Goal: Task Accomplishment & Management: Manage account settings

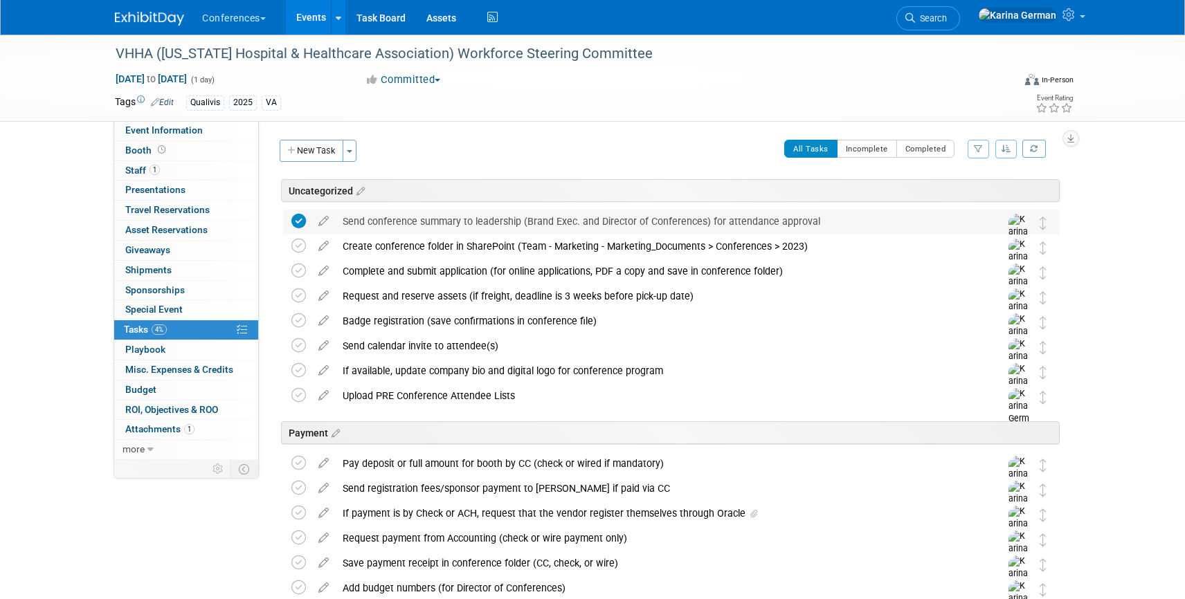
click at [391, 233] on div "Send conference summary to leadership (Brand Exec. and Director of Conferences)…" at bounding box center [658, 222] width 645 height 24
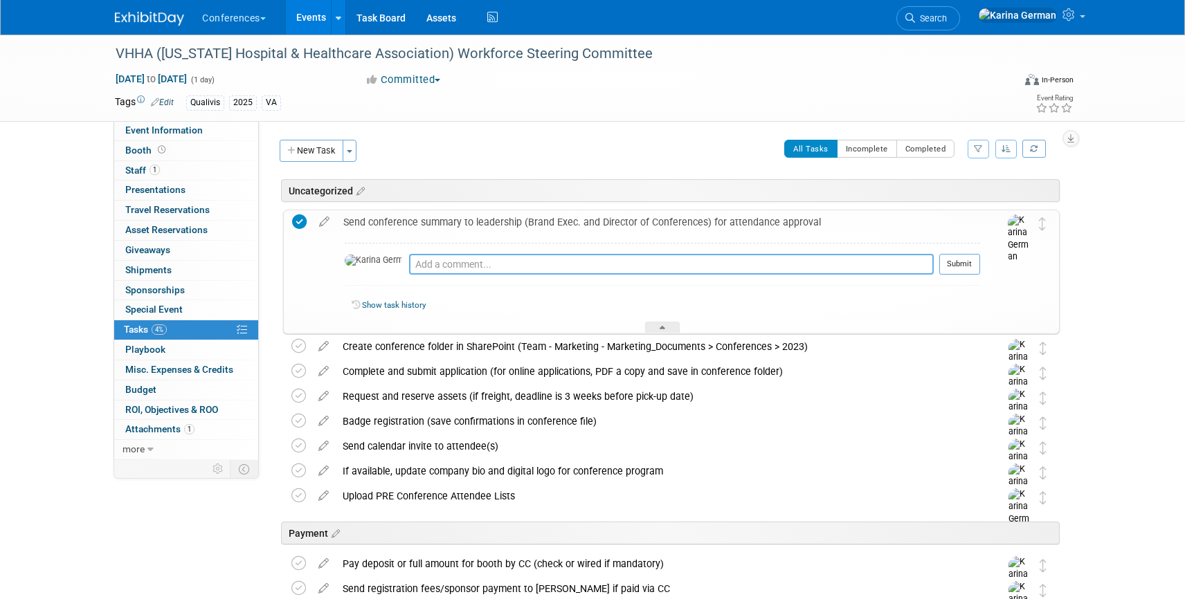
click at [419, 266] on textarea at bounding box center [671, 264] width 525 height 21
type textarea "approved by Kelly and Sonya"
click at [952, 262] on button "Submit" at bounding box center [959, 264] width 41 height 21
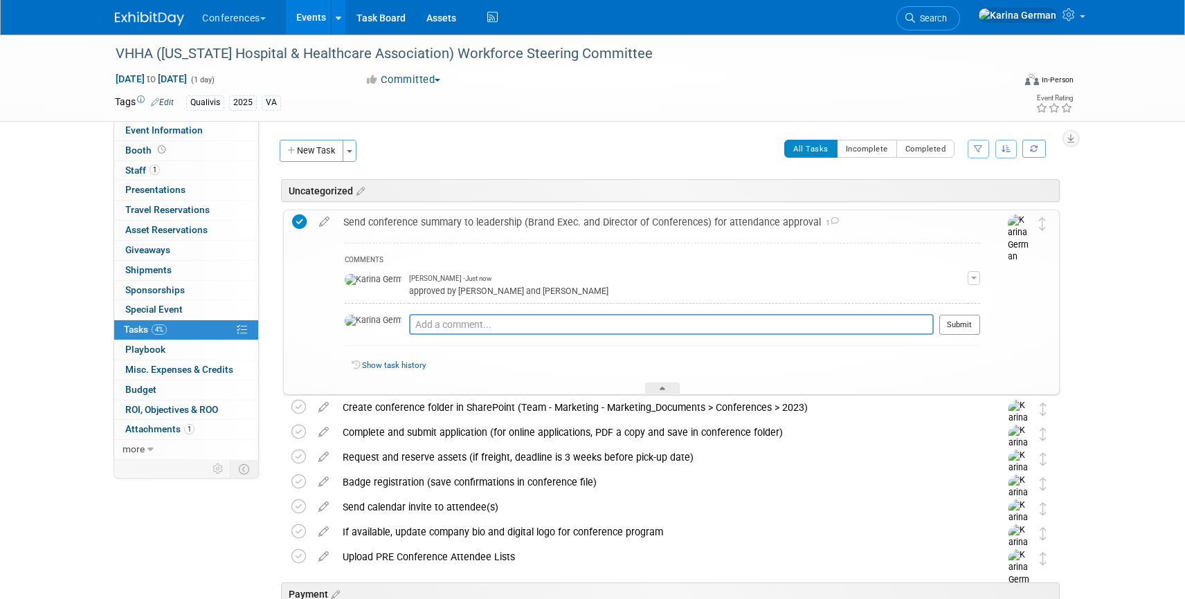
click at [416, 216] on div "Send conference summary to leadership (Brand Exec. and Director of Conferences)…" at bounding box center [658, 222] width 644 height 24
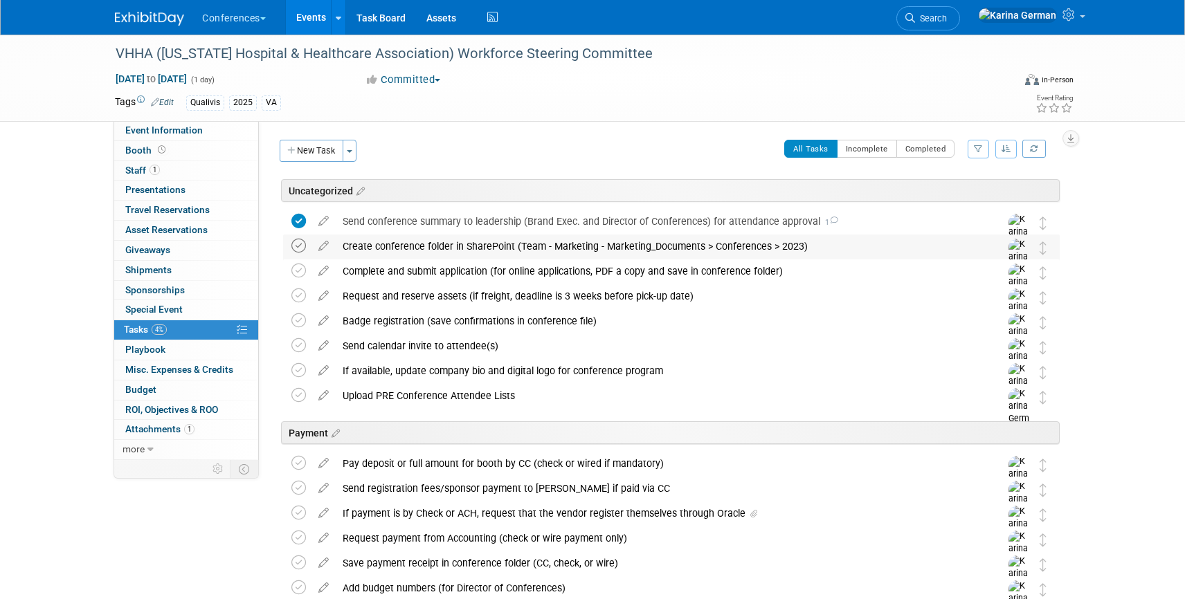
click at [300, 241] on icon at bounding box center [298, 246] width 15 height 15
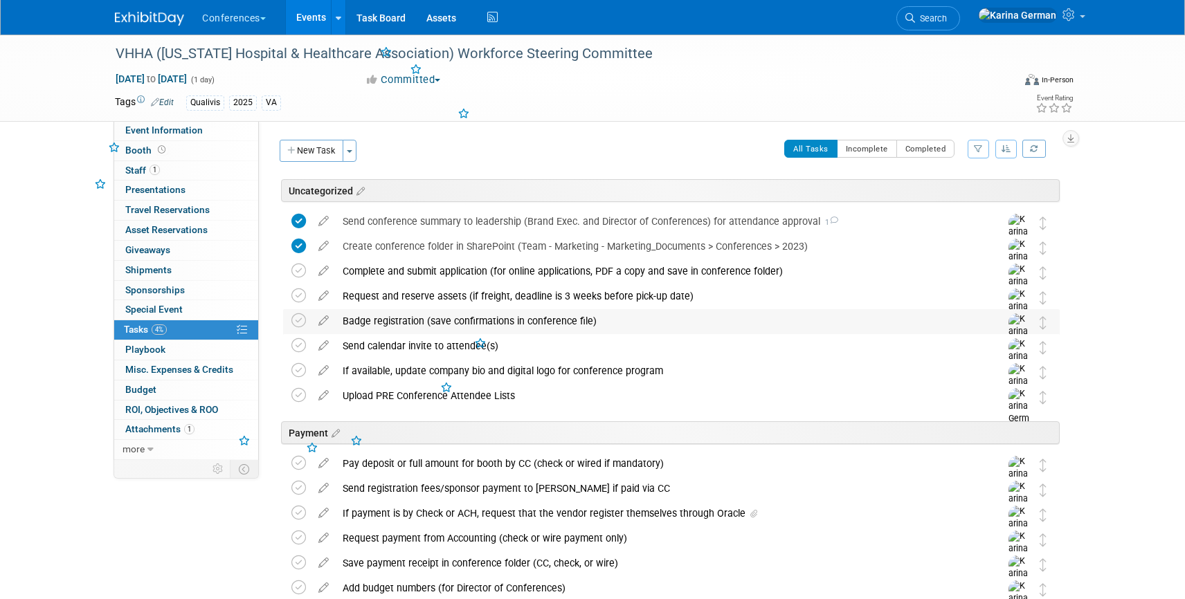
click at [375, 321] on div "Badge registration (save confirmations in conference file)" at bounding box center [658, 321] width 645 height 24
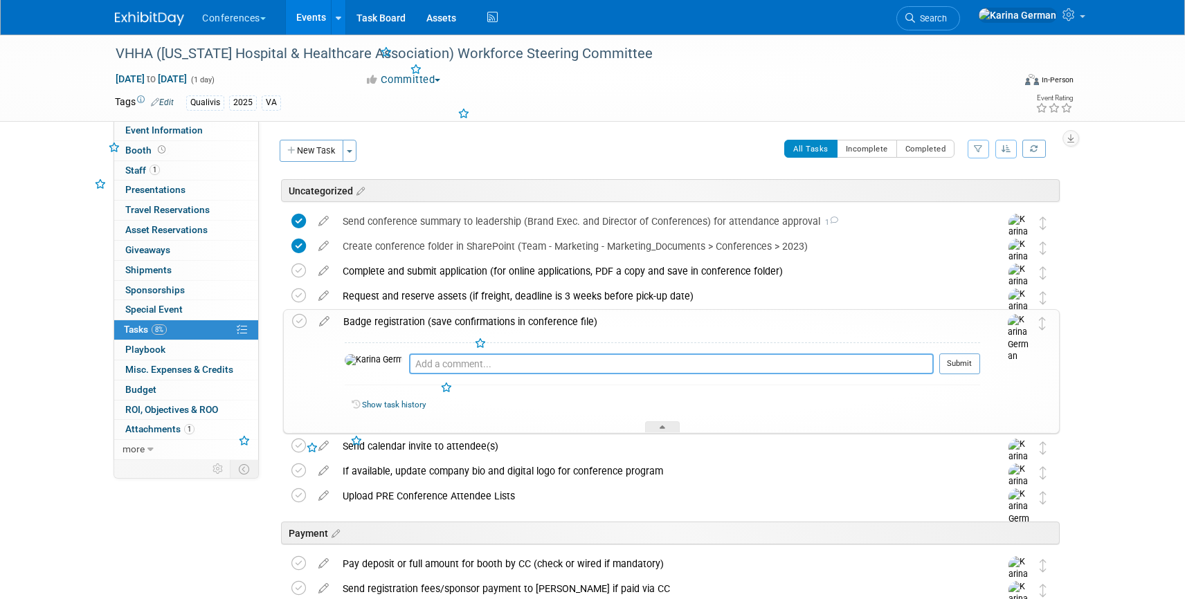
click at [431, 370] on textarea at bounding box center [671, 364] width 525 height 21
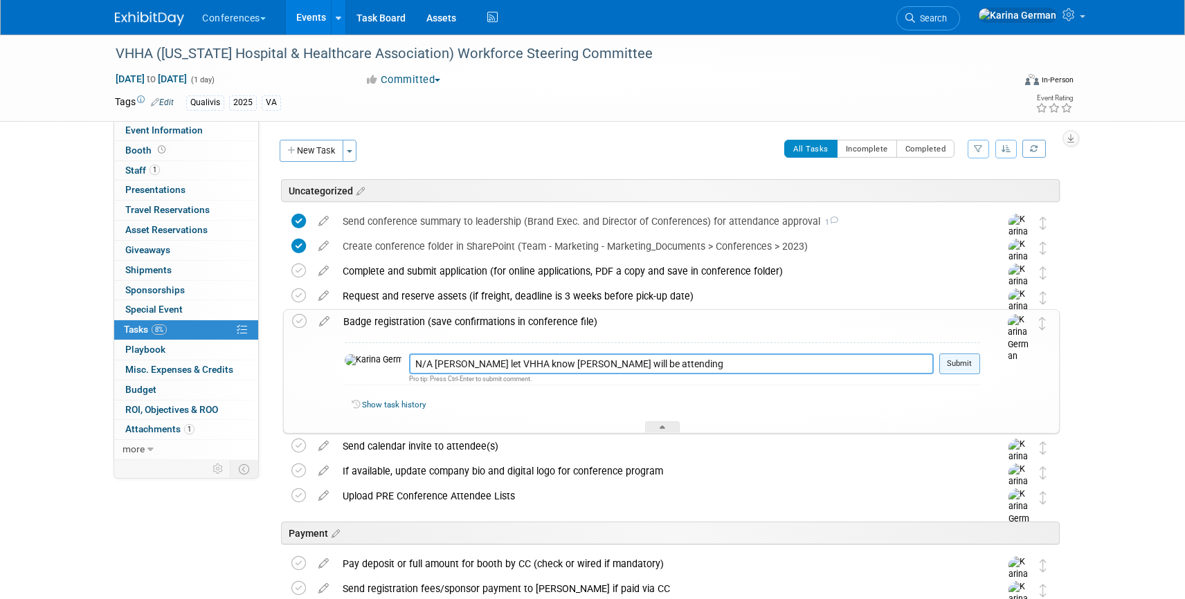
type textarea "N/A Kelly let VHHA know Joe will be attending"
click at [975, 359] on button "Submit" at bounding box center [959, 364] width 41 height 21
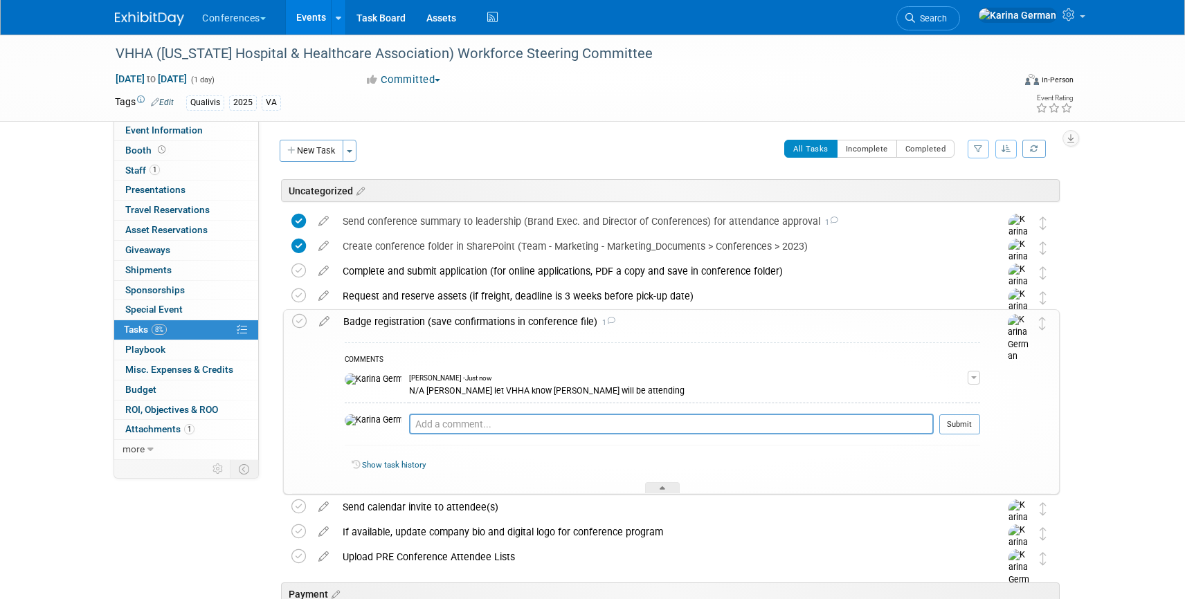
click at [484, 316] on div "Badge registration (save confirmations in conference file) 1" at bounding box center [658, 322] width 644 height 24
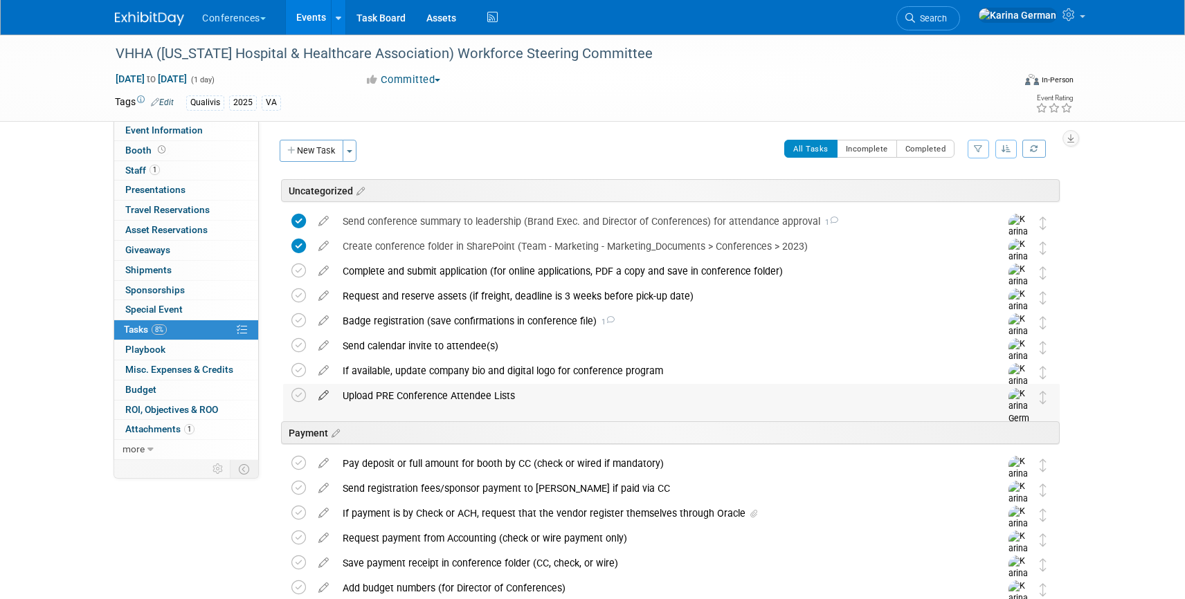
click at [325, 395] on icon at bounding box center [323, 392] width 24 height 17
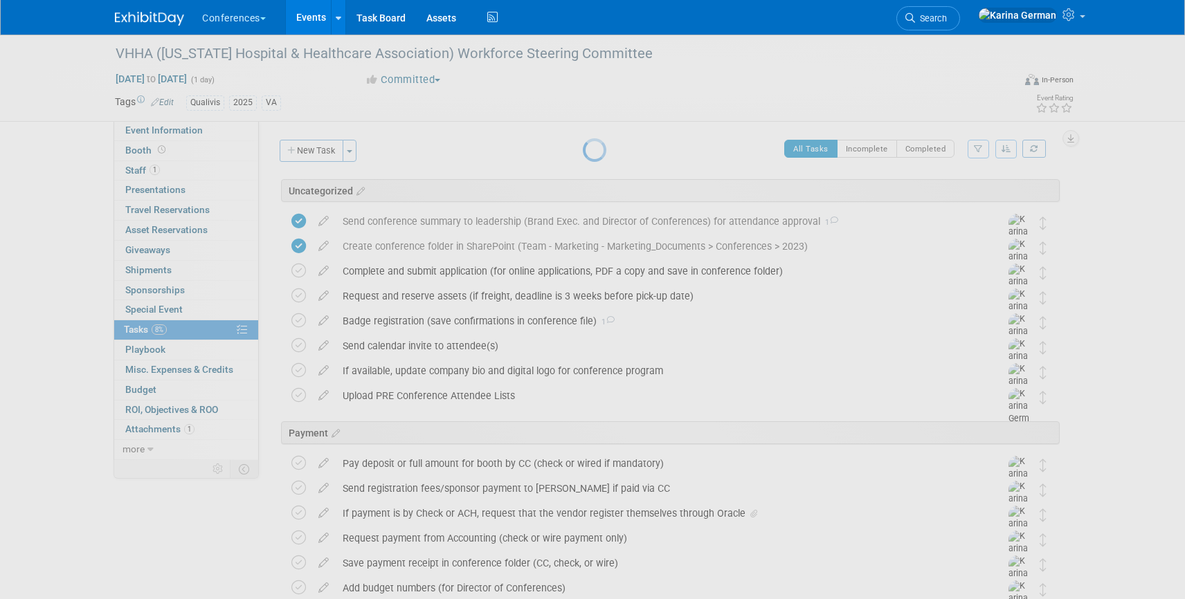
select select "8"
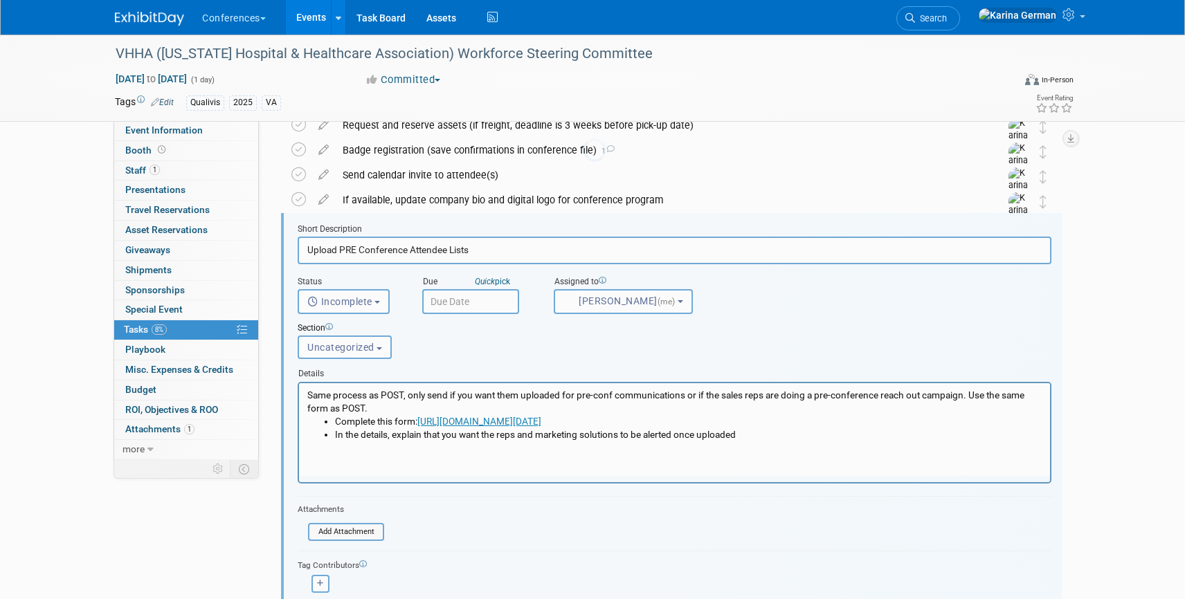
scroll to position [181, 0]
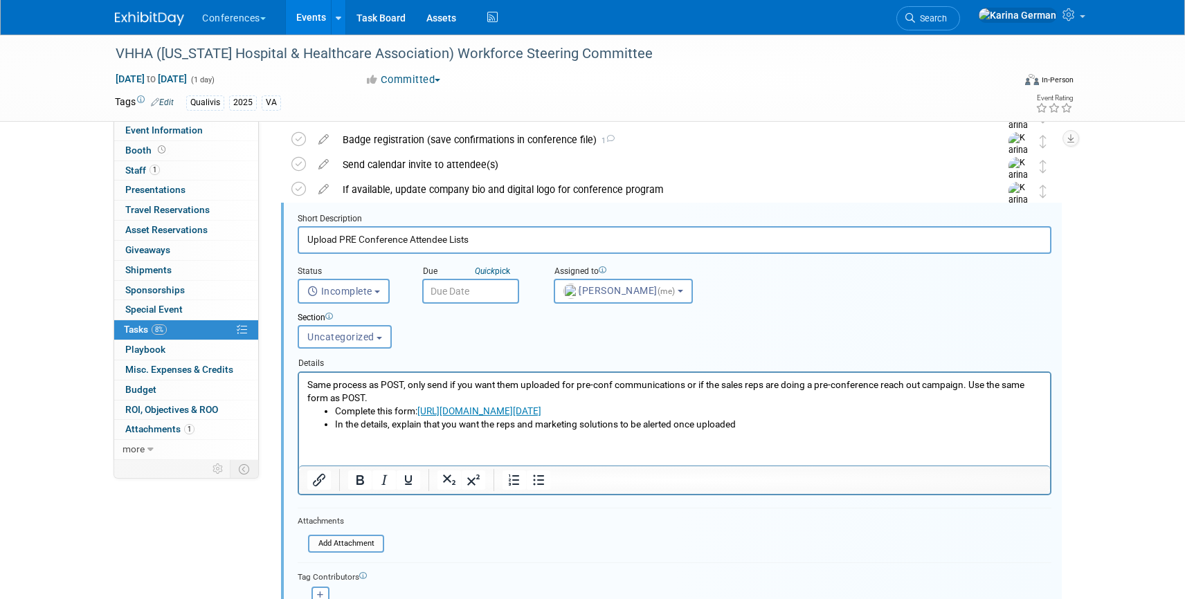
click at [460, 291] on input "text" at bounding box center [470, 291] width 97 height 25
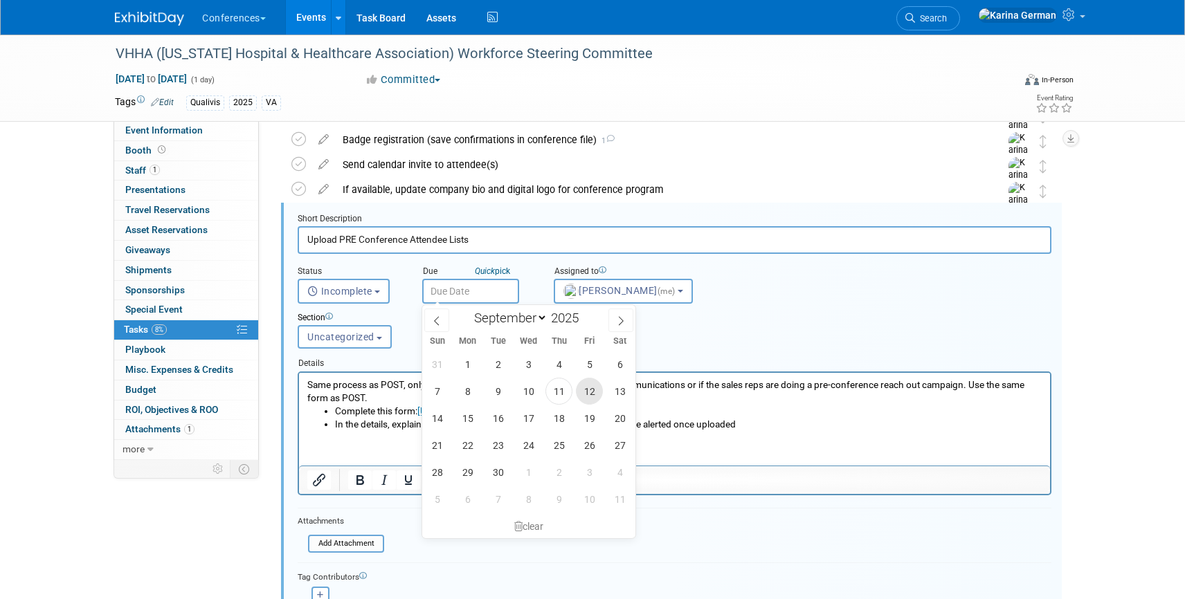
click at [592, 395] on span "12" at bounding box center [589, 391] width 27 height 27
type input "Sep 12, 2025"
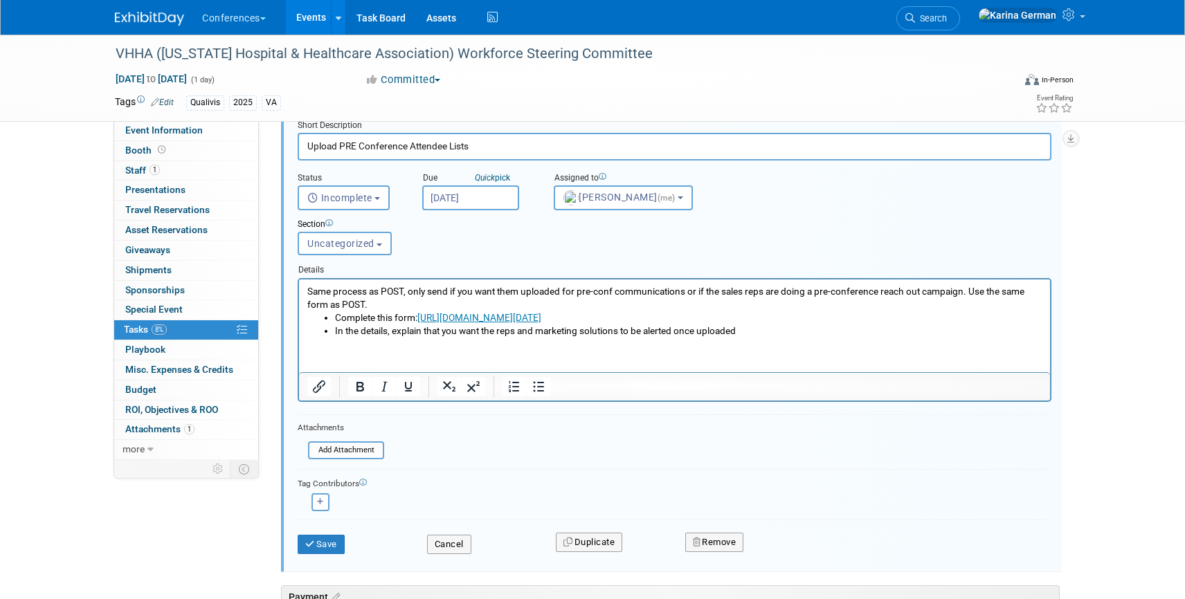
scroll to position [273, 0]
click at [331, 548] on button "Save" at bounding box center [321, 545] width 47 height 19
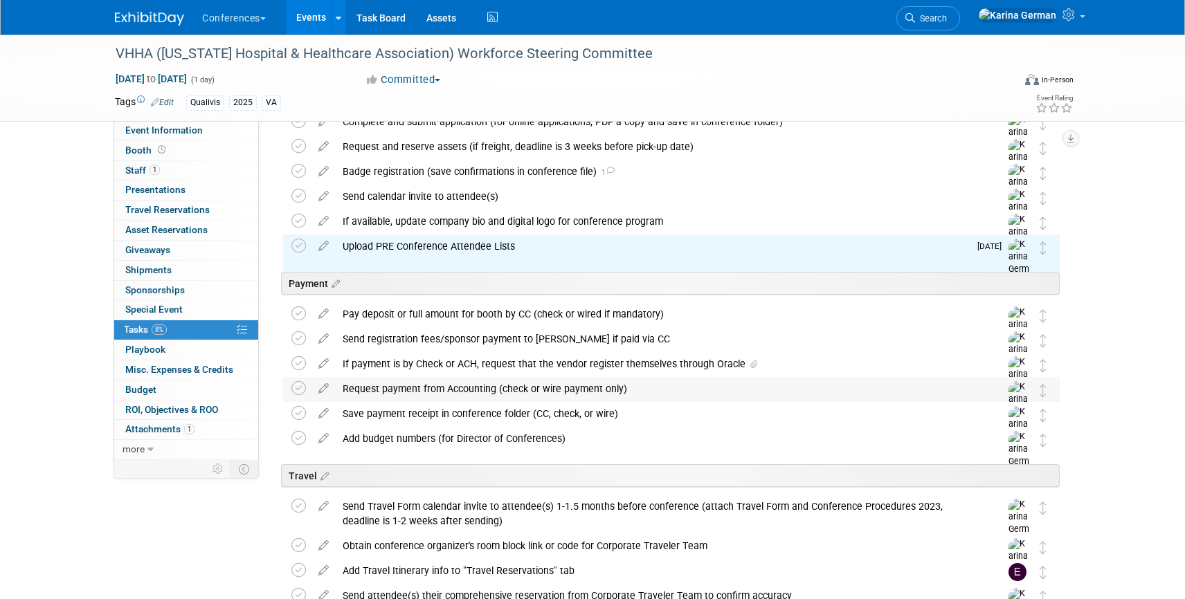
scroll to position [162, 0]
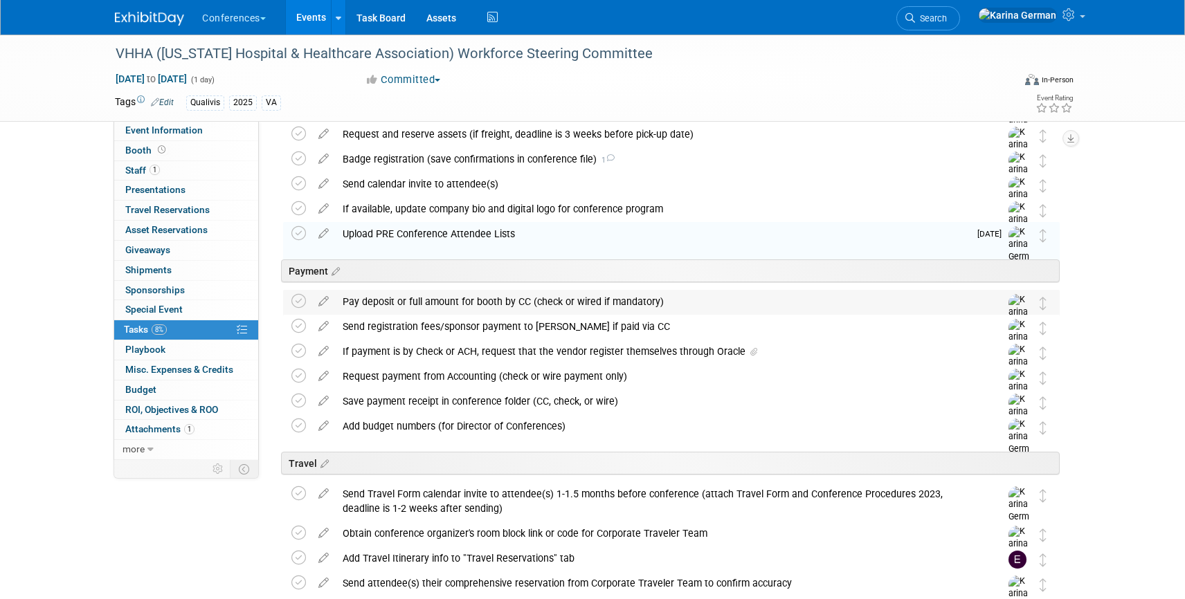
click at [419, 297] on div "Pay deposit or full amount for booth by CC (check or wired if mandatory)" at bounding box center [658, 302] width 645 height 24
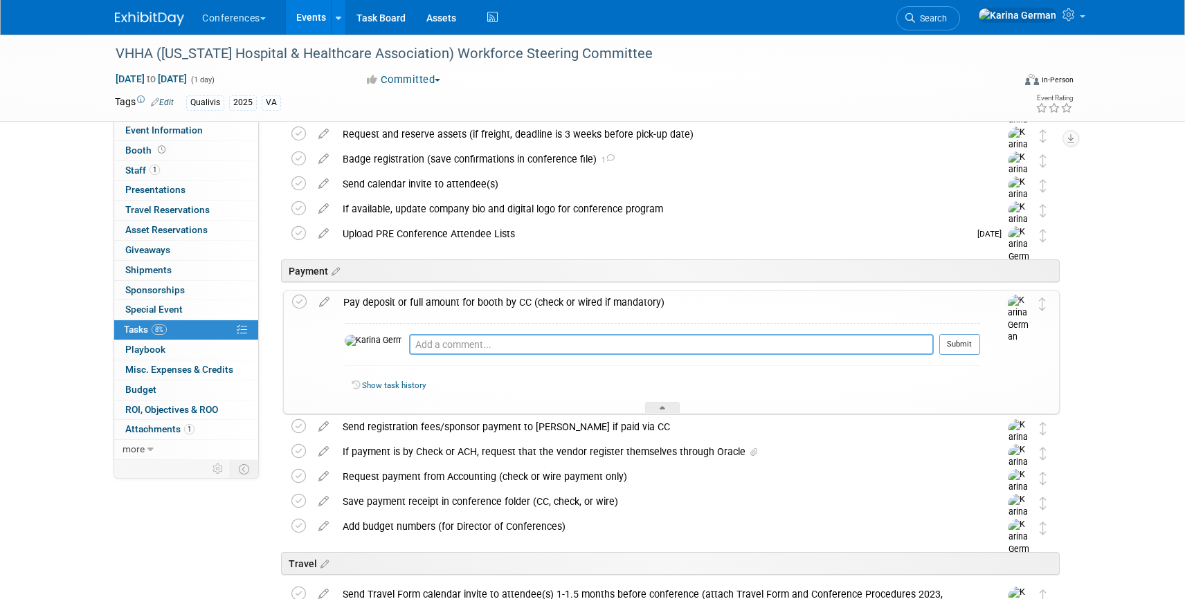
click at [431, 350] on textarea at bounding box center [671, 344] width 525 height 21
type textarea "n/a comped"
click at [955, 345] on button "Submit" at bounding box center [959, 344] width 41 height 21
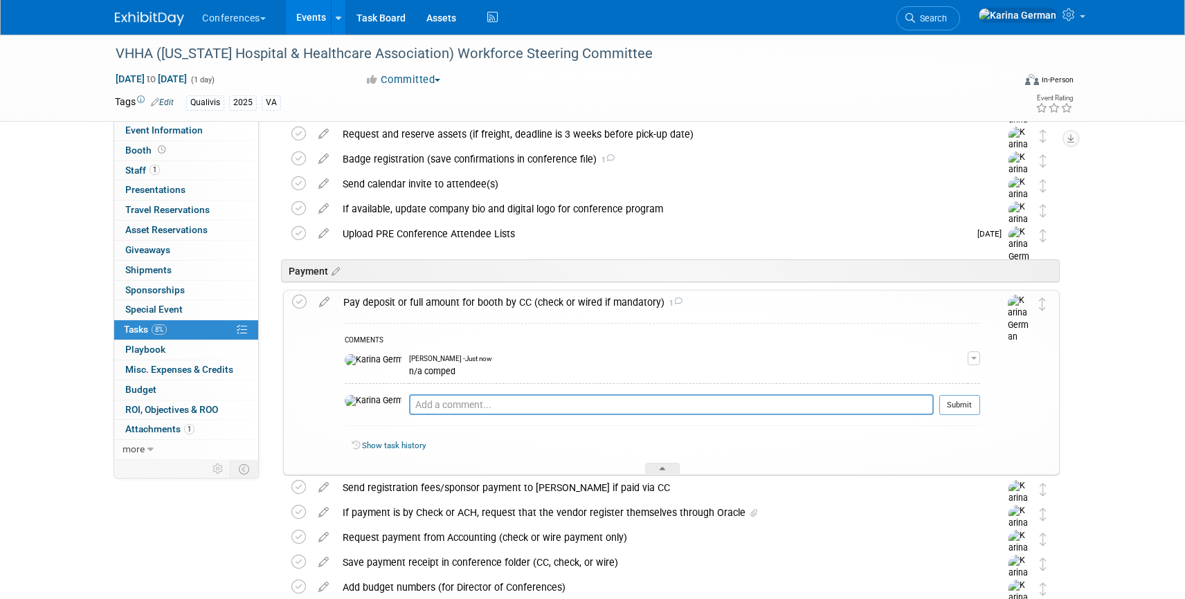
click at [519, 303] on div "Pay deposit or full amount for booth by CC (check or wired if mandatory) 1" at bounding box center [658, 303] width 644 height 24
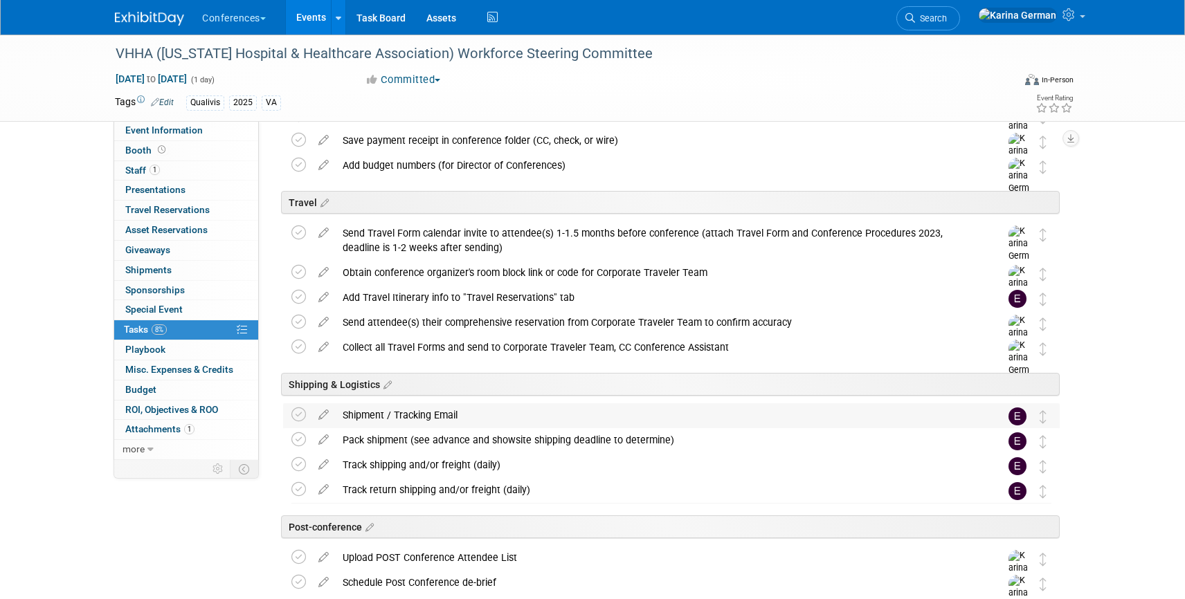
scroll to position [425, 0]
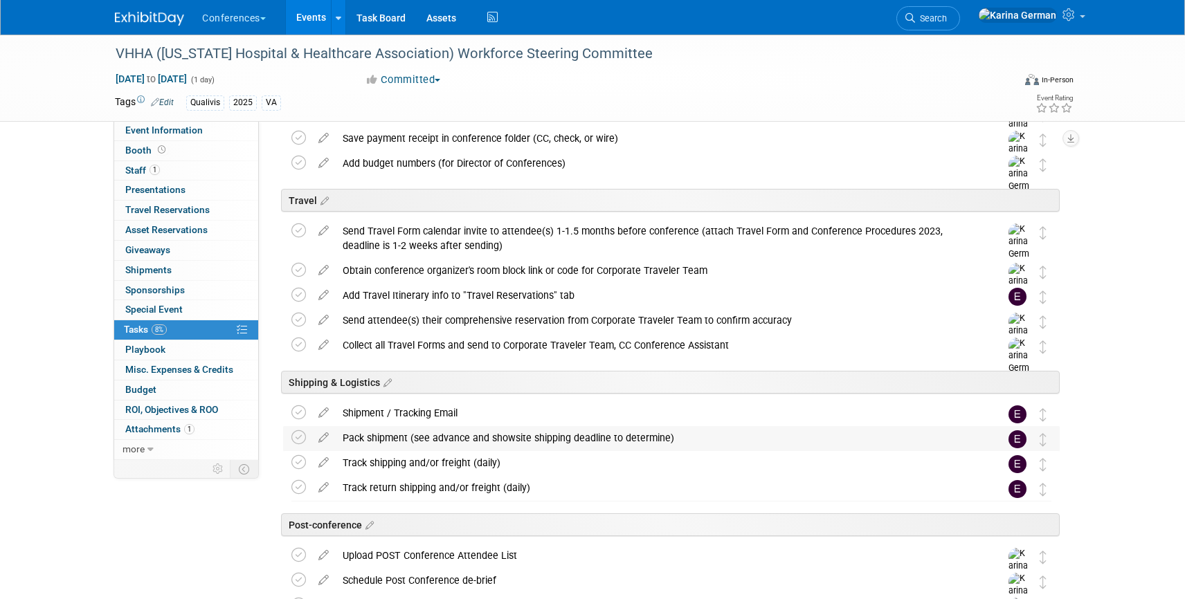
click at [377, 450] on div "Pack shipment (see advance and showsite shipping deadline to determine)" at bounding box center [658, 438] width 645 height 24
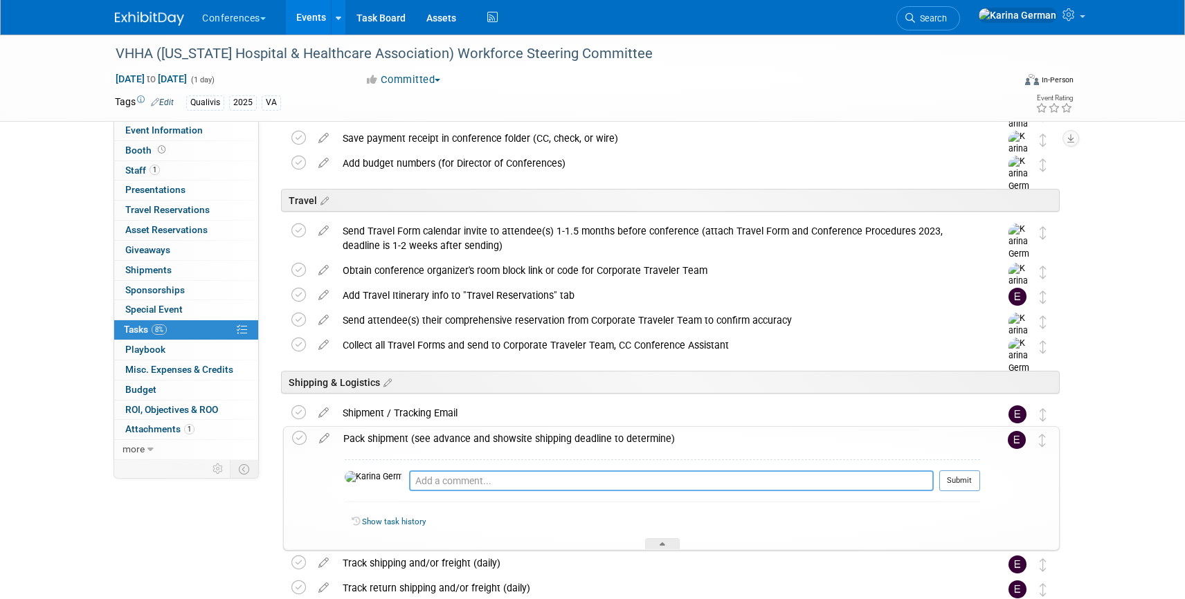
click at [458, 476] on textarea at bounding box center [671, 481] width 525 height 21
type textarea "n/a - no exhibiting"
click at [968, 487] on button "Submit" at bounding box center [959, 481] width 41 height 21
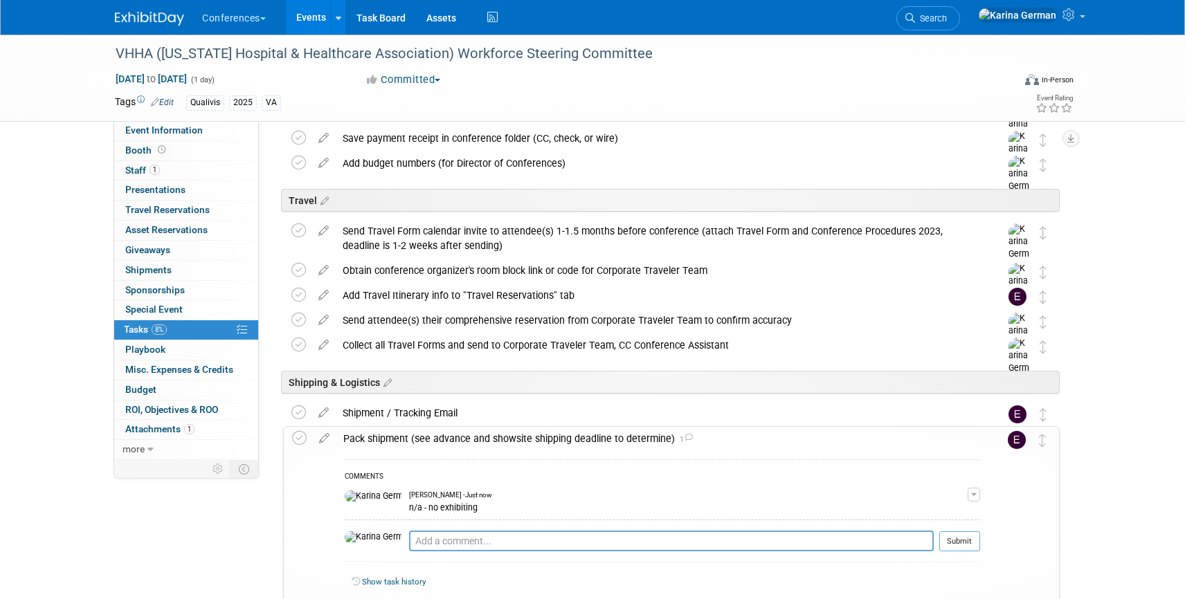
click at [471, 443] on div "Pack shipment (see advance and showsite shipping deadline to determine) 1" at bounding box center [658, 439] width 644 height 24
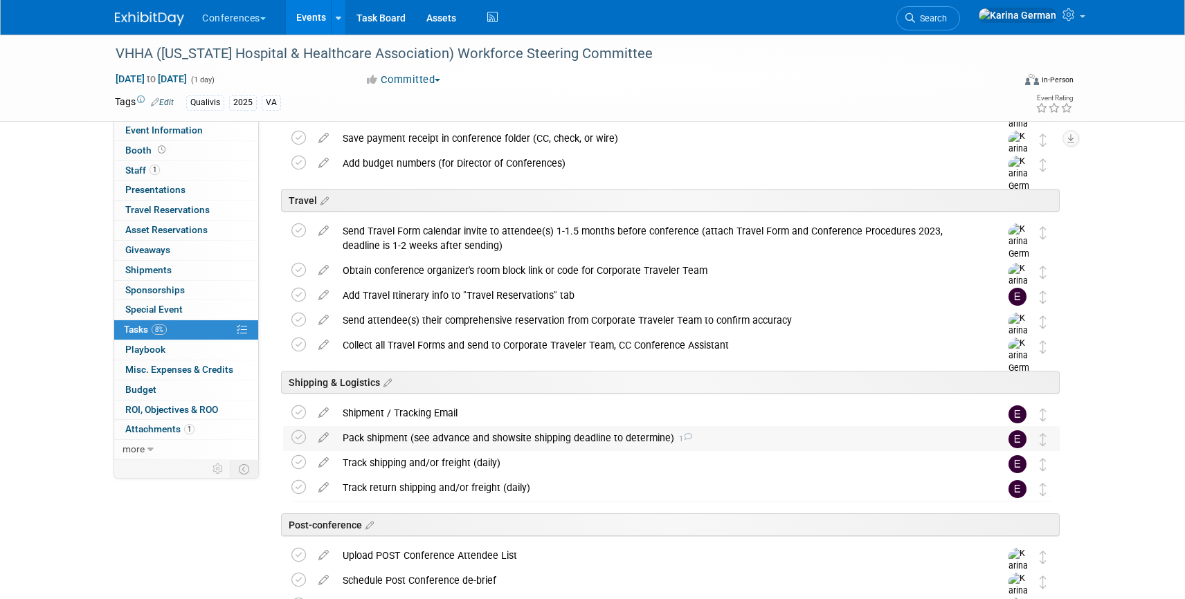
scroll to position [529, 0]
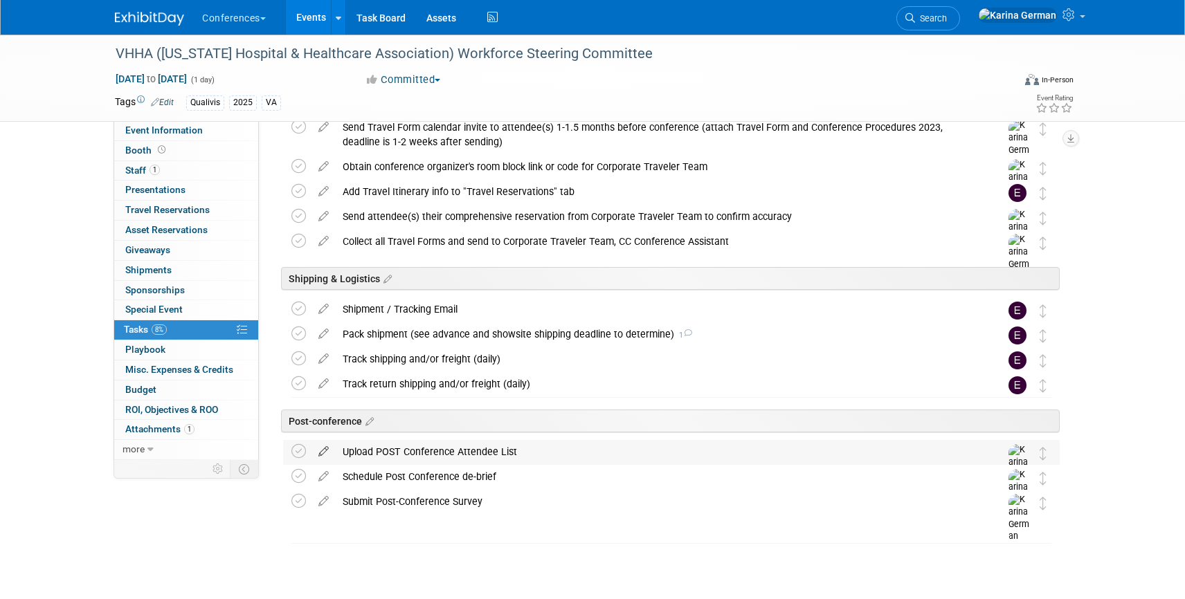
click at [325, 451] on icon at bounding box center [323, 448] width 24 height 17
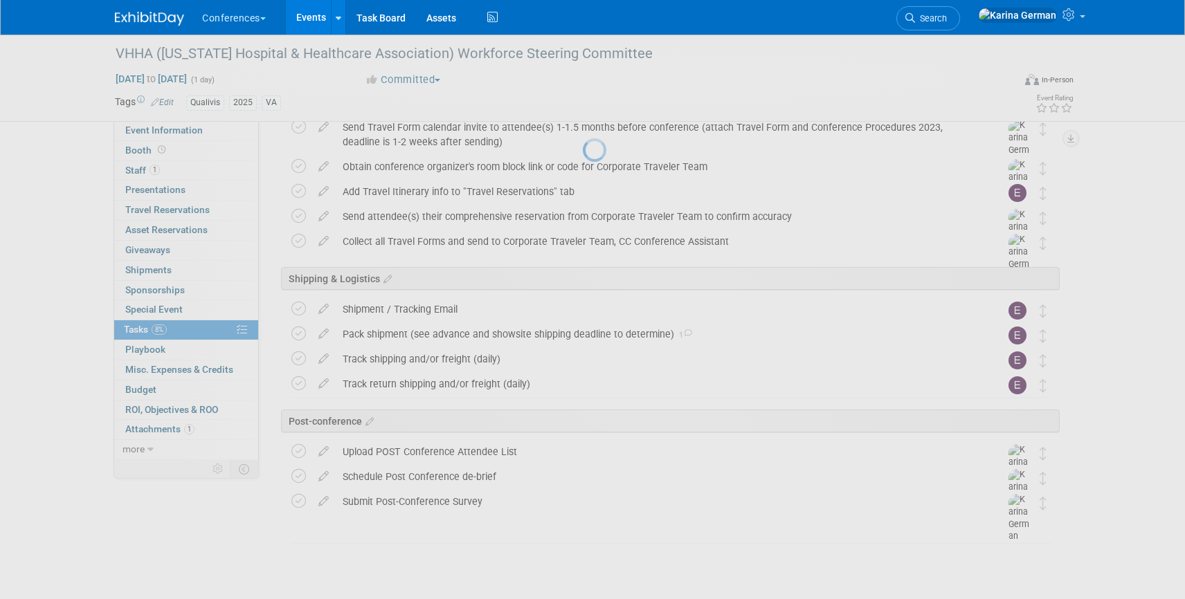
click at [583, 488] on div at bounding box center [592, 299] width 19 height 599
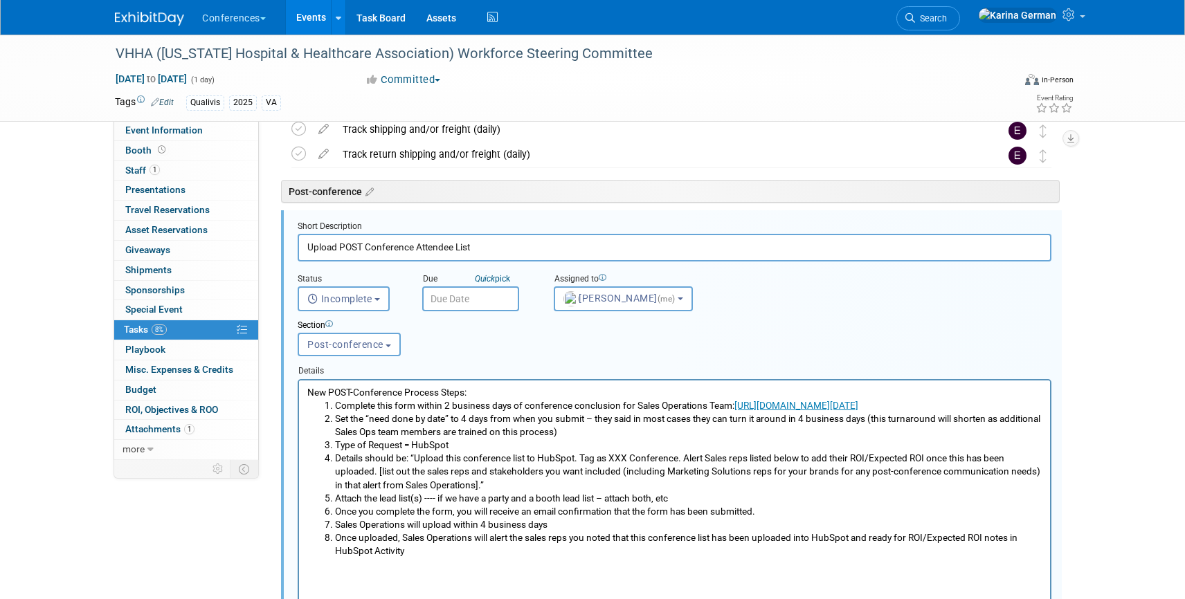
scroll to position [766, 0]
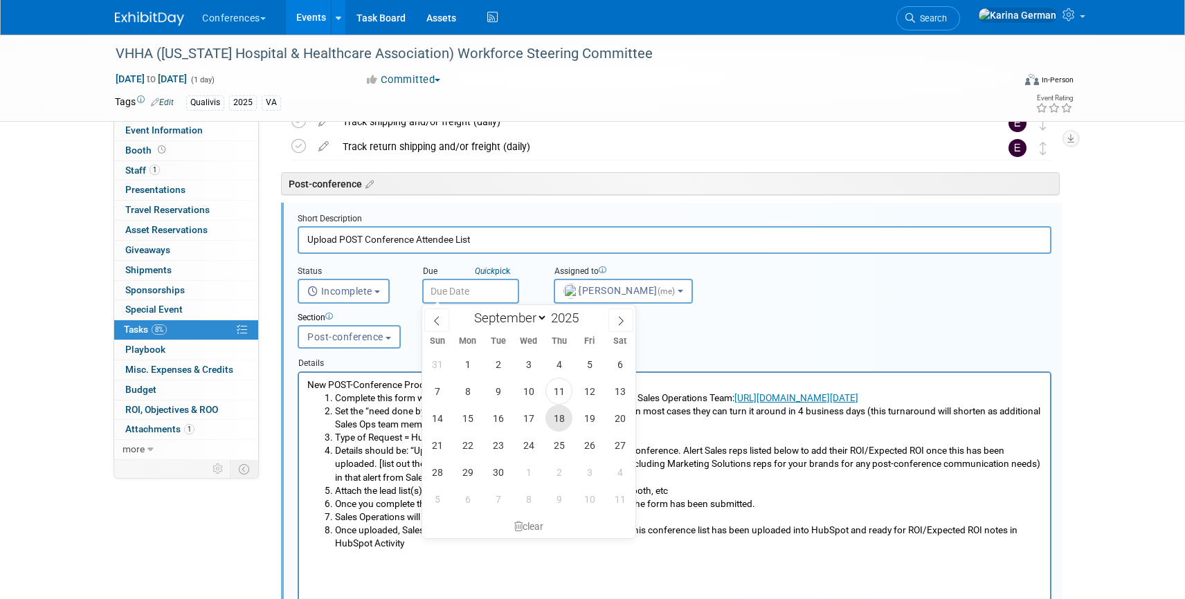
click at [561, 425] on span "18" at bounding box center [558, 418] width 27 height 27
type input "Sep 18, 2025"
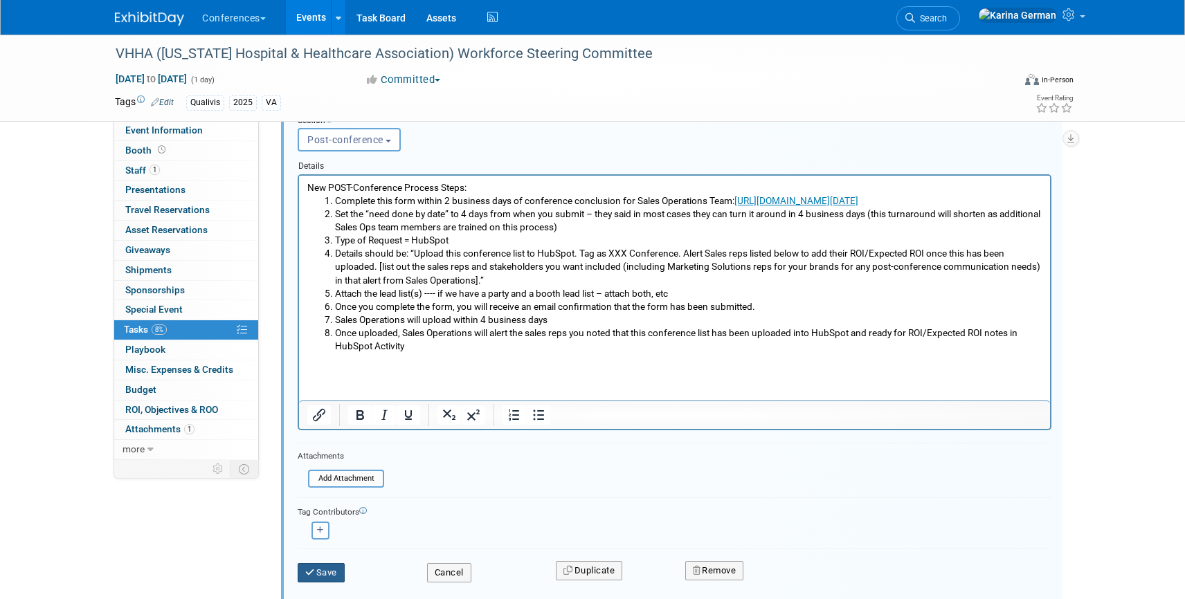
click at [319, 574] on button "Save" at bounding box center [321, 572] width 47 height 19
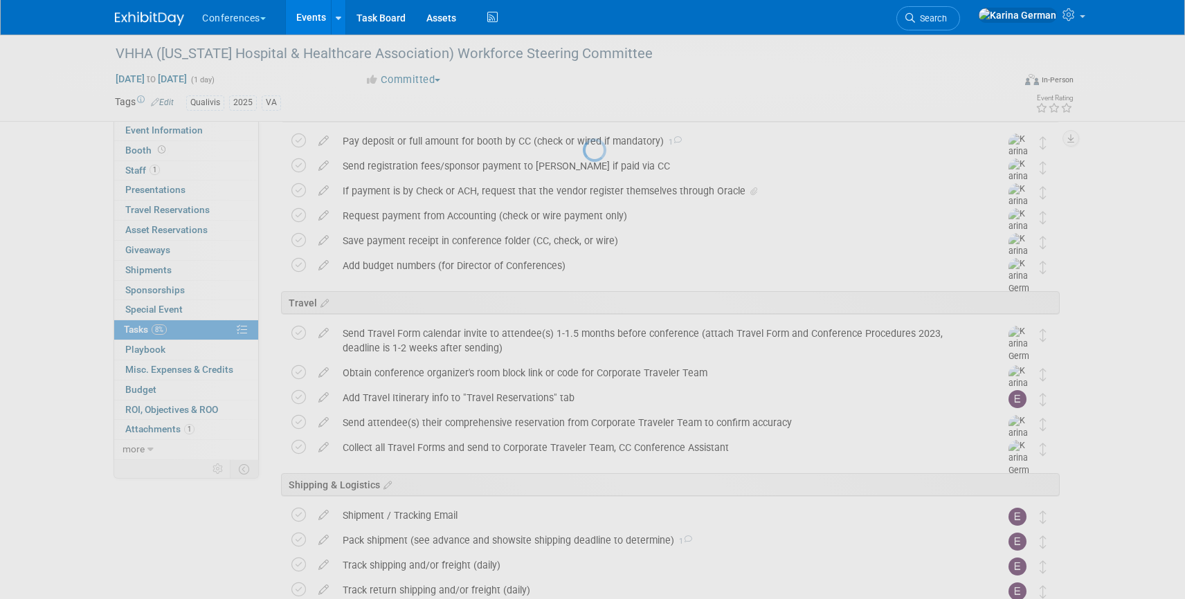
scroll to position [208, 0]
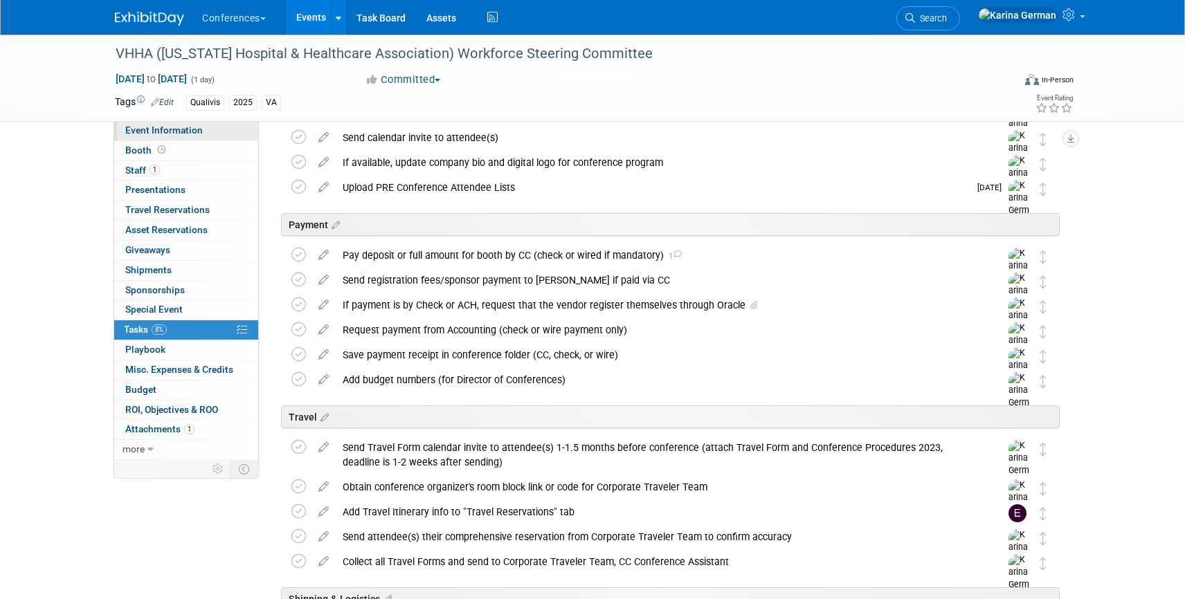
click at [189, 139] on link "Event Information" at bounding box center [186, 130] width 144 height 19
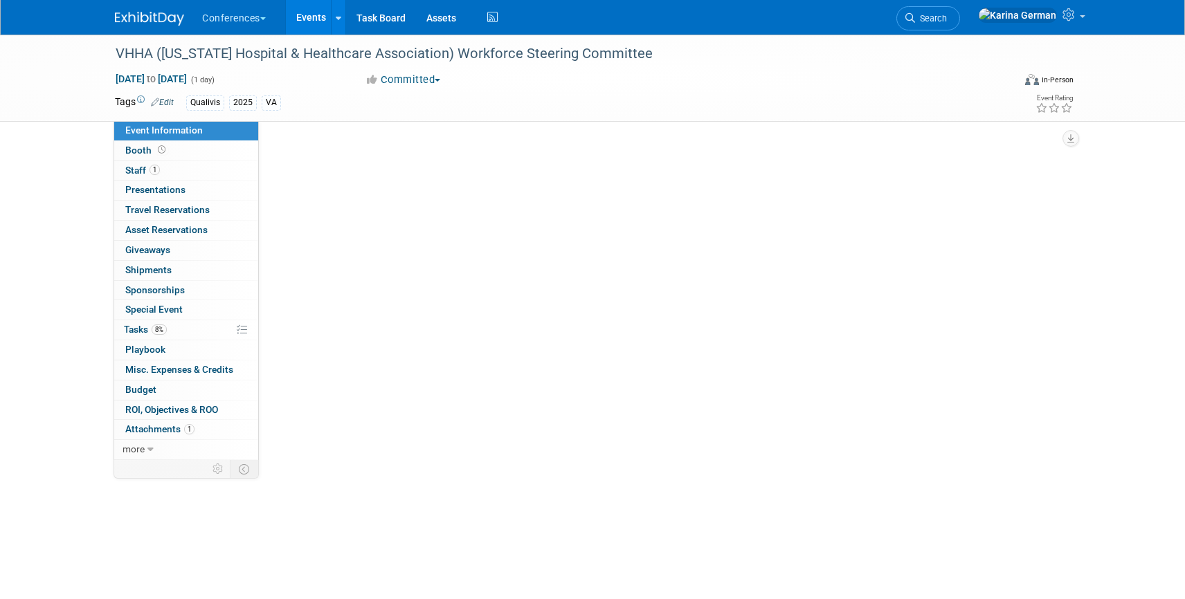
scroll to position [0, 0]
select select "Qualivis"
select select "Client-facing"
select select "Karina"
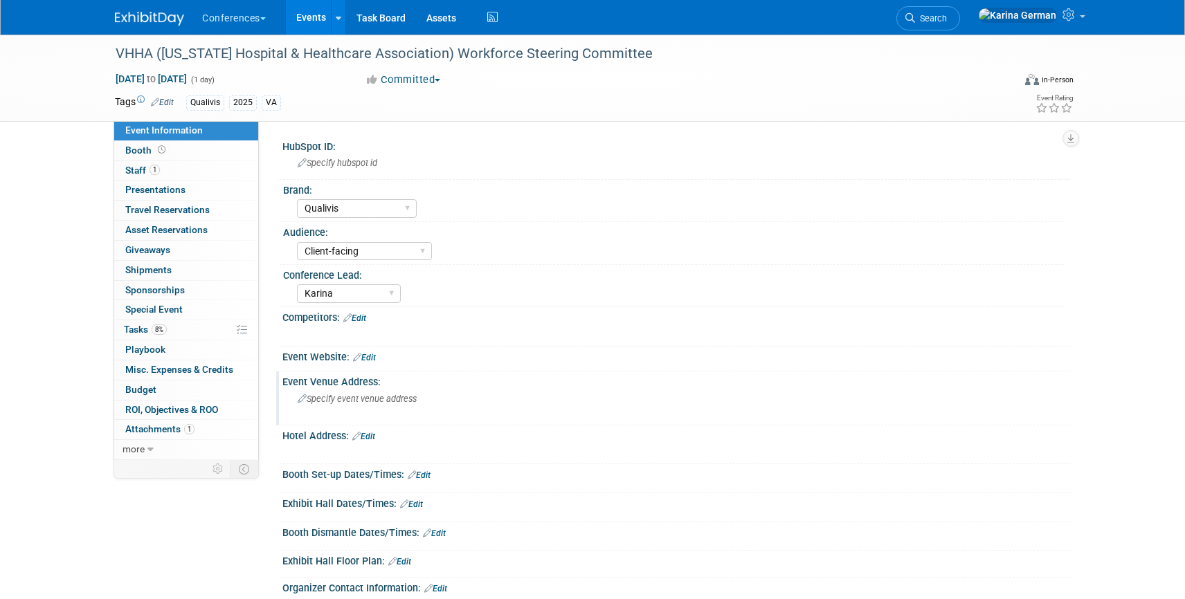
click at [343, 403] on span "Specify event venue address" at bounding box center [357, 399] width 119 height 10
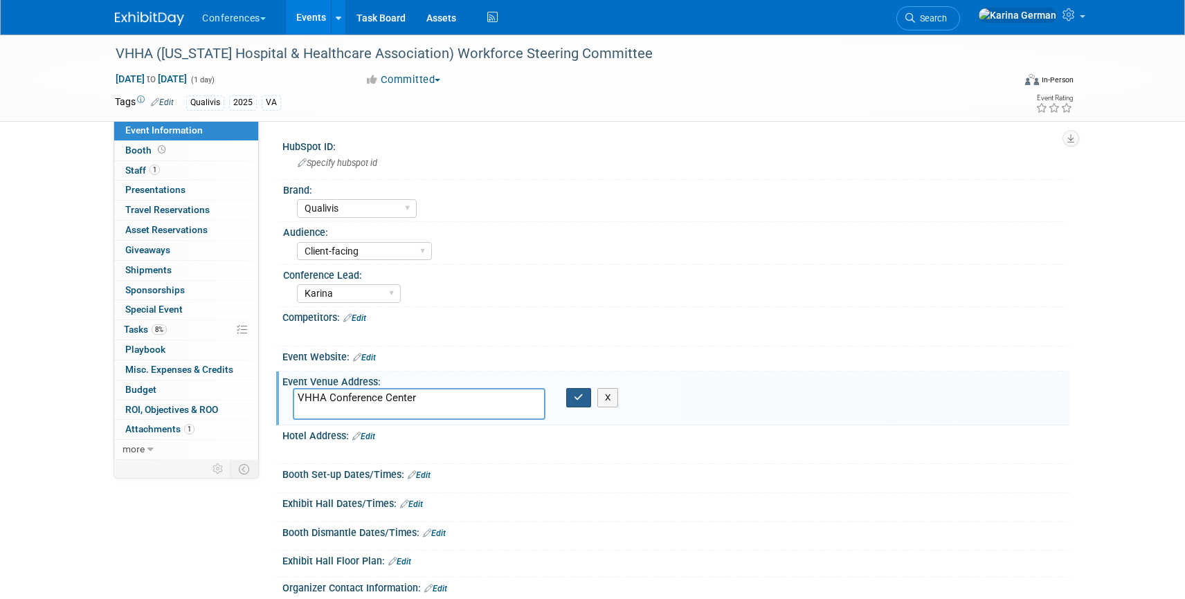
type textarea "VHHA Conference Center"
click at [577, 401] on icon "button" at bounding box center [579, 397] width 10 height 9
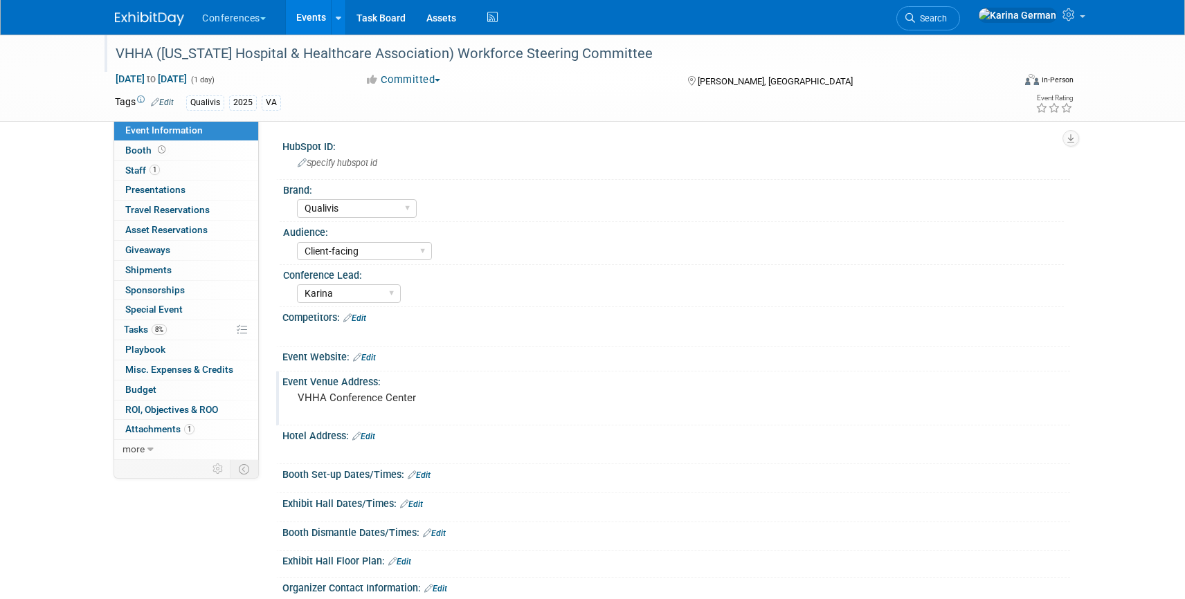
click at [546, 60] on div "VHHA ([US_STATE] Hospital & Healthcare Association) Workforce Steering Committee" at bounding box center [551, 54] width 881 height 25
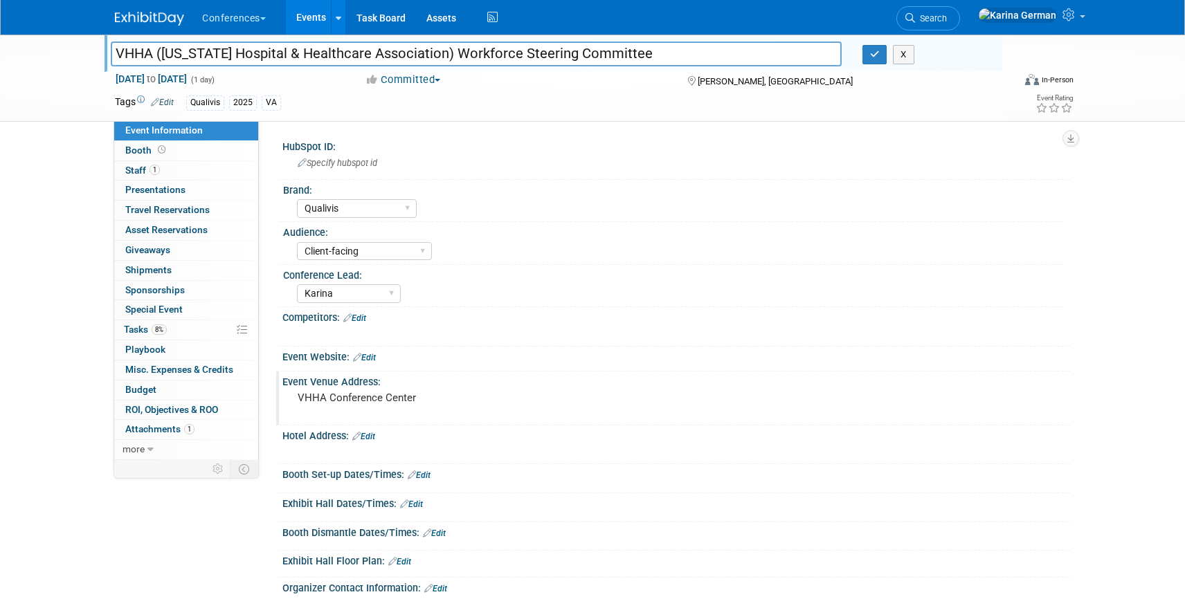
click at [546, 60] on input "VHHA ([US_STATE] Hospital & Healthcare Association) Workforce Steering Committee" at bounding box center [476, 54] width 731 height 24
click at [386, 402] on pre "VHHA Conference Center" at bounding box center [447, 398] width 298 height 12
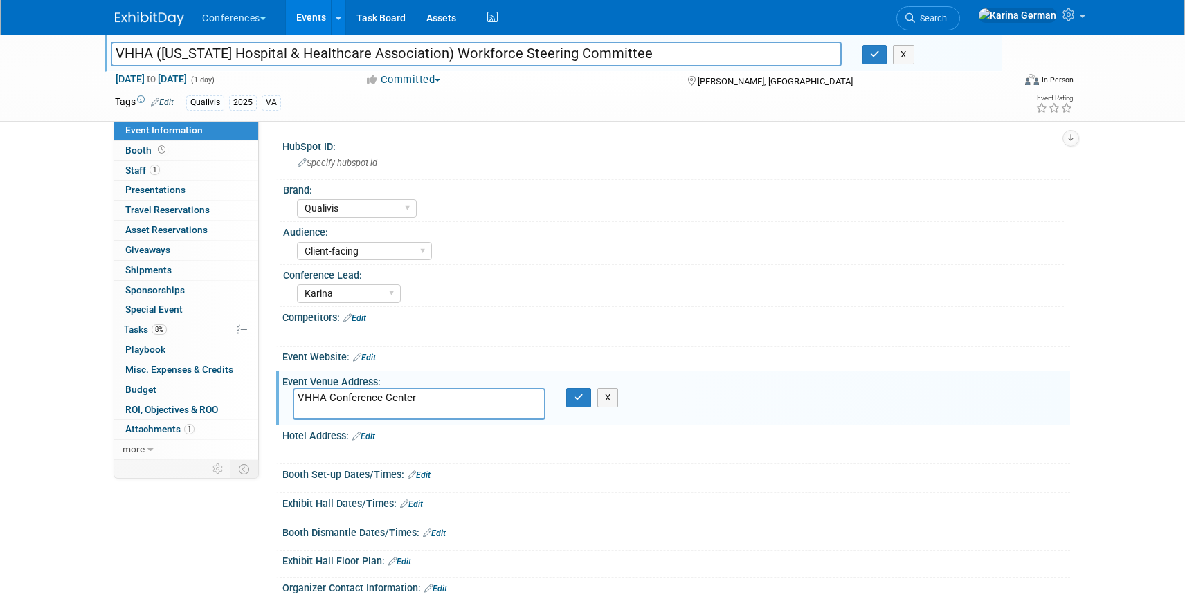
click at [386, 402] on textarea "VHHA Conference Center" at bounding box center [419, 404] width 253 height 32
click at [512, 53] on input "VHHA ([US_STATE] Hospital & Healthcare Association) Workforce Steering Committee" at bounding box center [476, 54] width 731 height 24
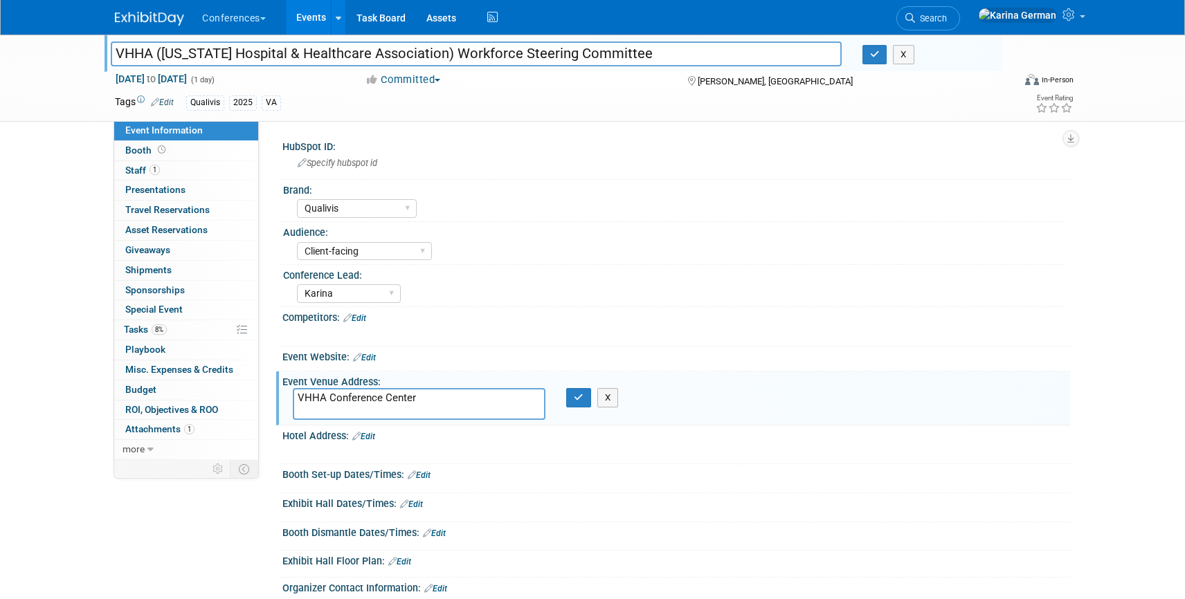
click at [571, 408] on div "VHHA Conference Center X" at bounding box center [446, 404] width 328 height 32
click at [585, 393] on button "button" at bounding box center [578, 397] width 25 height 19
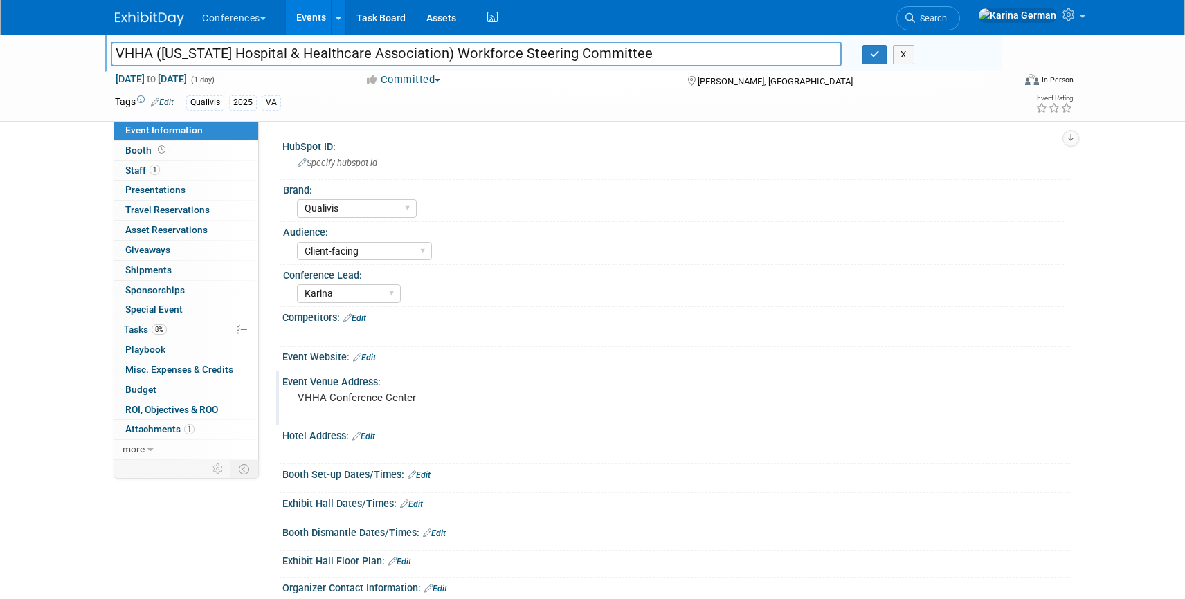
click at [523, 52] on input "VHHA ([US_STATE] Hospital & Healthcare Association) Workforce Steering Committee" at bounding box center [476, 54] width 731 height 24
click at [872, 57] on icon "button" at bounding box center [875, 54] width 10 height 9
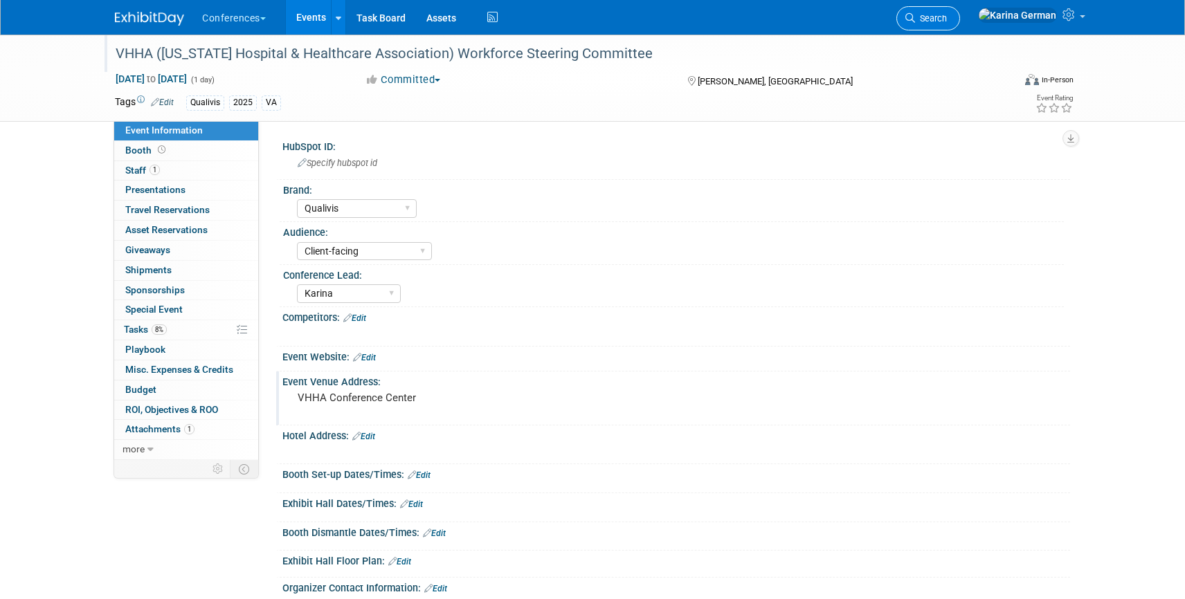
click at [947, 22] on span "Search" at bounding box center [931, 18] width 32 height 10
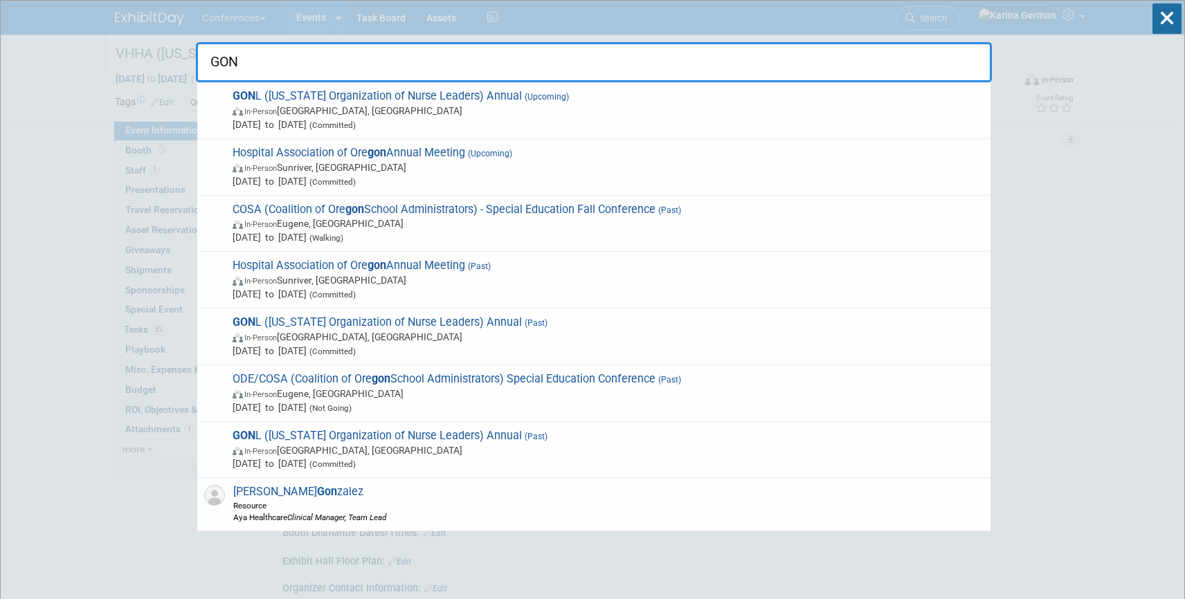
type input "GONL"
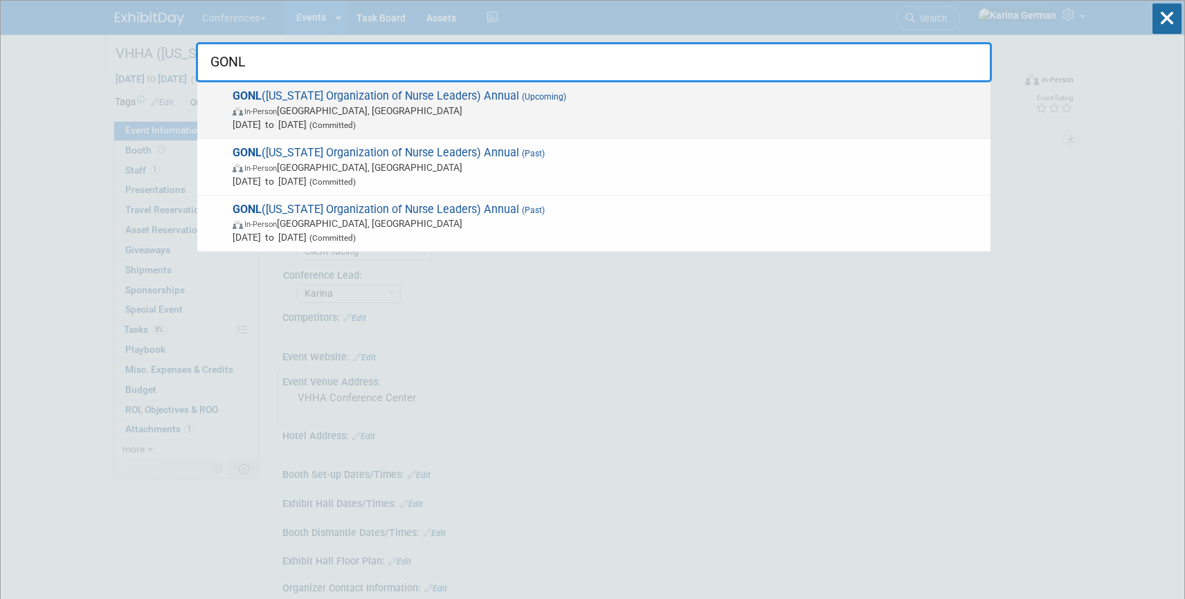
click at [390, 105] on span "In-Person Savannah, GA" at bounding box center [608, 111] width 751 height 14
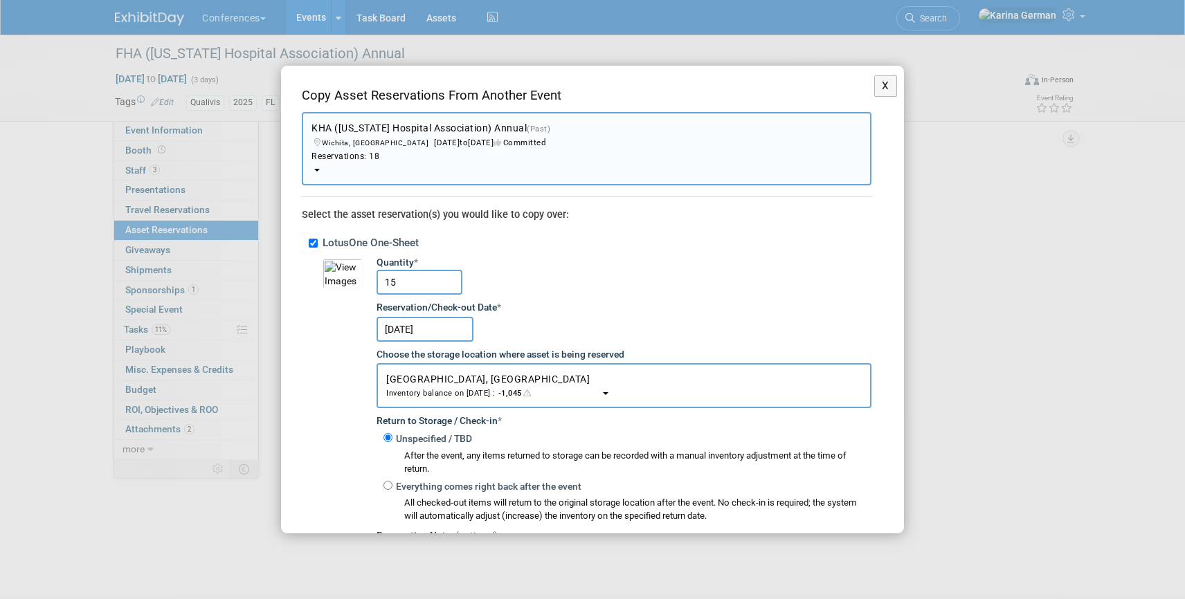
select select "11134060"
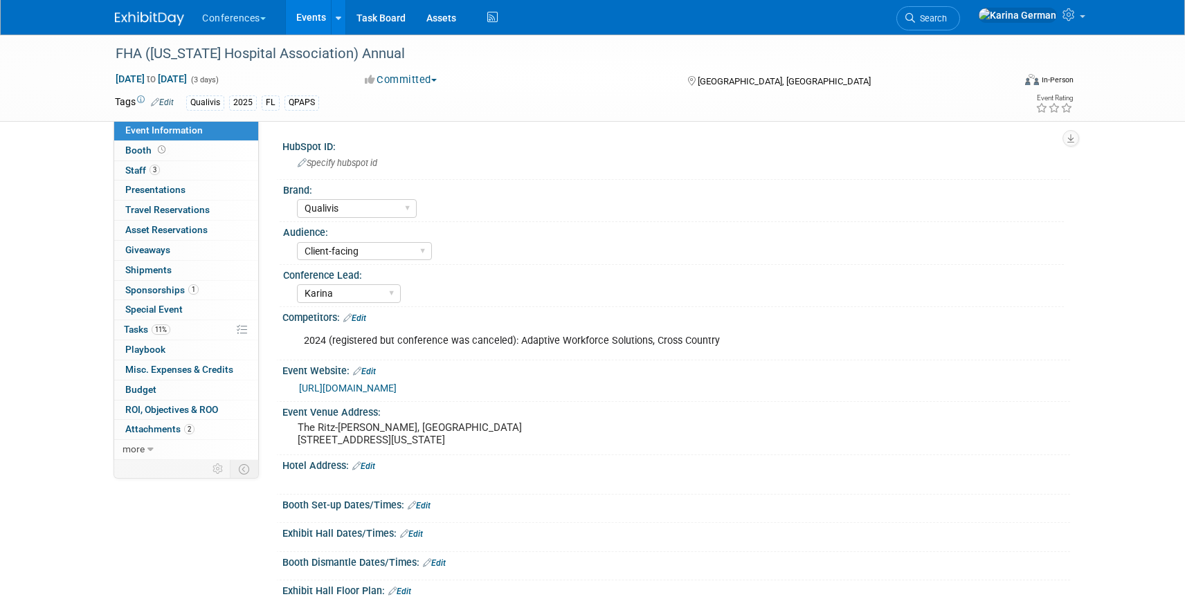
select select "Qualivis"
select select "Client-facing"
select select "Karina"
click at [947, 13] on span "Search" at bounding box center [931, 18] width 32 height 10
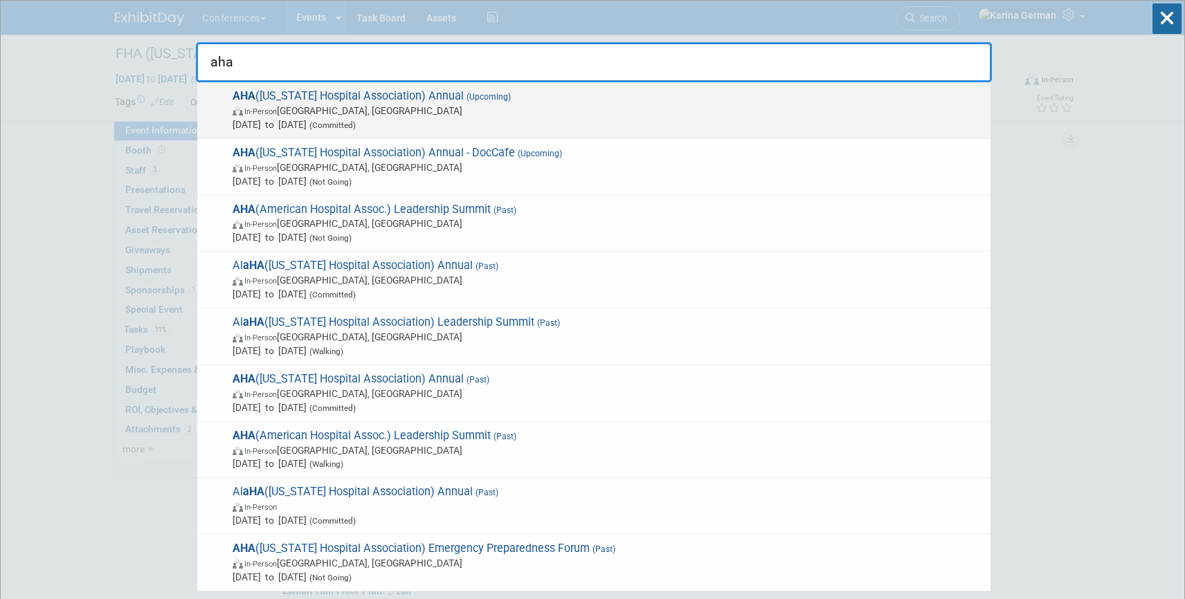
type input "aha"
click at [356, 125] on span "(Committed)" at bounding box center [331, 125] width 49 height 10
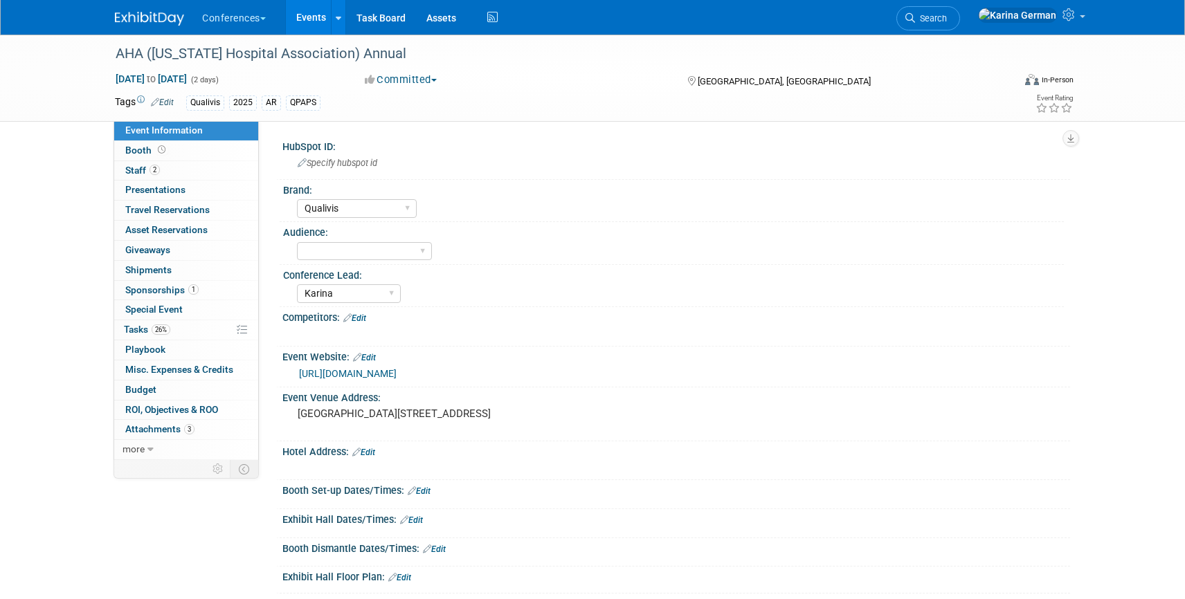
select select "Qualivis"
select select "Karina"
click at [174, 333] on link "26% Tasks 26%" at bounding box center [186, 329] width 144 height 19
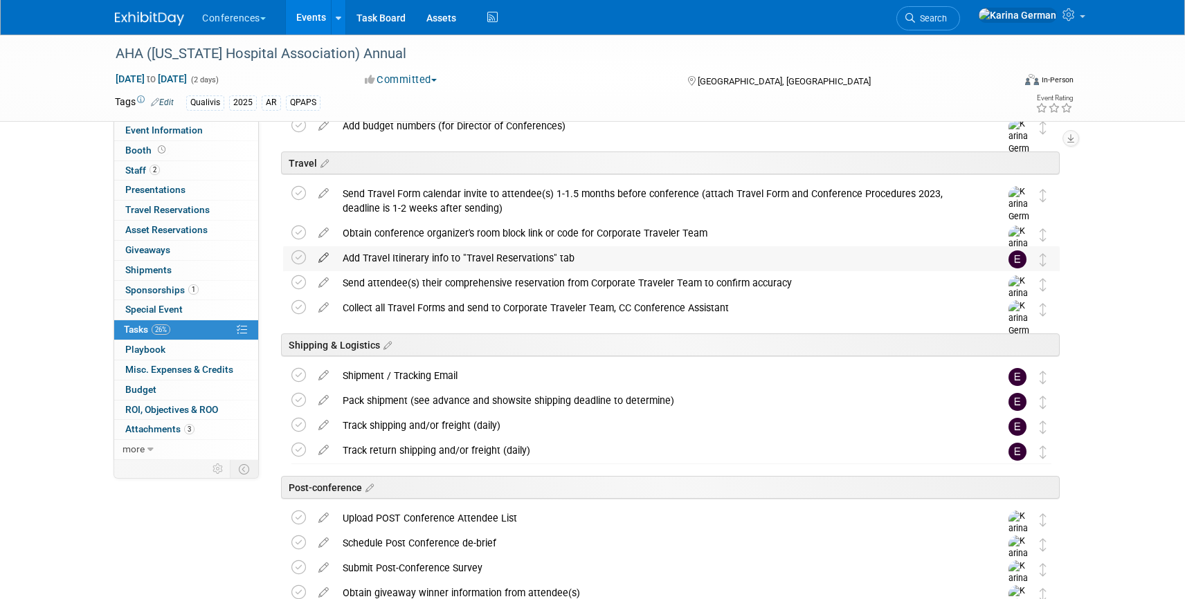
scroll to position [448, 0]
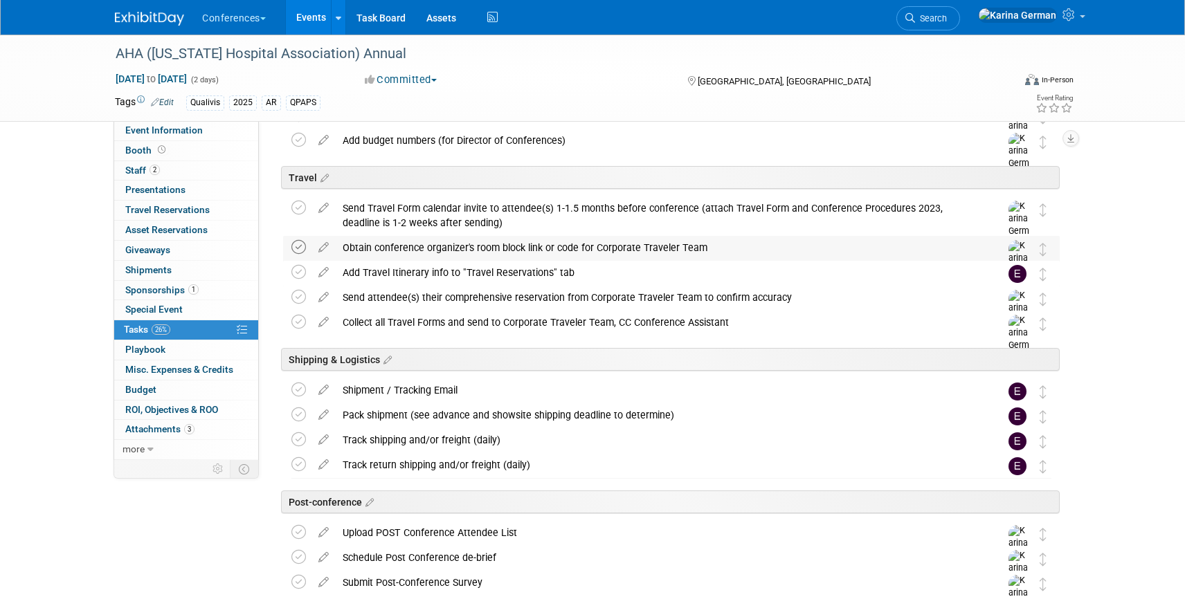
click at [296, 246] on icon at bounding box center [298, 247] width 15 height 15
click at [387, 248] on div "Obtain conference organizer's room block link or code for Corporate Traveler Te…" at bounding box center [658, 248] width 645 height 24
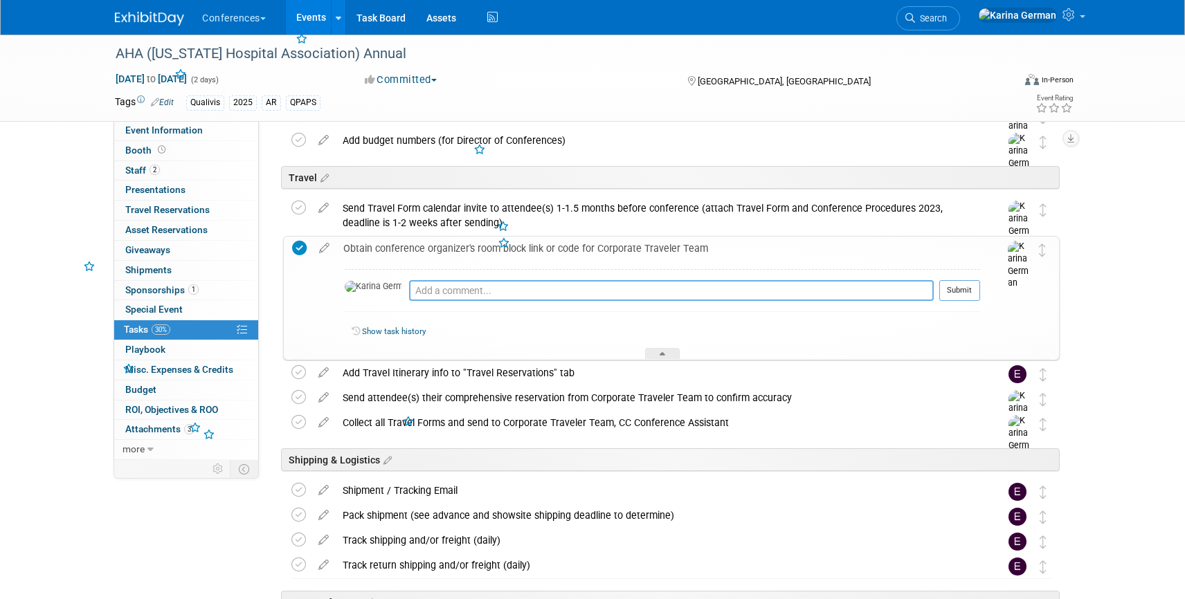
click at [409, 293] on textarea at bounding box center [671, 290] width 525 height 21
type textarea "sent to barb and jamie"
click at [965, 295] on button "Submit" at bounding box center [959, 290] width 41 height 21
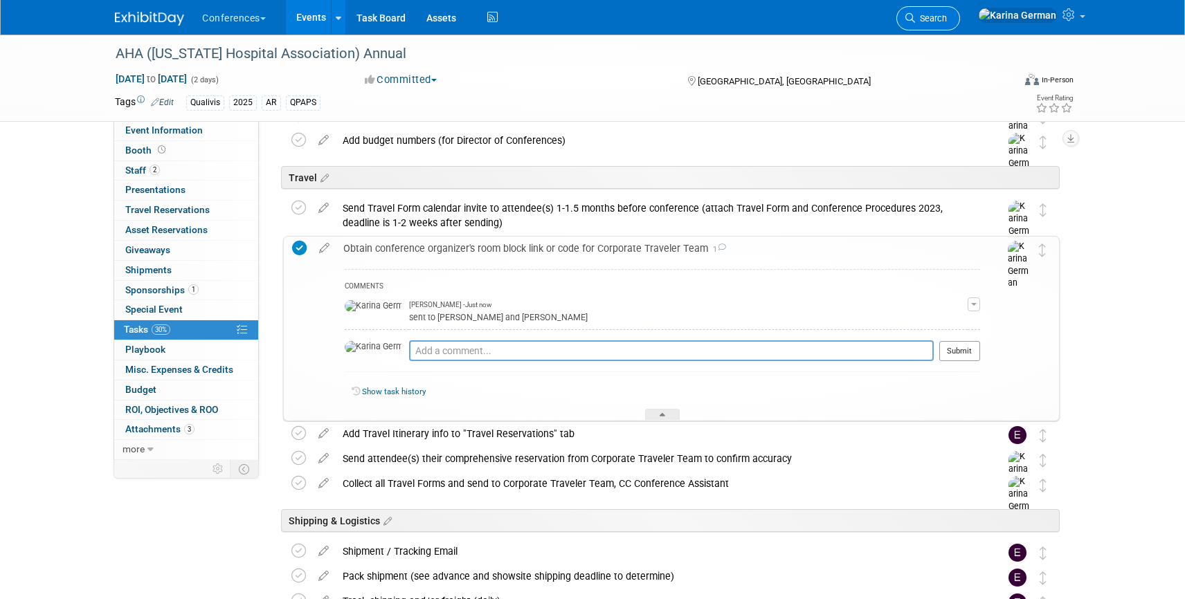
click at [947, 18] on span "Search" at bounding box center [931, 18] width 32 height 10
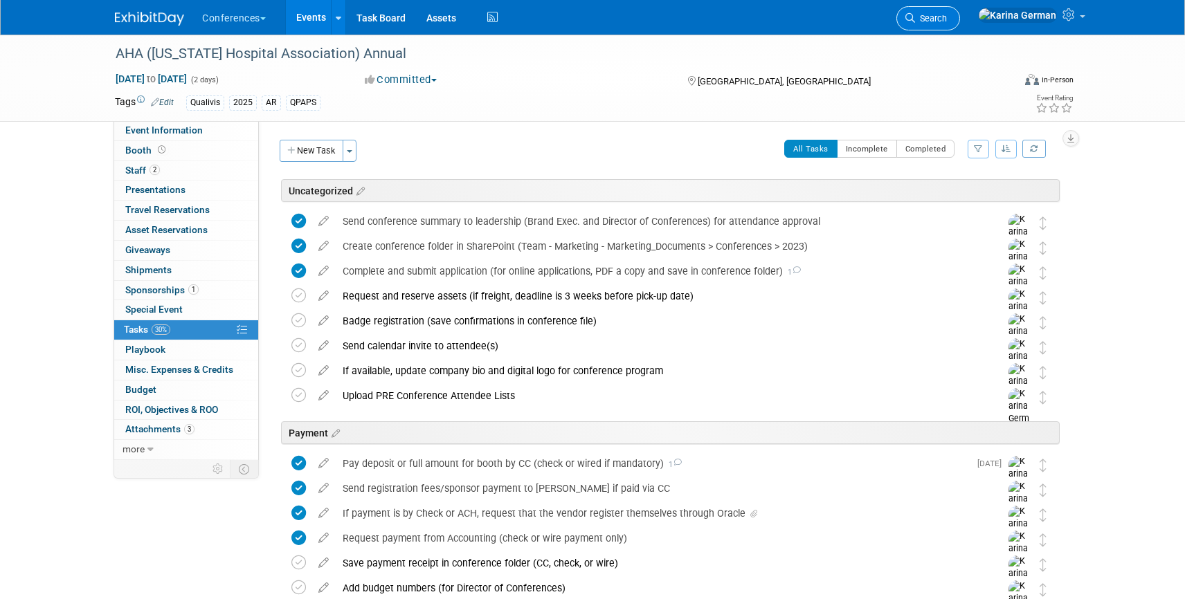
click at [0, 0] on div "Recently Viewed Events: AHA (Arkansas Hospital Association) Annual In-Person Li…" at bounding box center [0, 0] width 0 height 0
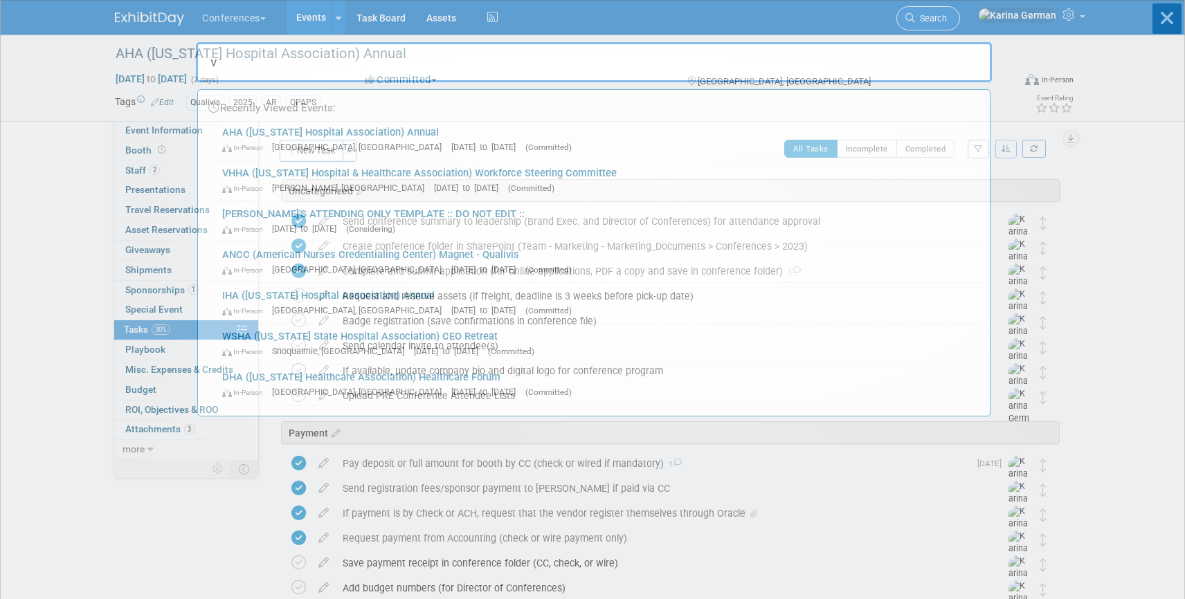
type input "v"
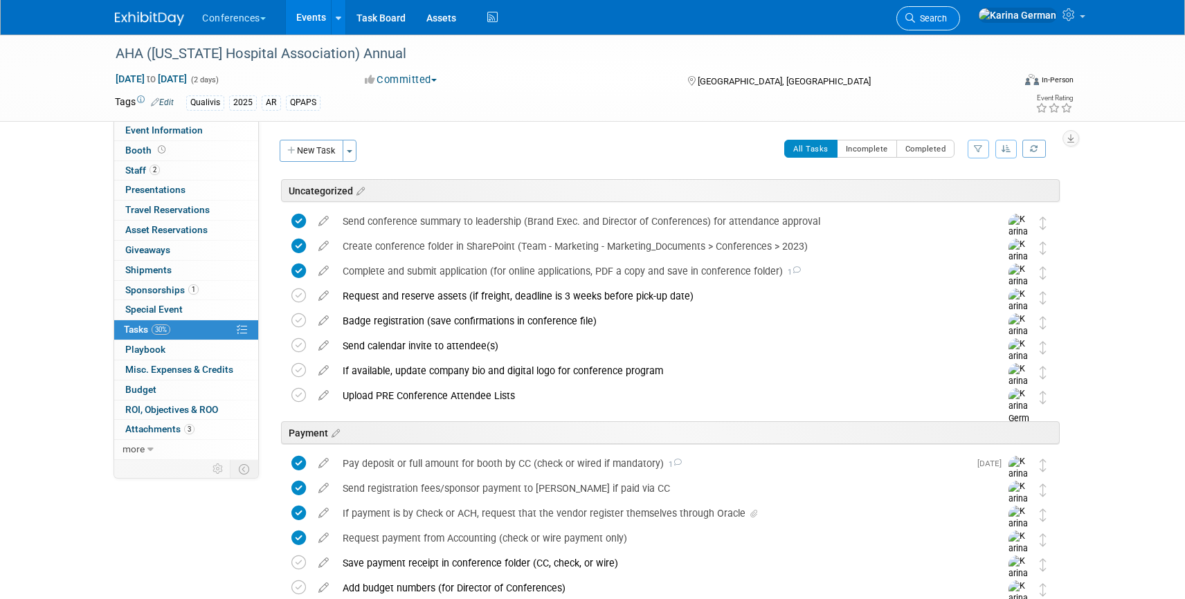
click at [960, 11] on link "Search" at bounding box center [928, 18] width 64 height 24
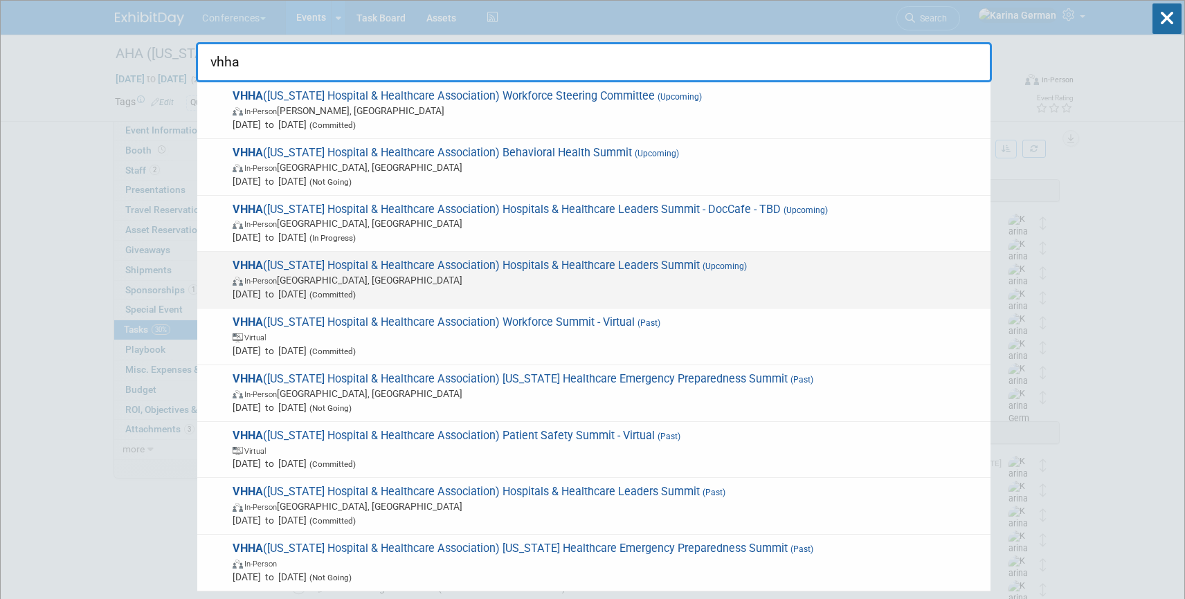
type input "vhha"
click at [504, 270] on span "VHHA (Virginia Hospital & Healthcare Association) Hospitals & Healthcare Leader…" at bounding box center [605, 280] width 755 height 42
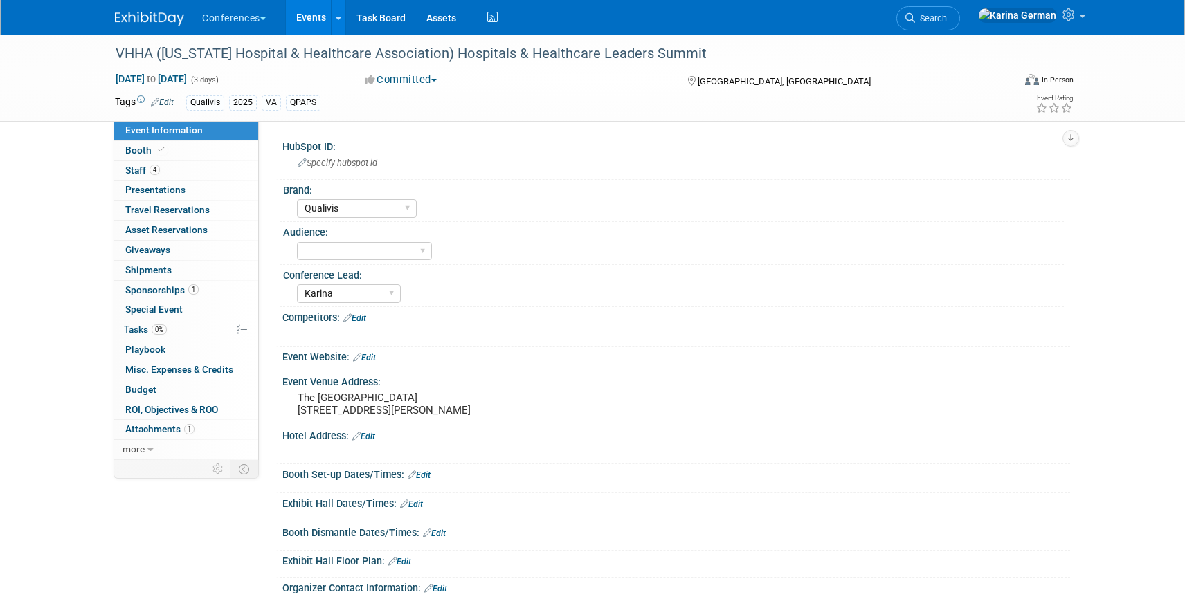
select select "Qualivis"
select select "Karina"
click at [177, 336] on link "0% Tasks 0%" at bounding box center [186, 329] width 144 height 19
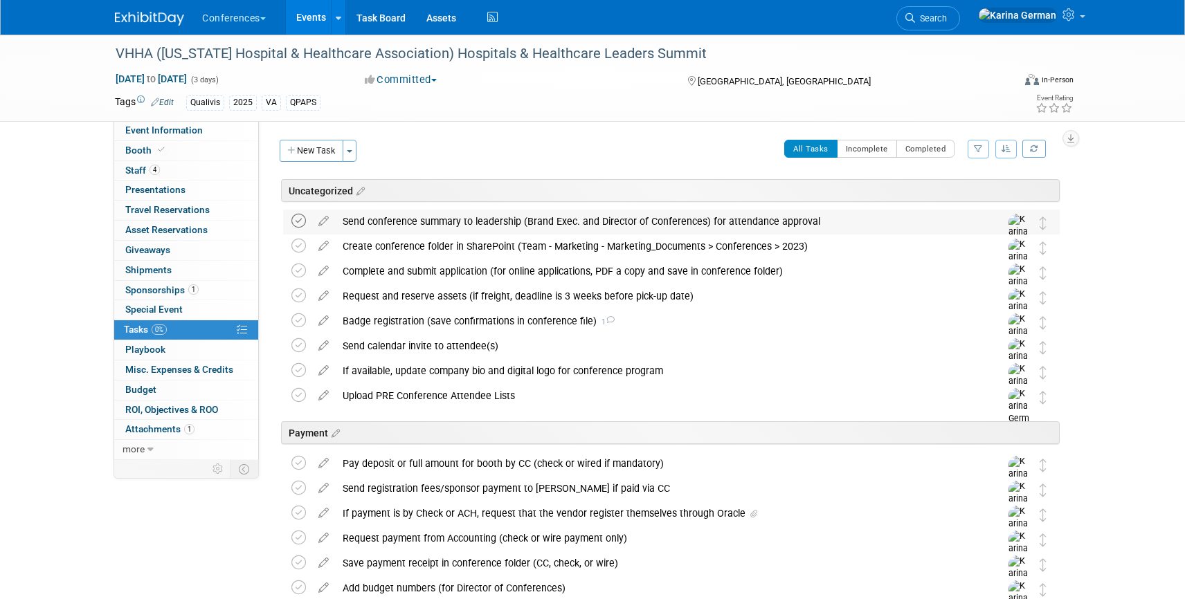
click at [297, 218] on icon at bounding box center [298, 221] width 15 height 15
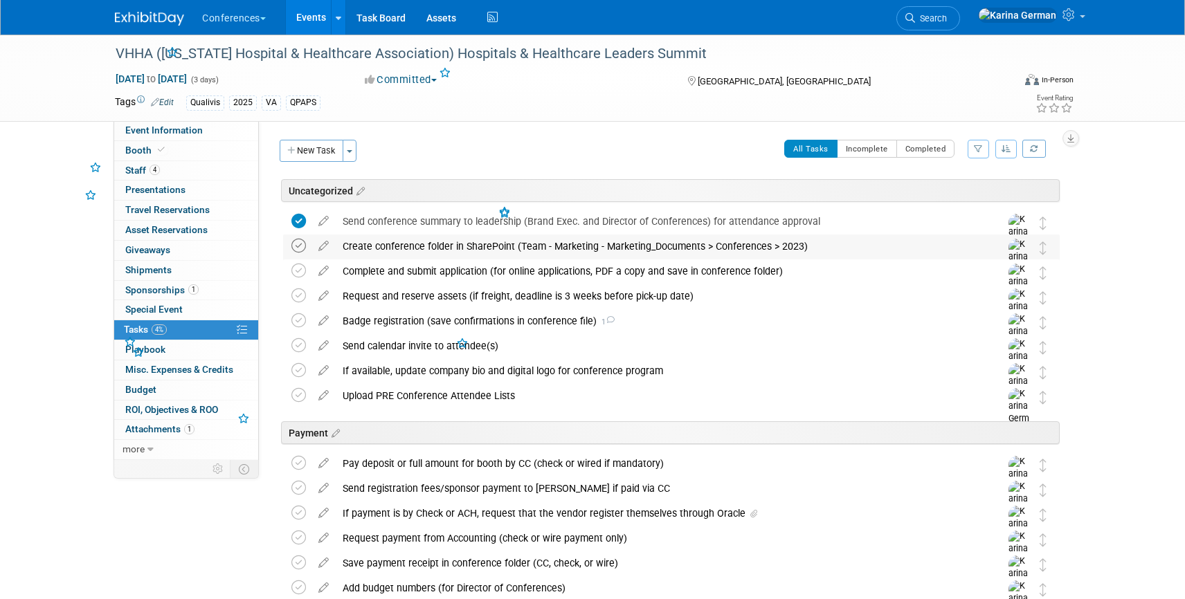
click at [296, 246] on icon at bounding box center [298, 246] width 15 height 15
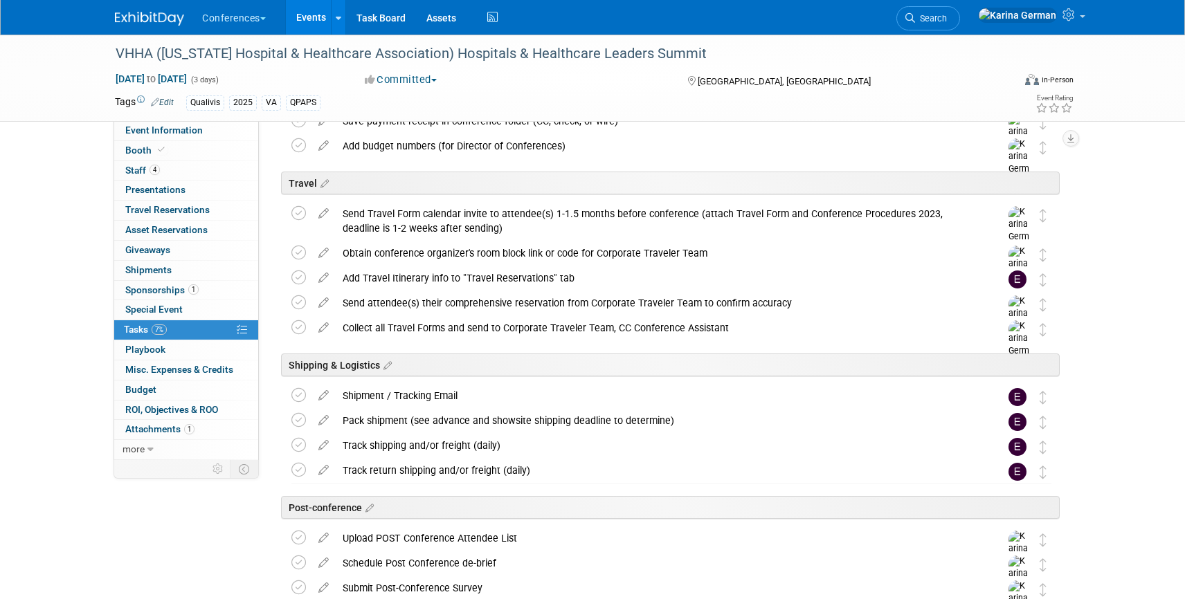
scroll to position [445, 0]
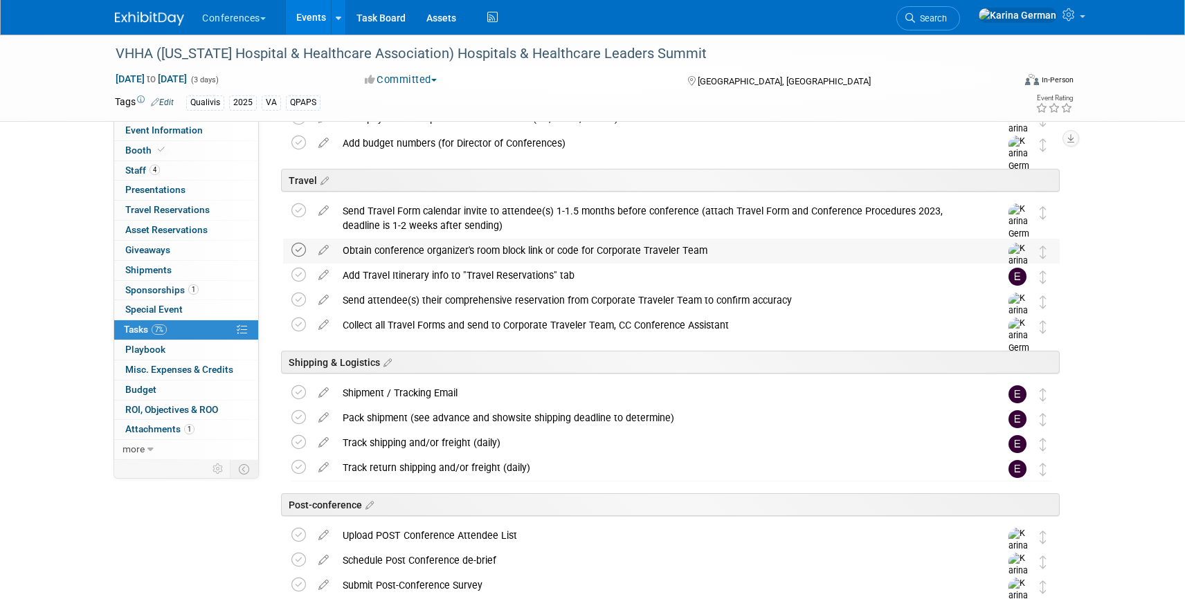
click at [300, 248] on icon at bounding box center [298, 250] width 15 height 15
click at [388, 253] on div "Obtain conference organizer's room block link or code for Corporate Traveler Te…" at bounding box center [658, 251] width 645 height 24
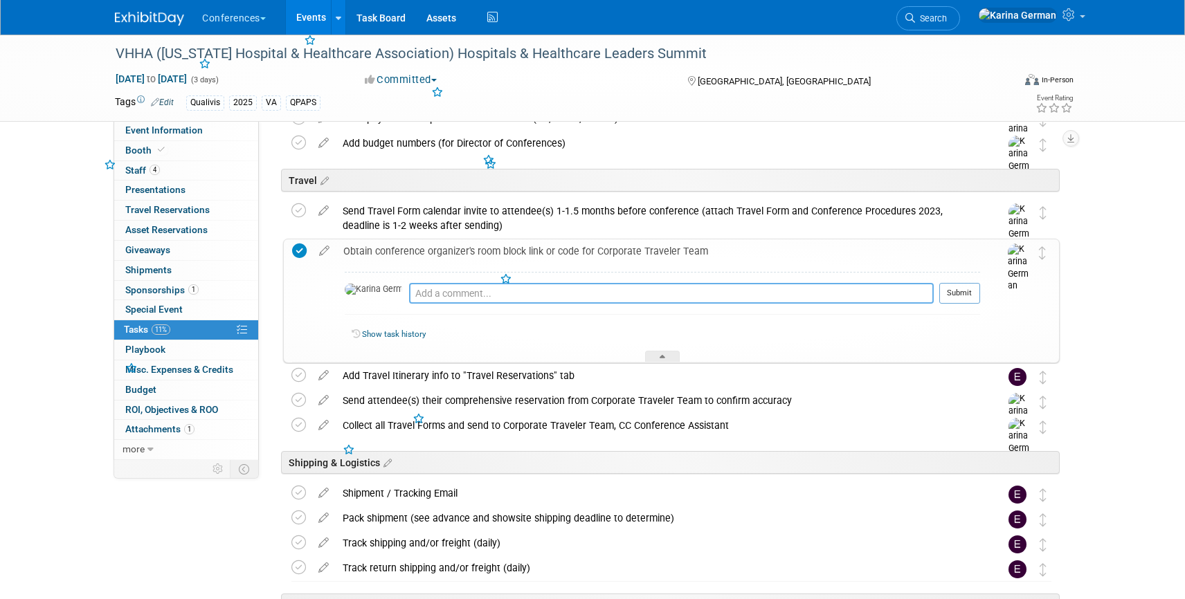
click at [416, 296] on textarea at bounding box center [671, 293] width 525 height 21
type textarea "sent to Barb and Jamie"
click at [957, 290] on button "Submit" at bounding box center [959, 293] width 41 height 21
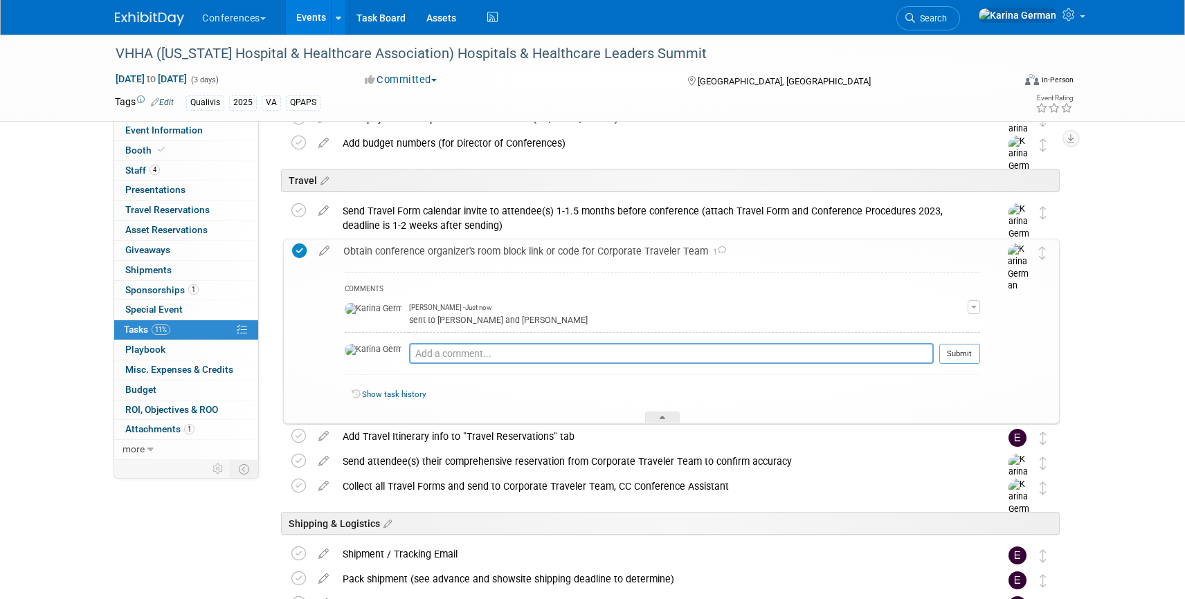
click at [495, 265] on div "COMMENTS Karina German - Just now sent to Barb and Jamie Edit Comment Remove Pr…" at bounding box center [658, 344] width 644 height 161
click at [476, 259] on div "Obtain conference organizer's room block link or code for Corporate Traveler Te…" at bounding box center [658, 251] width 644 height 24
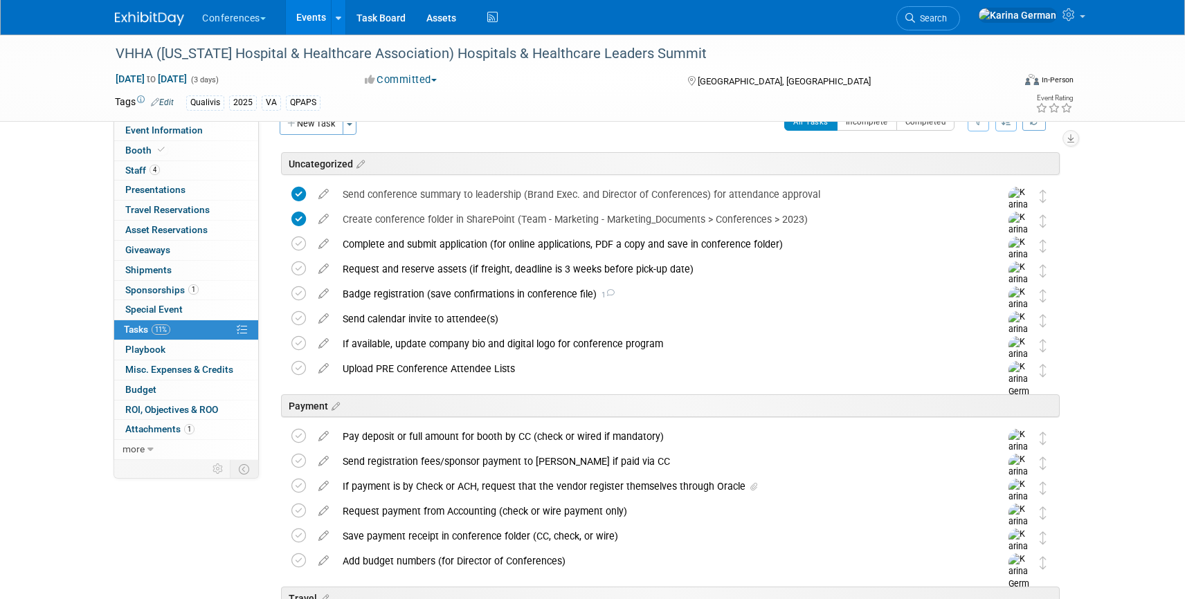
scroll to position [0, 0]
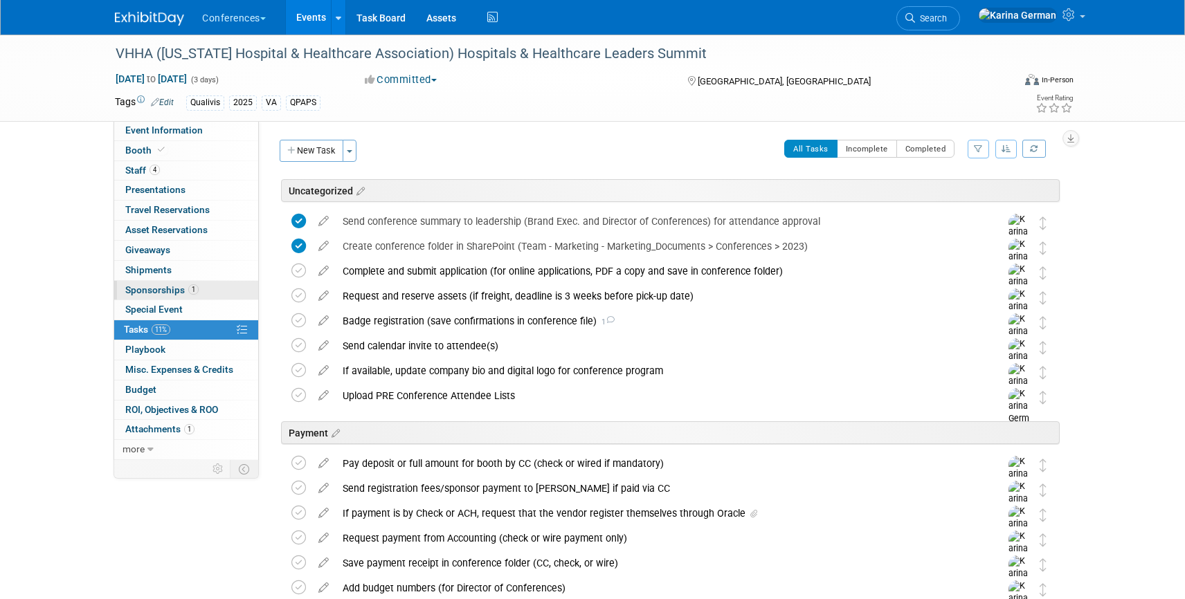
click at [205, 298] on link "1 Sponsorships 1" at bounding box center [186, 290] width 144 height 19
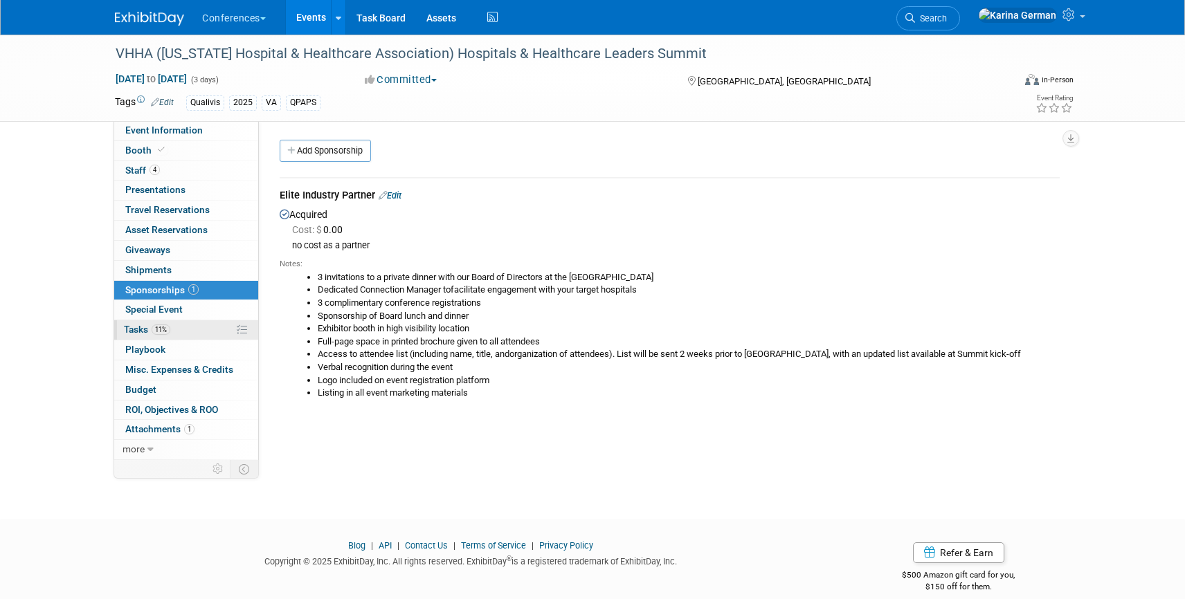
click at [204, 329] on link "11% Tasks 11%" at bounding box center [186, 329] width 144 height 19
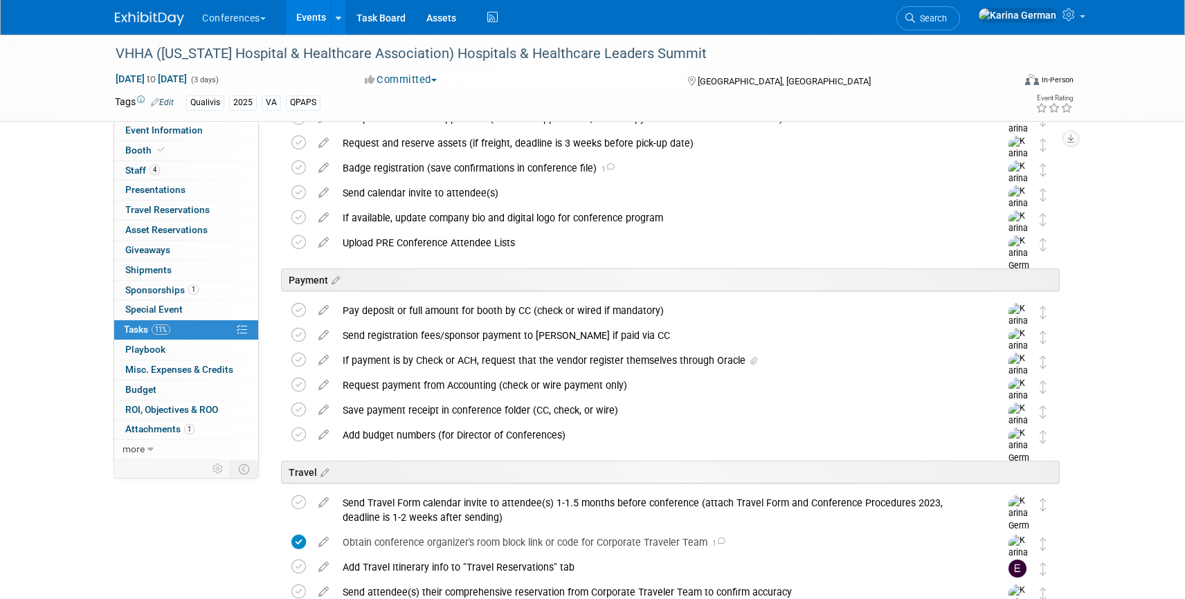
scroll to position [168, 0]
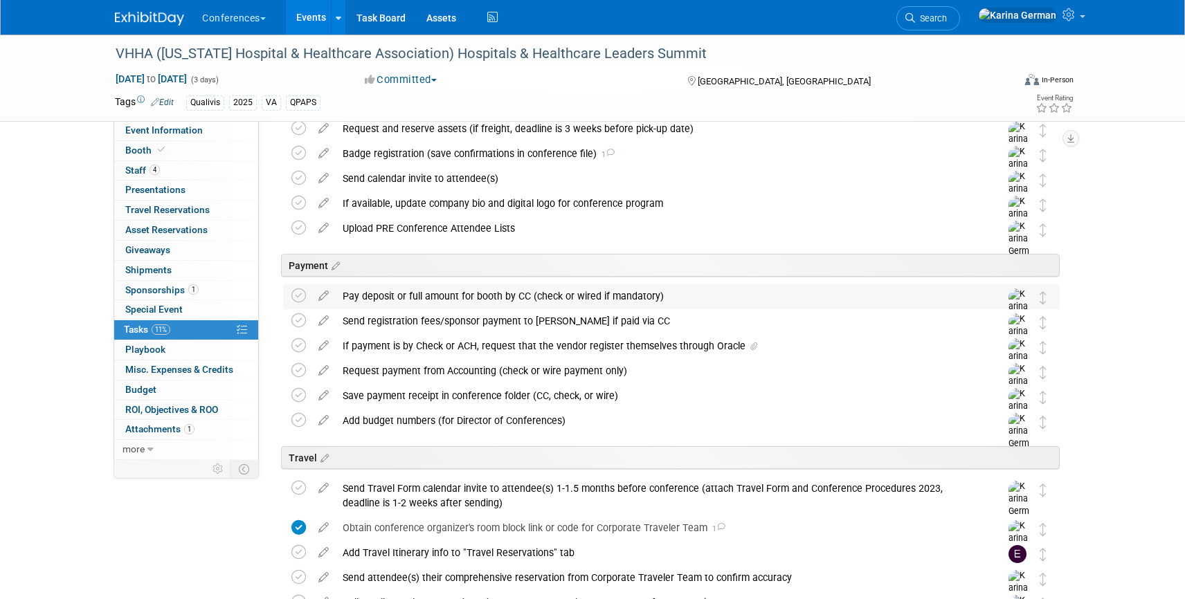
click at [436, 298] on div "Pay deposit or full amount for booth by CC (check or wired if mandatory)" at bounding box center [658, 296] width 645 height 24
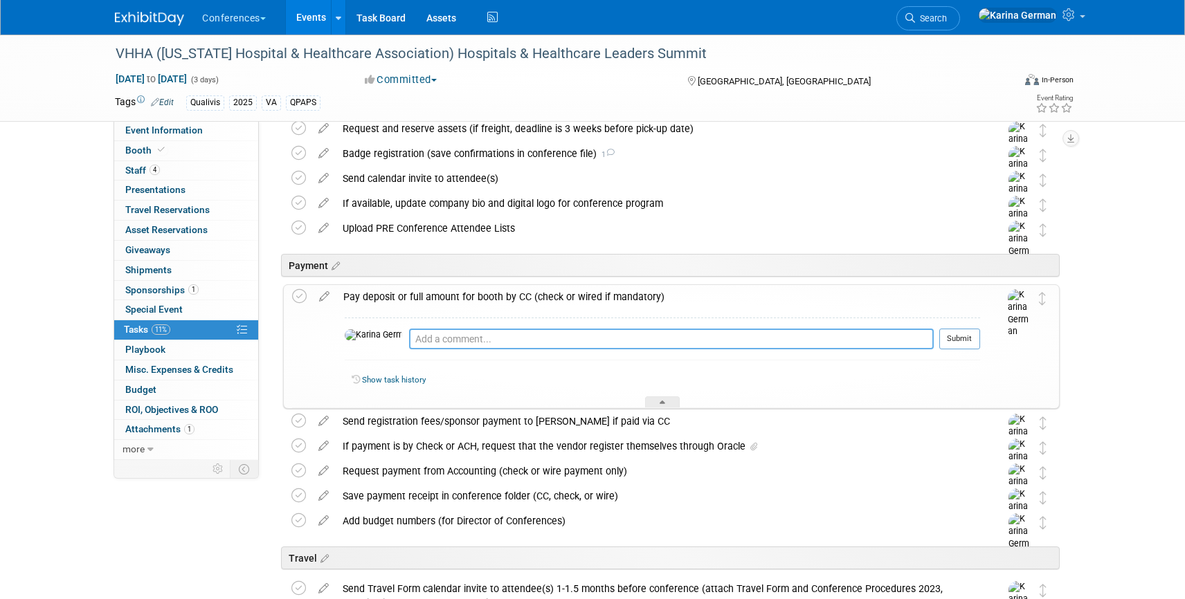
click at [455, 336] on textarea at bounding box center [671, 339] width 525 height 21
type textarea "n/a - no cost as a partner"
click at [951, 339] on button "Submit" at bounding box center [959, 339] width 41 height 21
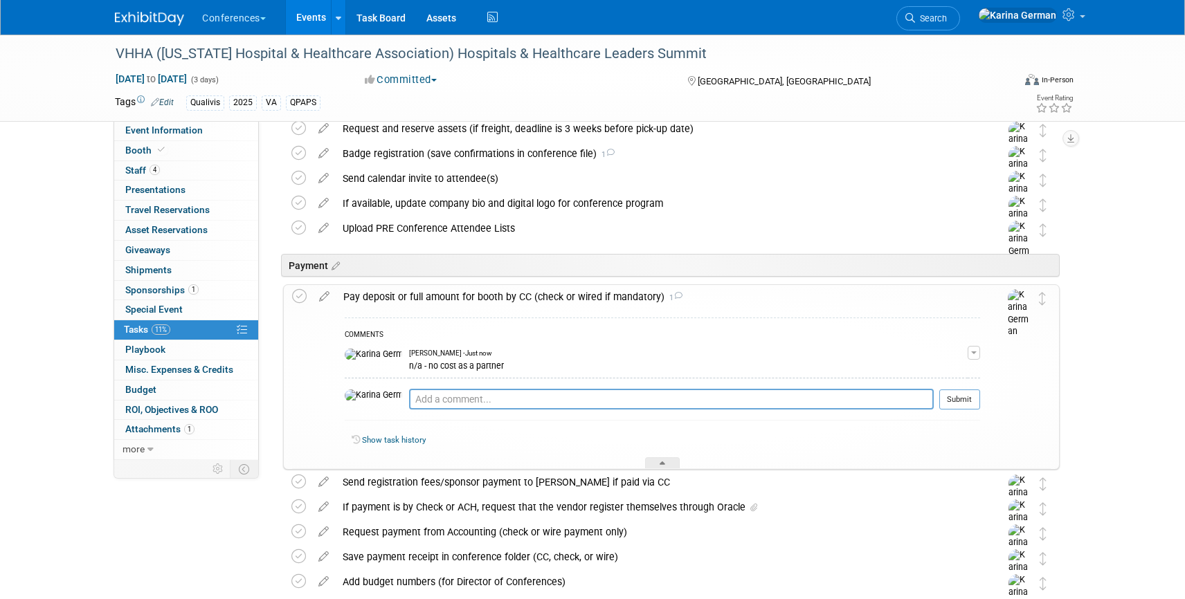
click at [577, 301] on div "Pay deposit or full amount for booth by CC (check or wired if mandatory) 1" at bounding box center [658, 297] width 644 height 24
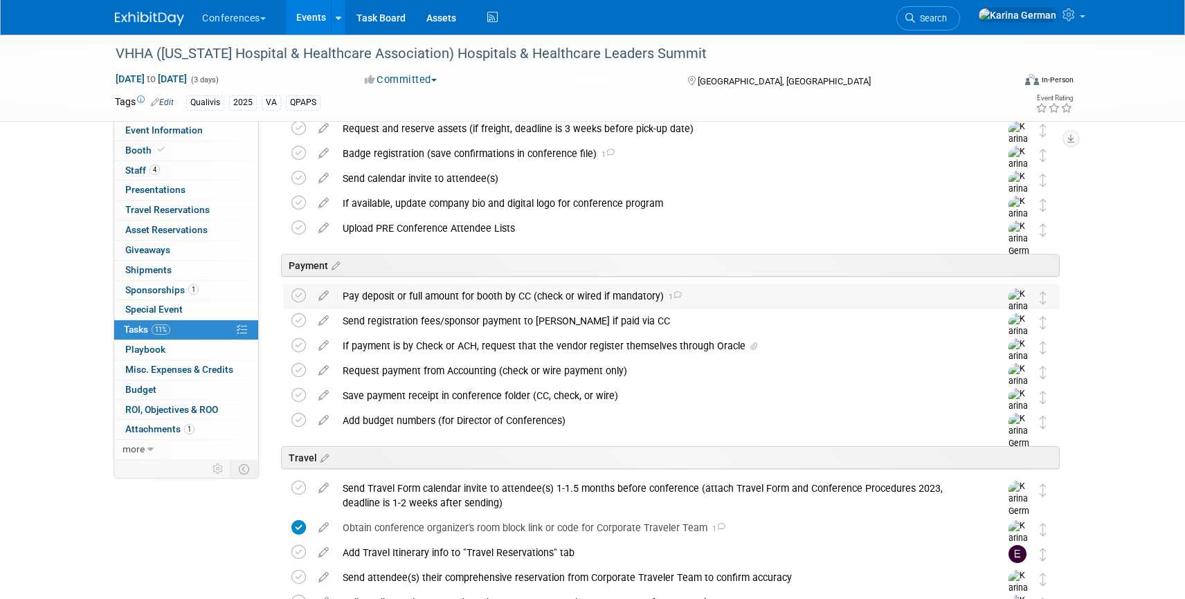
scroll to position [0, 0]
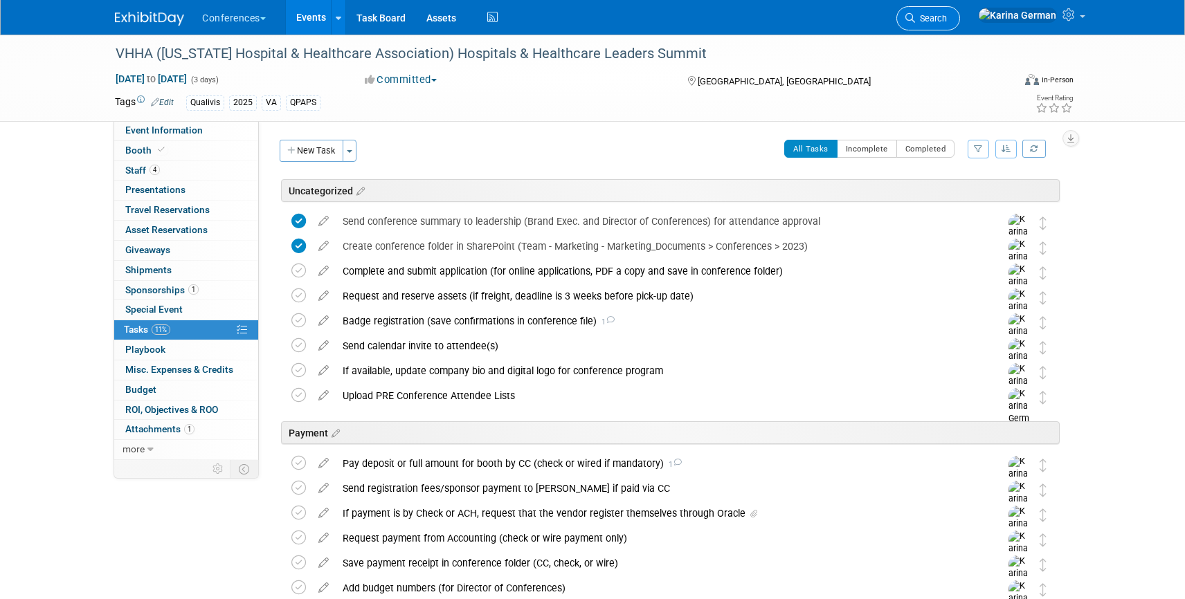
click at [915, 14] on icon at bounding box center [910, 18] width 10 height 10
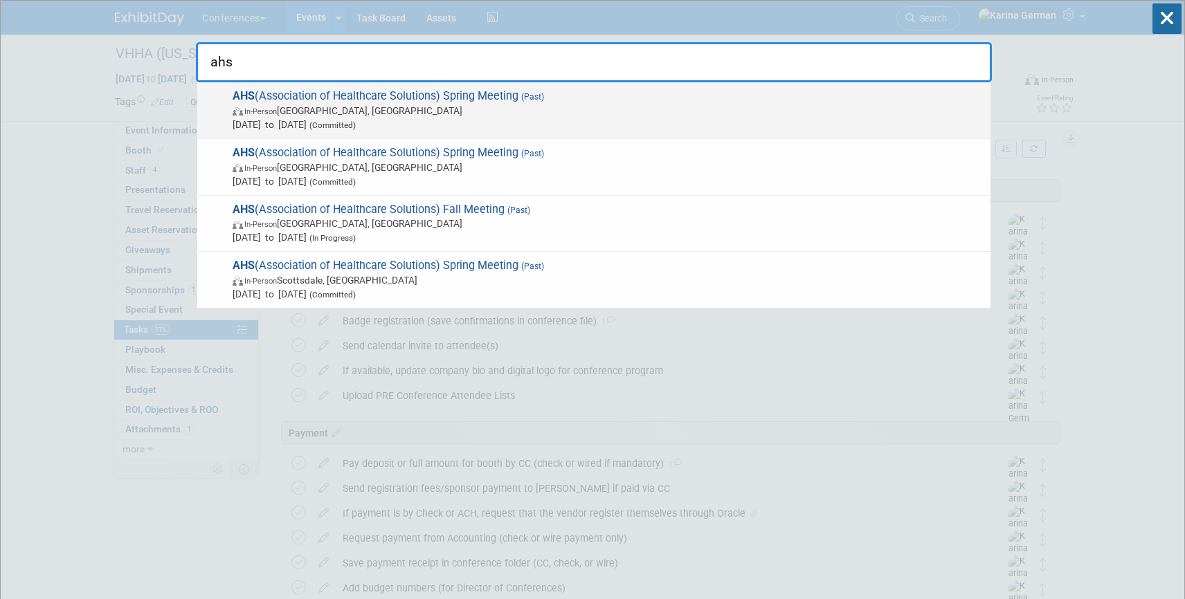
type input "ahs"
click at [485, 108] on span "In-Person Seattle, WA" at bounding box center [608, 111] width 751 height 14
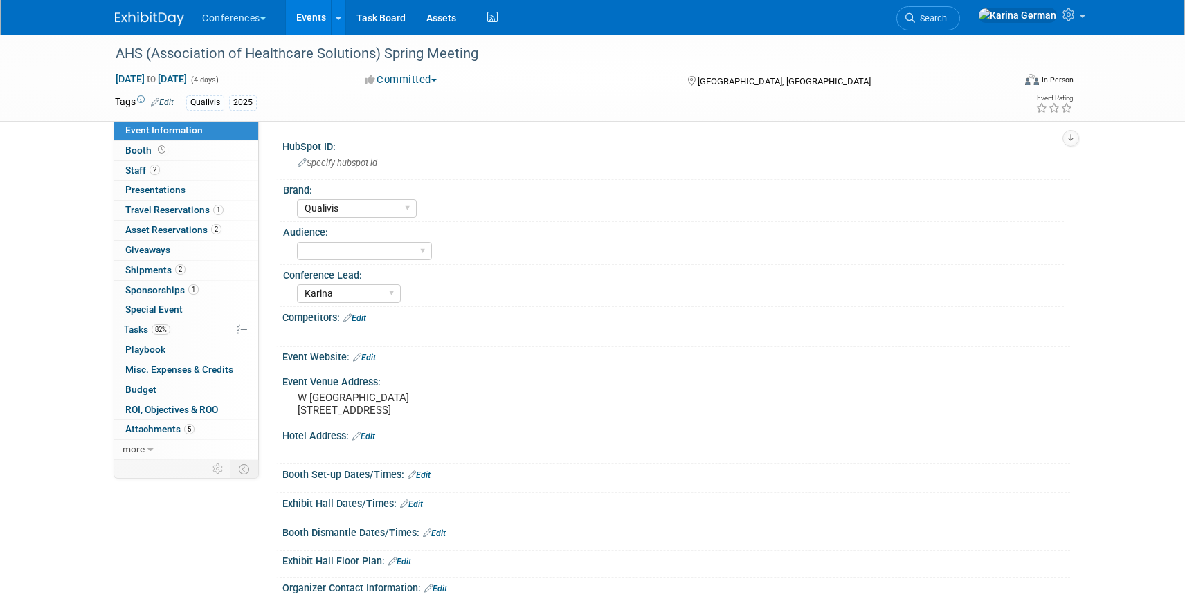
select select "Qualivis"
select select "Karina"
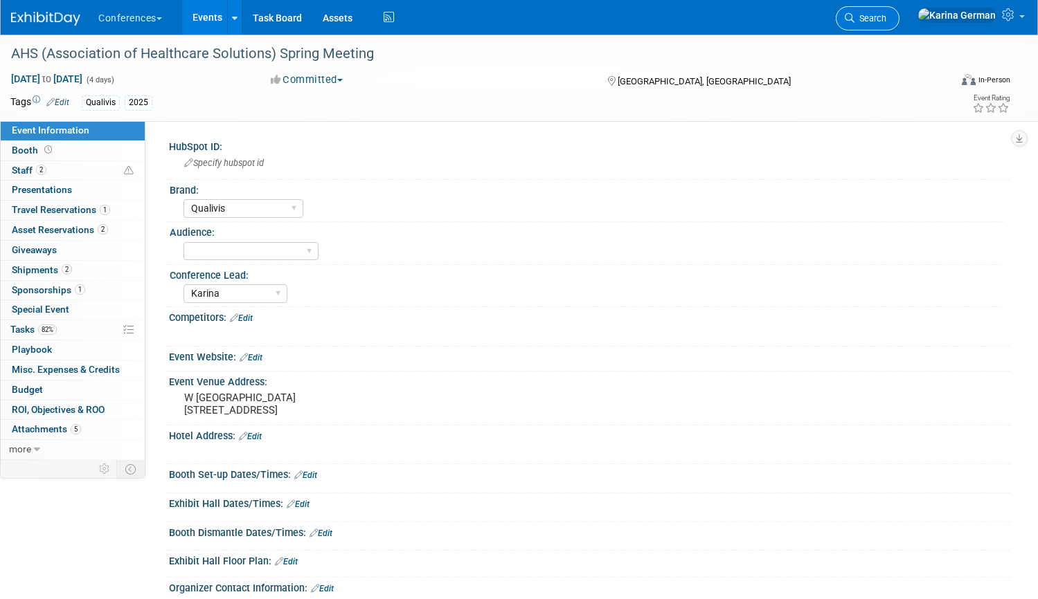
click at [886, 21] on span "Search" at bounding box center [870, 18] width 32 height 10
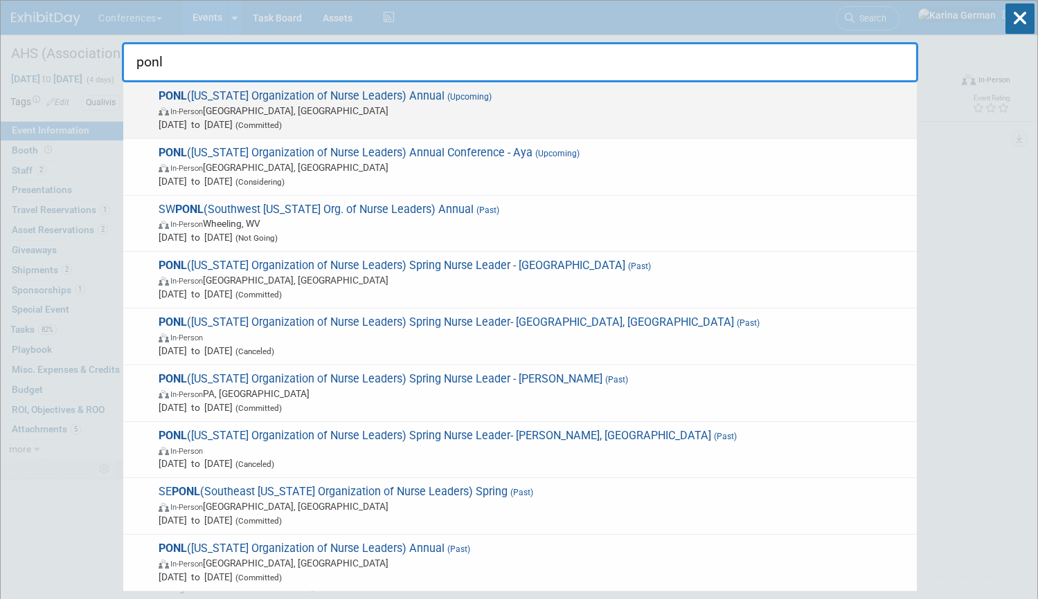
type input "ponl"
click at [389, 118] on span "[DATE] to [DATE] (Committed)" at bounding box center [534, 125] width 751 height 14
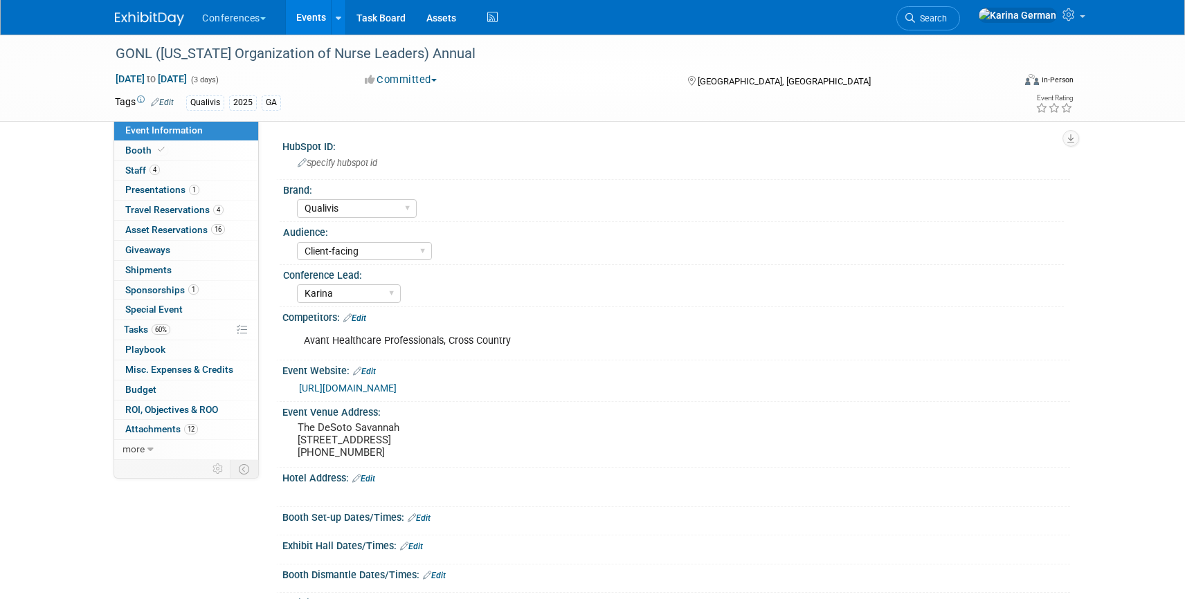
select select "Qualivis"
select select "Client-facing"
select select "Karina"
click at [171, 324] on link "60% Tasks 60%" at bounding box center [186, 329] width 144 height 19
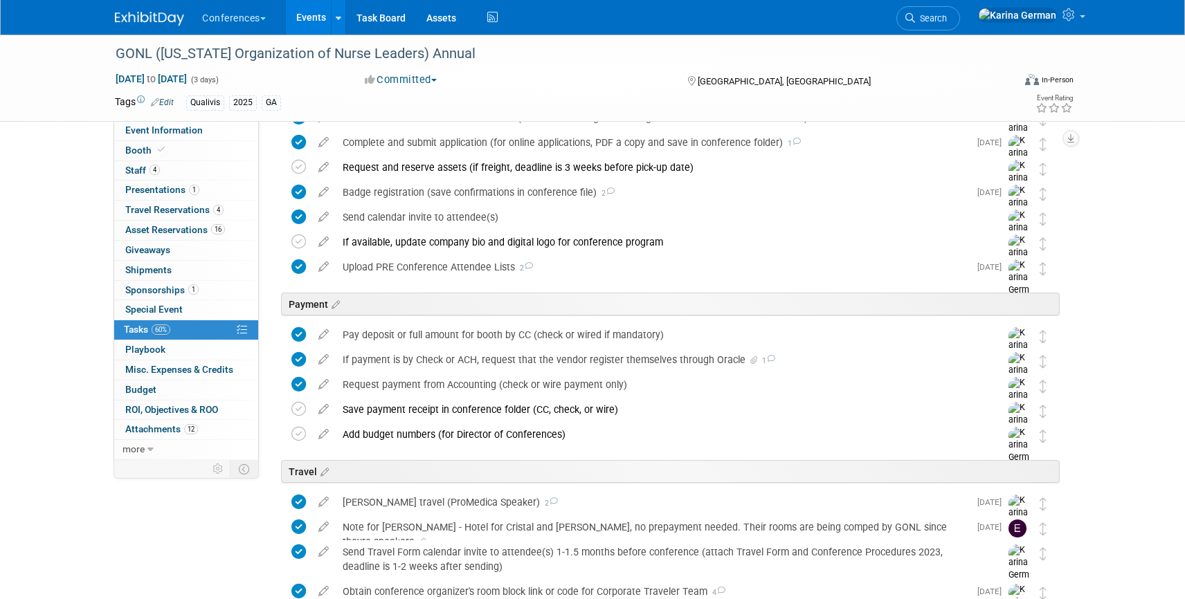
scroll to position [309, 0]
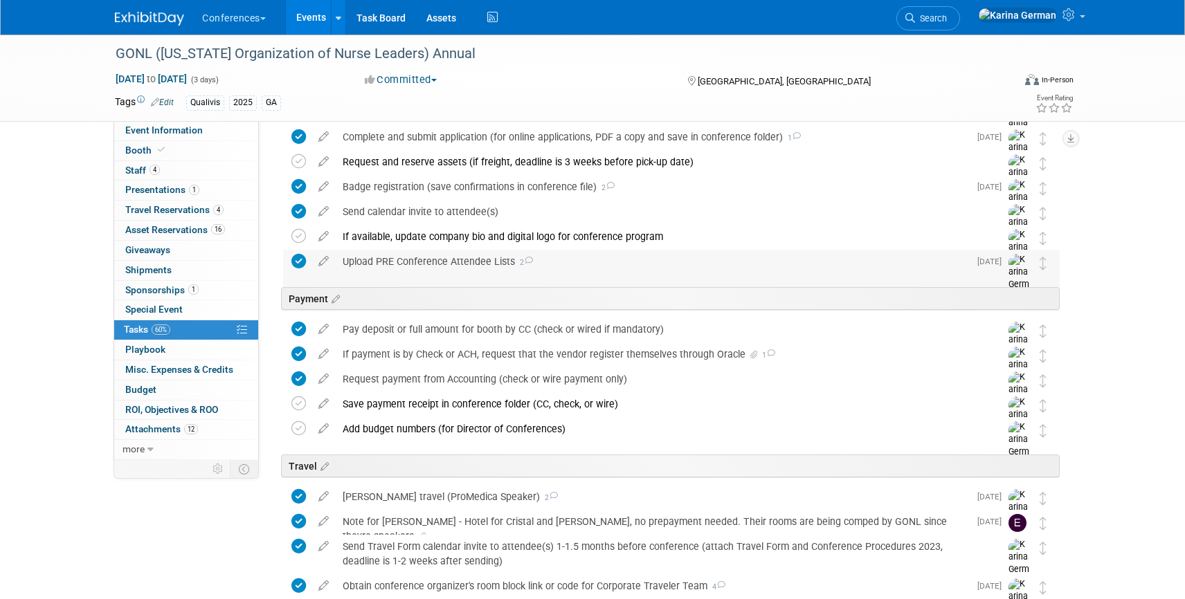
click at [464, 271] on div "Upload PRE Conference Attendee Lists 2" at bounding box center [652, 262] width 633 height 24
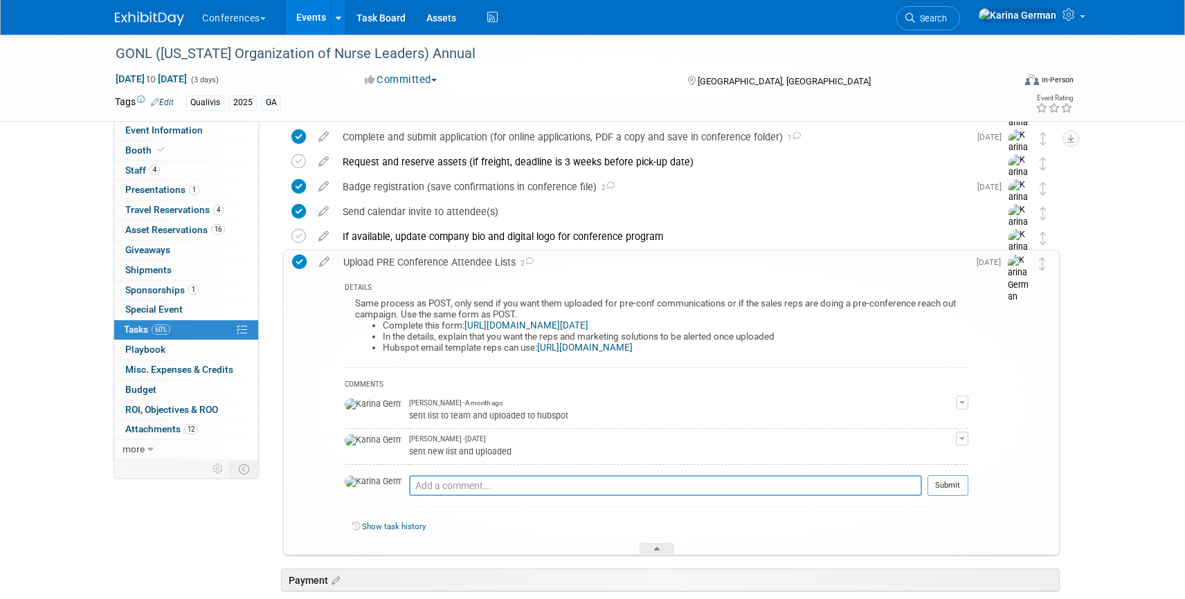
click at [442, 480] on textarea at bounding box center [665, 486] width 513 height 21
type textarea "S"
type textarea "sent new list and uploaded"
click at [950, 490] on button "Submit" at bounding box center [948, 486] width 41 height 21
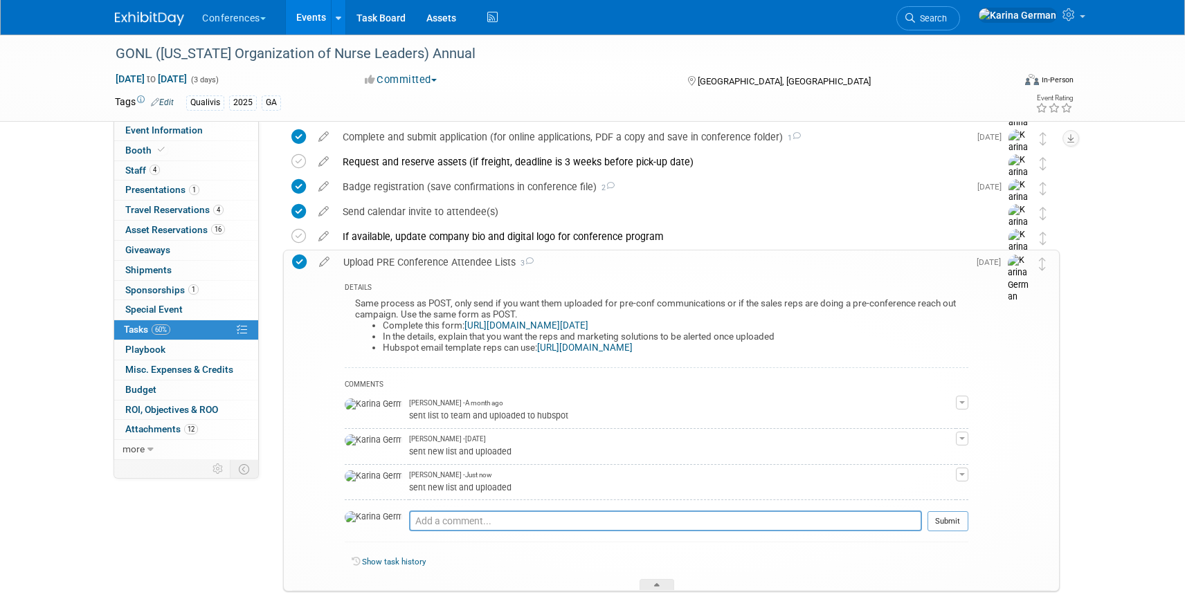
click at [551, 327] on link "[URL][DOMAIN_NAME][DATE]" at bounding box center [526, 325] width 124 height 10
click at [463, 262] on div "Upload PRE Conference Attendee Lists 3" at bounding box center [652, 263] width 632 height 24
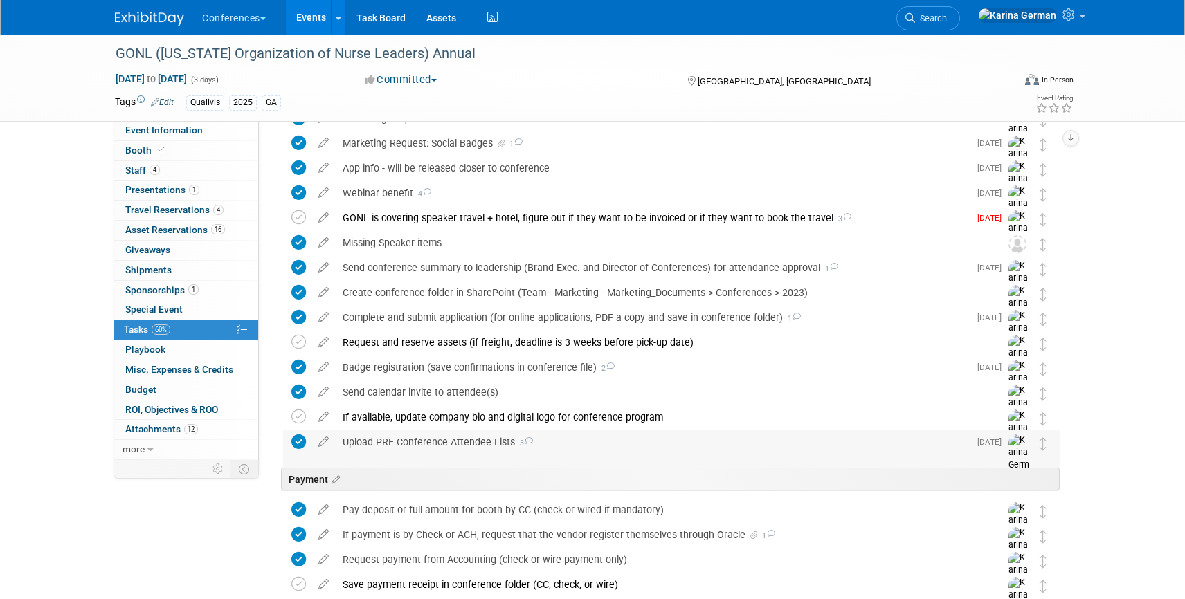
scroll to position [0, 0]
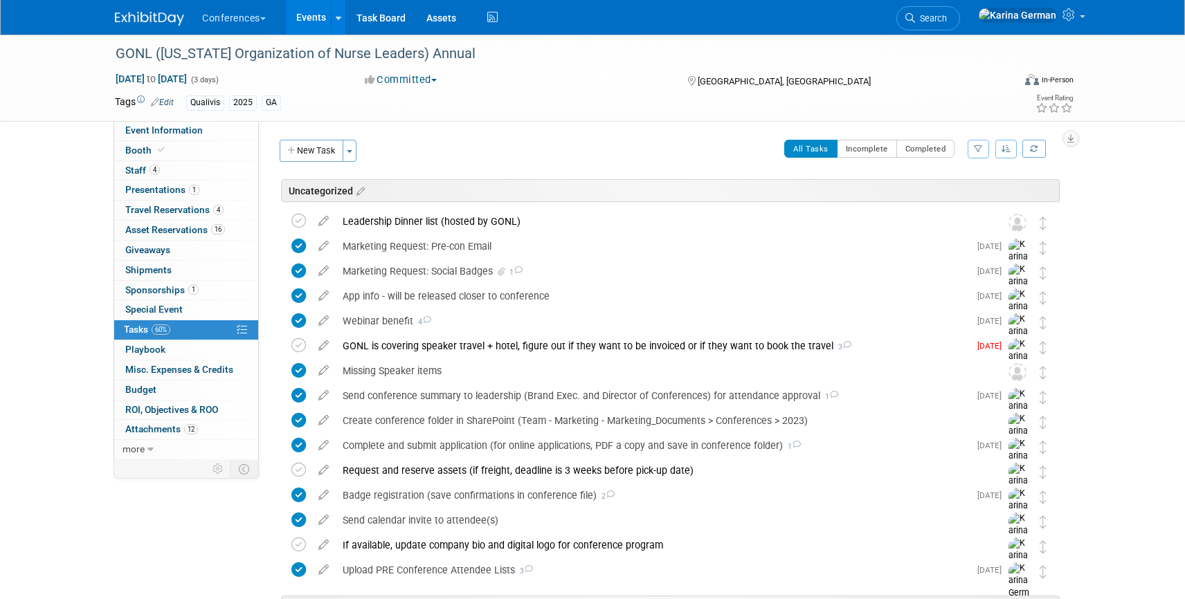
click at [222, 289] on link "1 Sponsorships 1" at bounding box center [186, 290] width 144 height 19
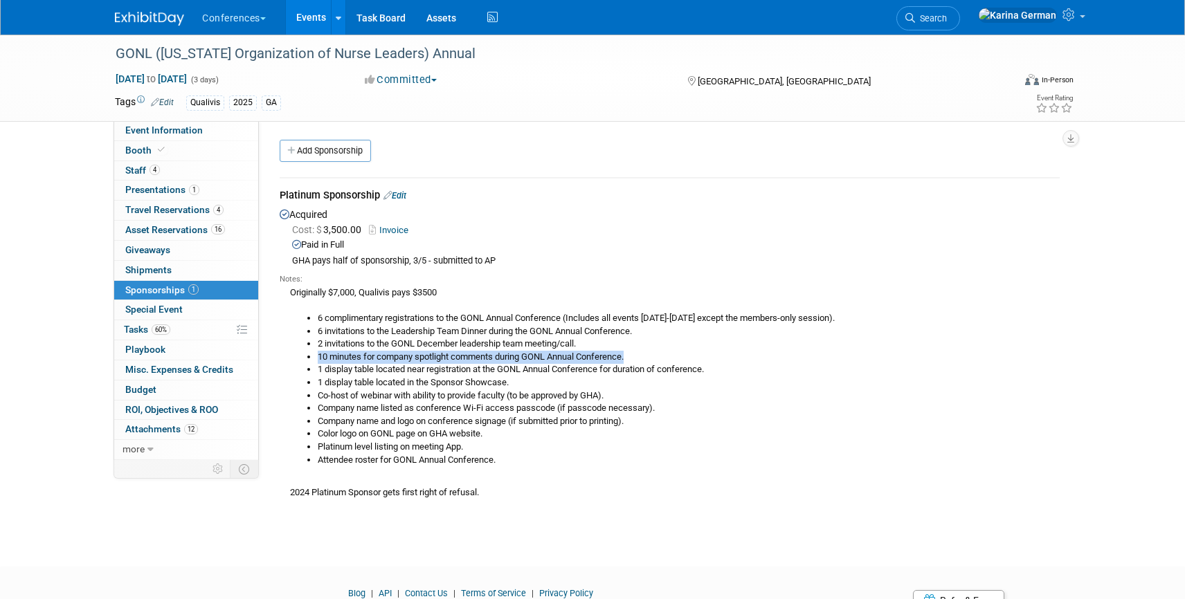
drag, startPoint x: 318, startPoint y: 356, endPoint x: 632, endPoint y: 355, distance: 313.6
click at [631, 354] on li "10 minutes for company spotlight comments during GONL Annual Conference." at bounding box center [689, 357] width 742 height 13
click at [632, 355] on li "10 minutes for company spotlight comments during GONL Annual Conference." at bounding box center [689, 357] width 742 height 13
drag, startPoint x: 632, startPoint y: 355, endPoint x: 311, endPoint y: 356, distance: 320.5
click at [318, 356] on li "10 minutes for company spotlight comments during GONL Annual Conference." at bounding box center [689, 357] width 742 height 13
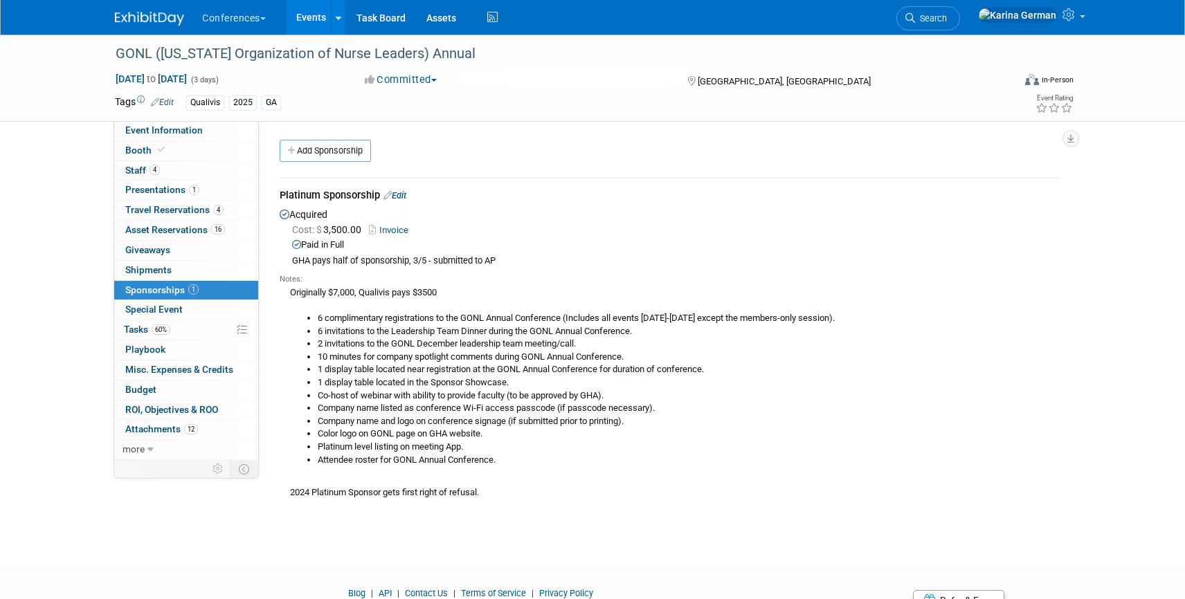
click at [469, 368] on li "1 display table located near registration at the GONL Annual Conference for dur…" at bounding box center [689, 369] width 742 height 13
click at [467, 383] on li "1 display table located in the Sponsor Showcase." at bounding box center [689, 383] width 742 height 13
click at [226, 232] on link "16 Asset Reservations 16" at bounding box center [186, 230] width 144 height 19
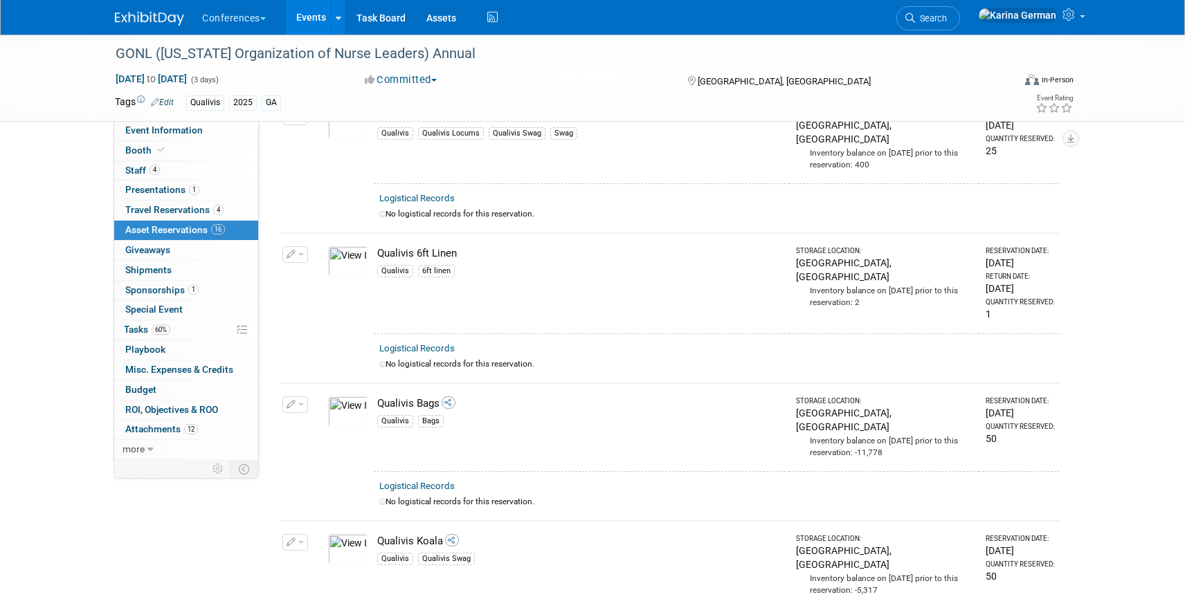
scroll to position [522, 0]
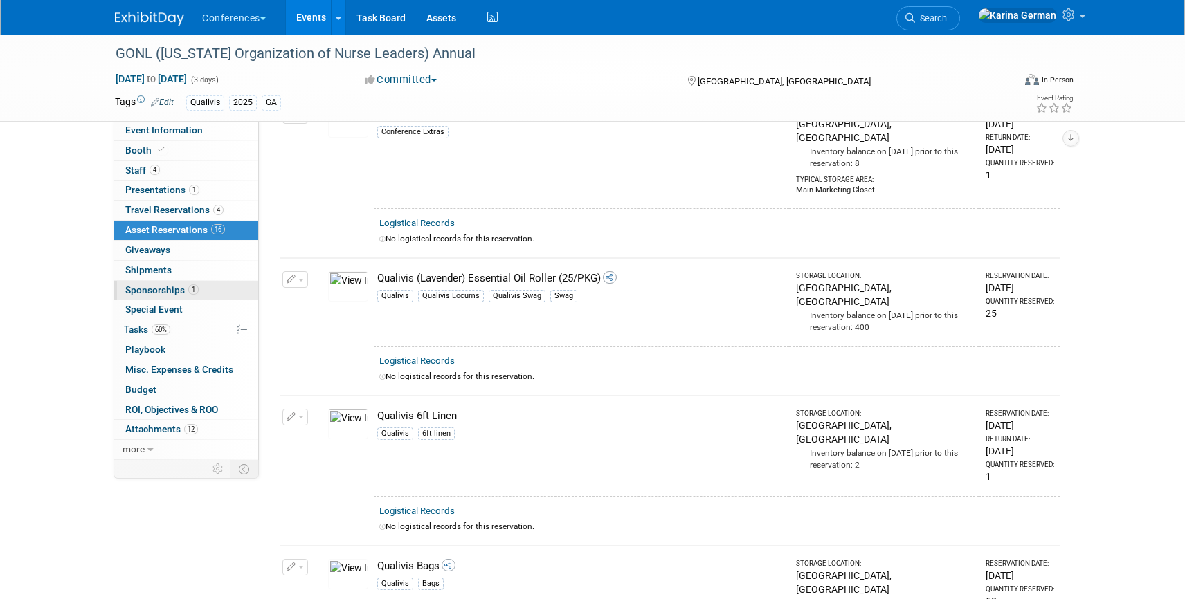
click at [197, 293] on link "1 Sponsorships 1" at bounding box center [186, 290] width 144 height 19
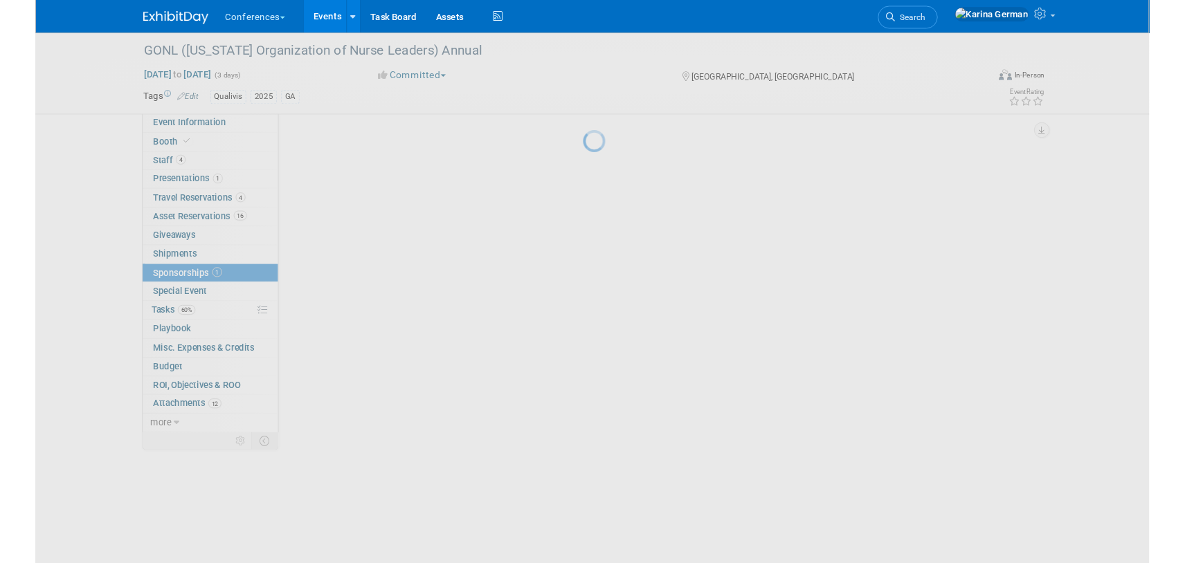
scroll to position [0, 0]
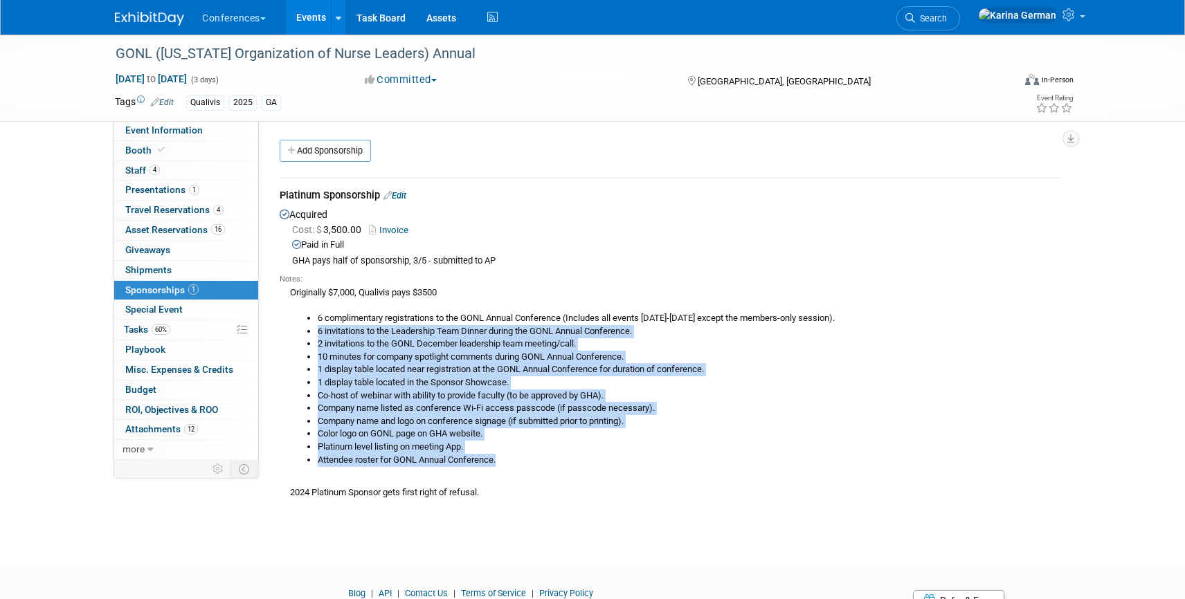
drag, startPoint x: 314, startPoint y: 334, endPoint x: 645, endPoint y: 462, distance: 354.8
click at [645, 462] on ul "6 complimentary registrations to the GONL Annual Conference (Includes all event…" at bounding box center [675, 389] width 770 height 154
click at [645, 462] on li "Attendee roster for GONL Annual Conference." at bounding box center [689, 460] width 742 height 13
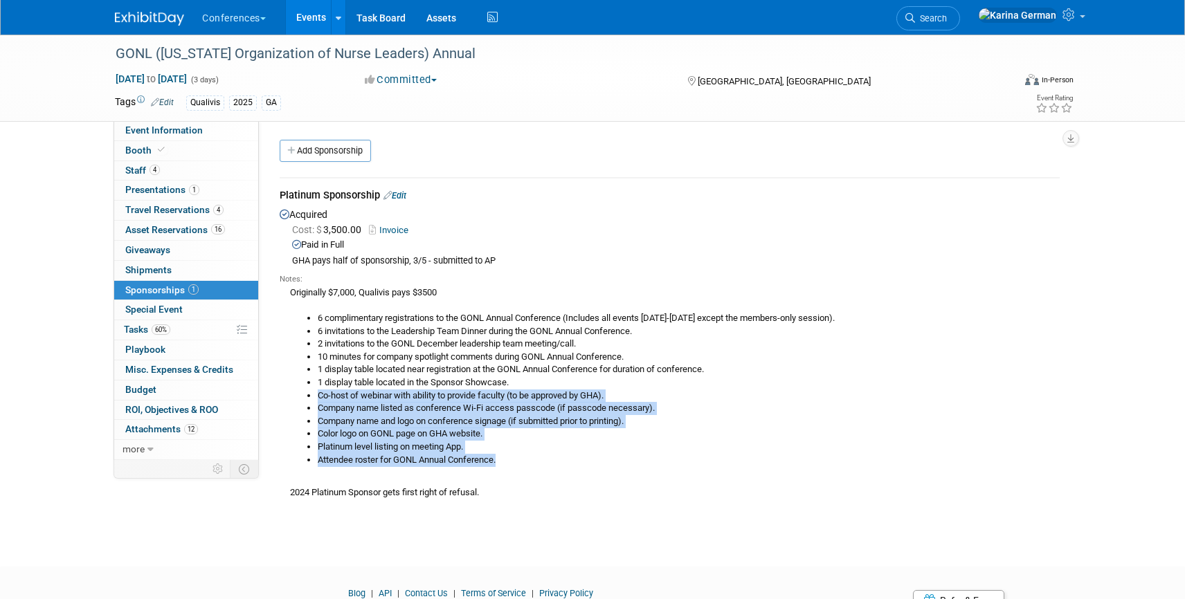
drag, startPoint x: 317, startPoint y: 395, endPoint x: 649, endPoint y: 459, distance: 338.3
click at [649, 459] on ul "6 complimentary registrations to the GONL Annual Conference (Includes all event…" at bounding box center [675, 389] width 770 height 154
click at [649, 459] on li "Attendee roster for GONL Annual Conference." at bounding box center [689, 460] width 742 height 13
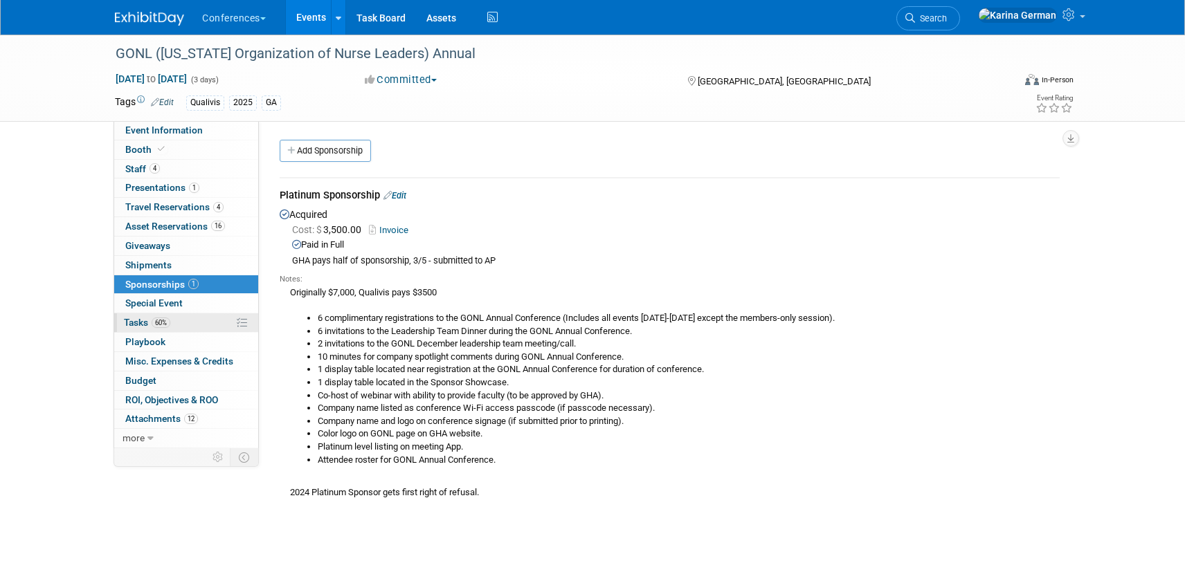
click at [168, 324] on span "60%" at bounding box center [161, 323] width 19 height 10
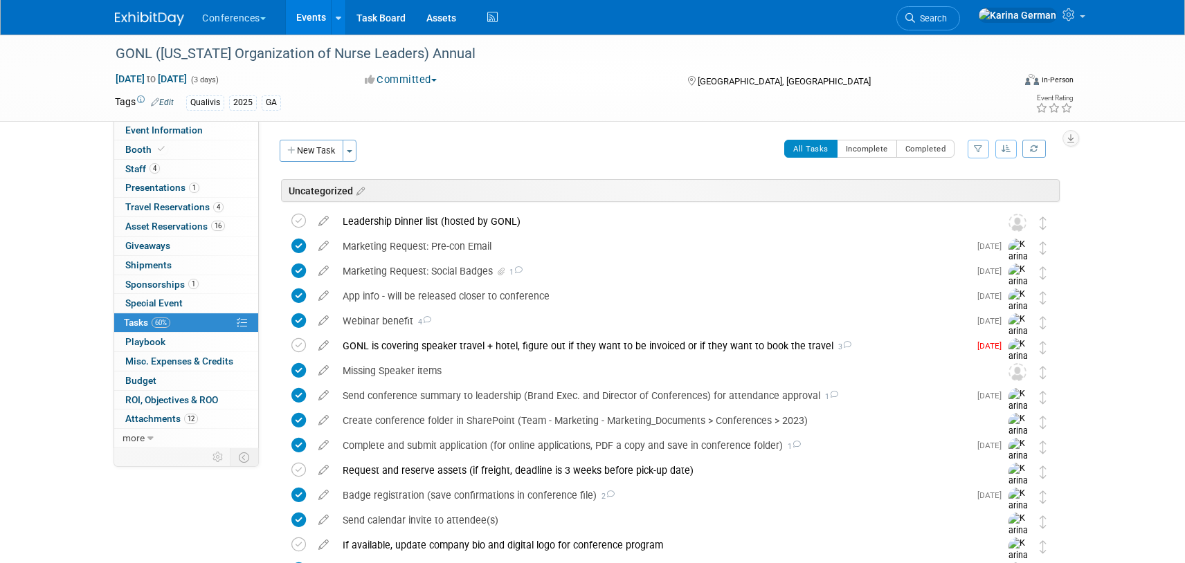
click at [332, 171] on div "New Task Toggle Dropdown Create a new task for this event Copy tasks from anoth…" at bounding box center [320, 156] width 88 height 33
click at [316, 150] on button "New Task" at bounding box center [312, 151] width 64 height 22
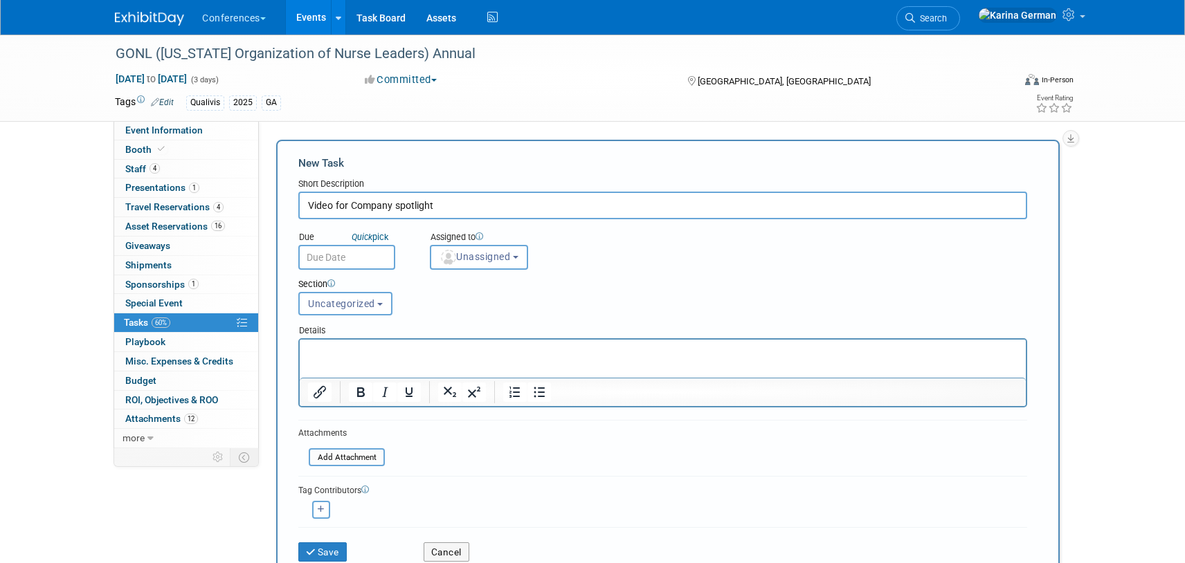
type input "Video for Company spotlight"
click at [474, 220] on div "Due Quick pick Assigned to <img src="https://www.exhibitday.com/Images/Unassign…" at bounding box center [663, 244] width 750 height 51
click at [474, 280] on div "Section" at bounding box center [631, 285] width 667 height 14
click at [475, 273] on div "Section Uncategorized Payment Travel Shipping & Logistics Post-conference Uncat…" at bounding box center [631, 294] width 687 height 48
click at [481, 265] on button "Unassigned" at bounding box center [479, 257] width 98 height 25
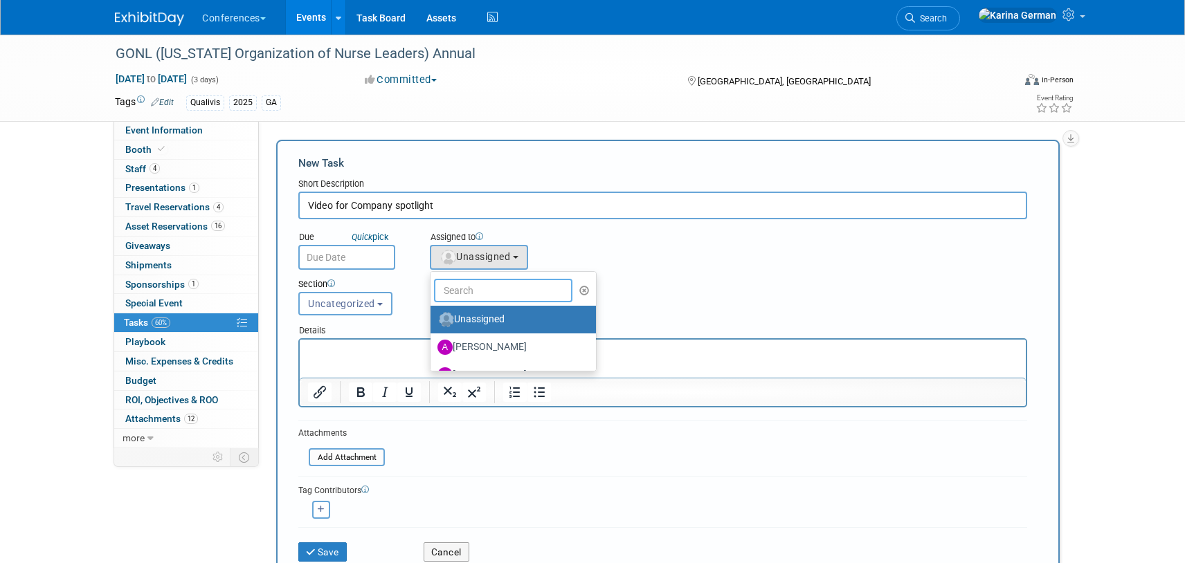
click at [488, 288] on input "text" at bounding box center [503, 291] width 138 height 24
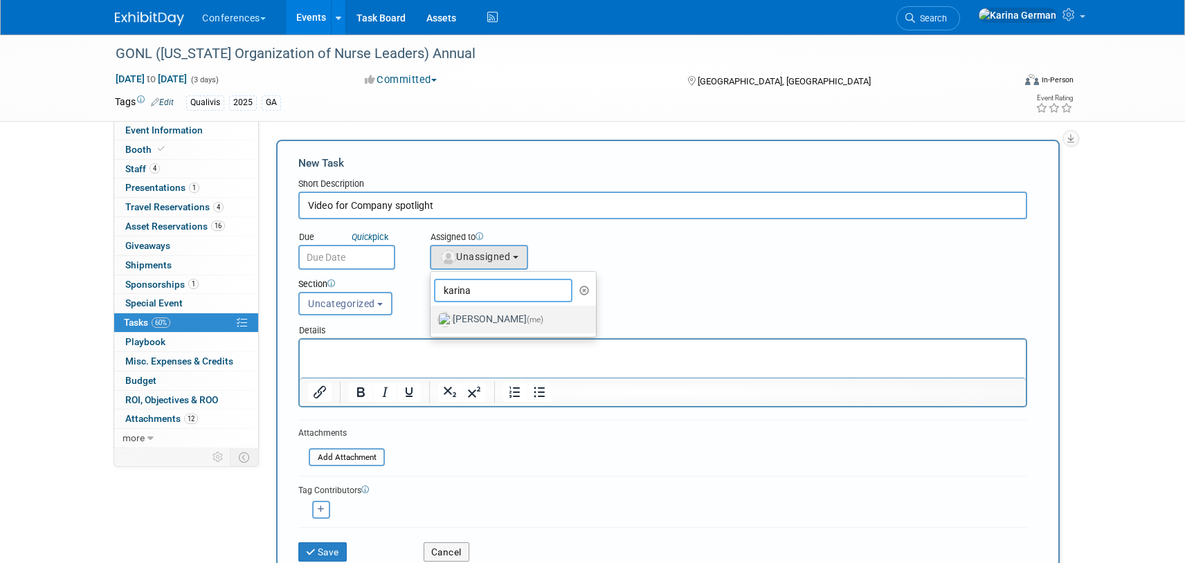
type input "karina"
click at [511, 318] on label "Karina German (me)" at bounding box center [509, 320] width 145 height 22
click at [433, 318] on input "Karina German (me)" at bounding box center [428, 318] width 9 height 9
select select "eb9a80ed-01df-455e-b7c9-ebccef2a47a7"
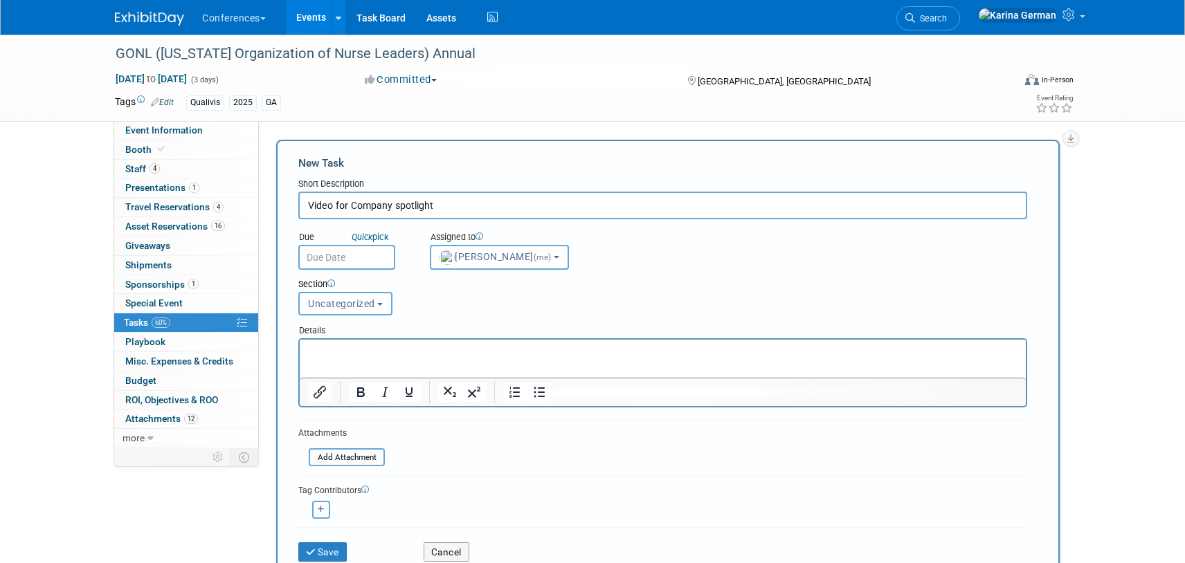
click at [367, 273] on div "Section Uncategorized Payment Travel Shipping & Logistics Post-conference Uncat…" at bounding box center [631, 294] width 687 height 48
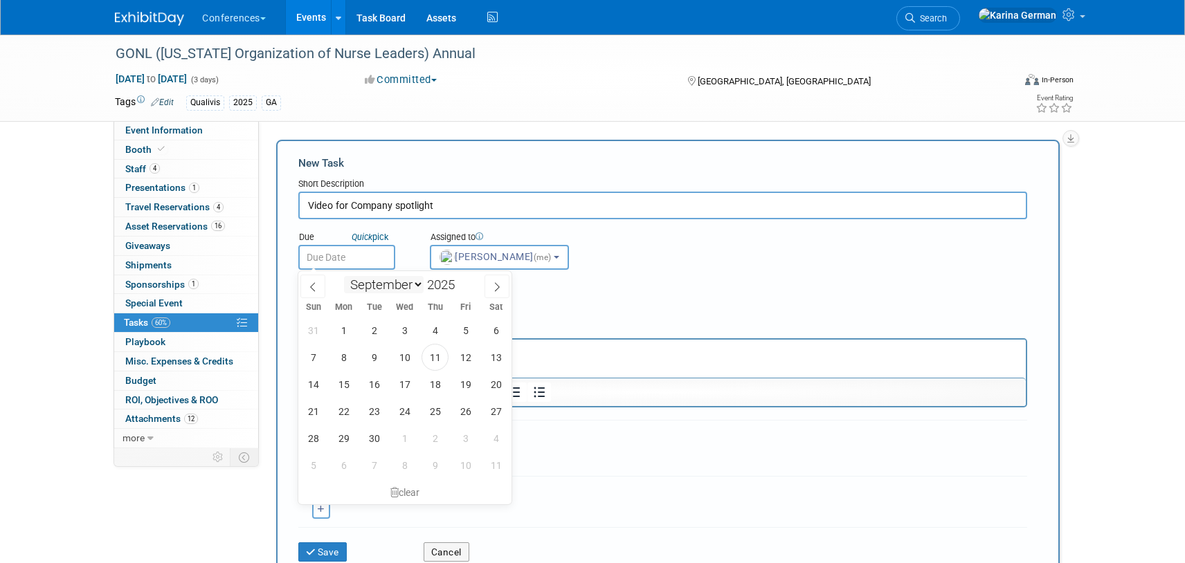
click at [359, 264] on input "text" at bounding box center [346, 257] width 97 height 25
click at [455, 364] on span "12" at bounding box center [465, 357] width 27 height 27
type input "Sep 12, 2025"
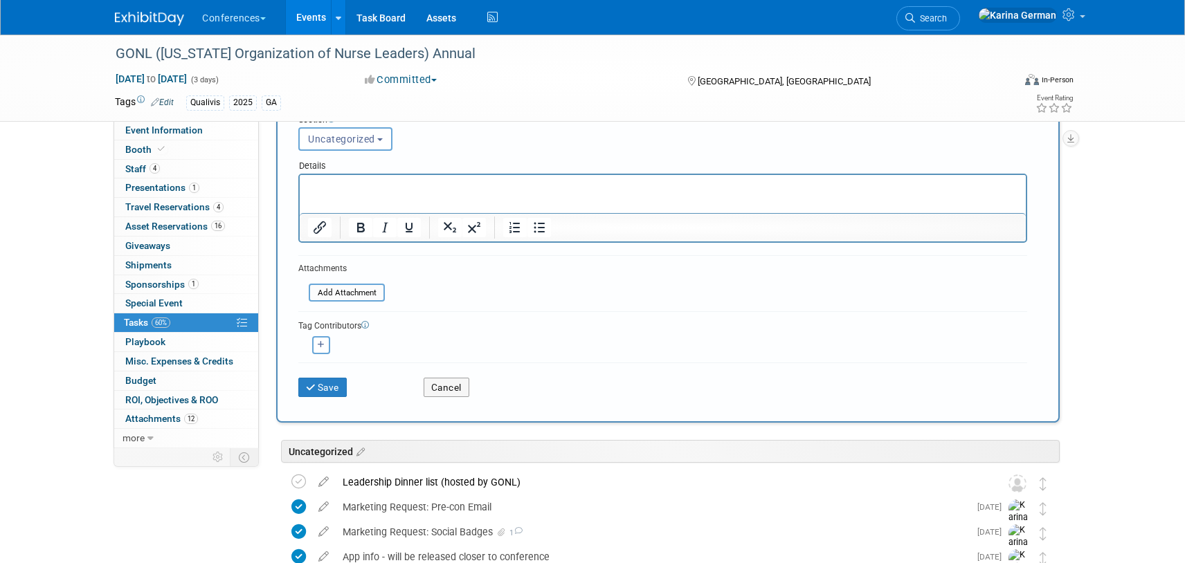
scroll to position [196, 0]
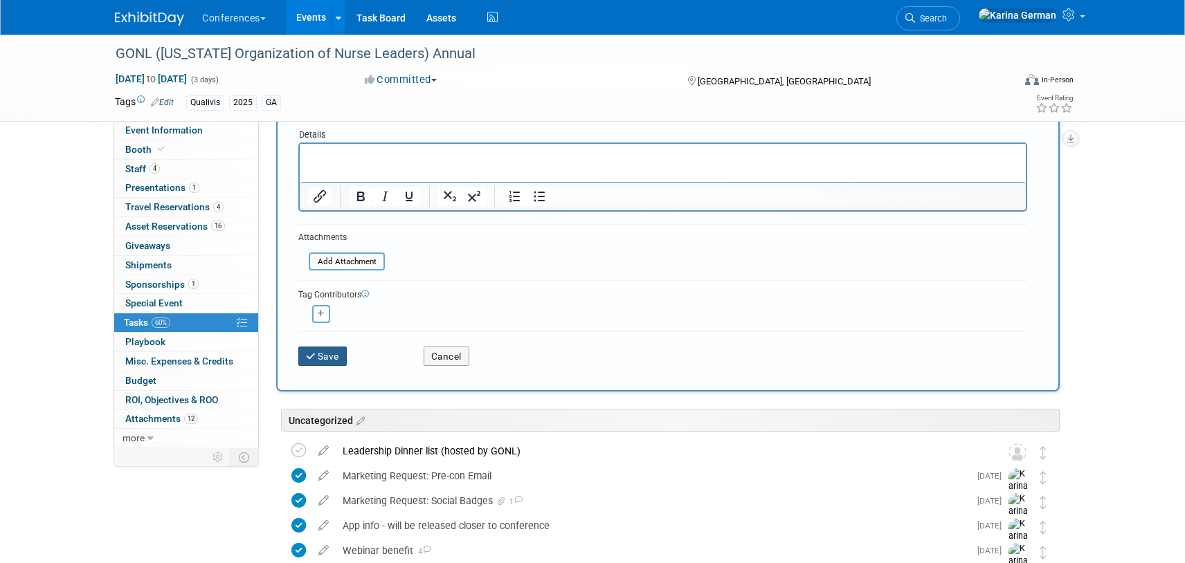
click at [337, 353] on button "Save" at bounding box center [322, 356] width 48 height 19
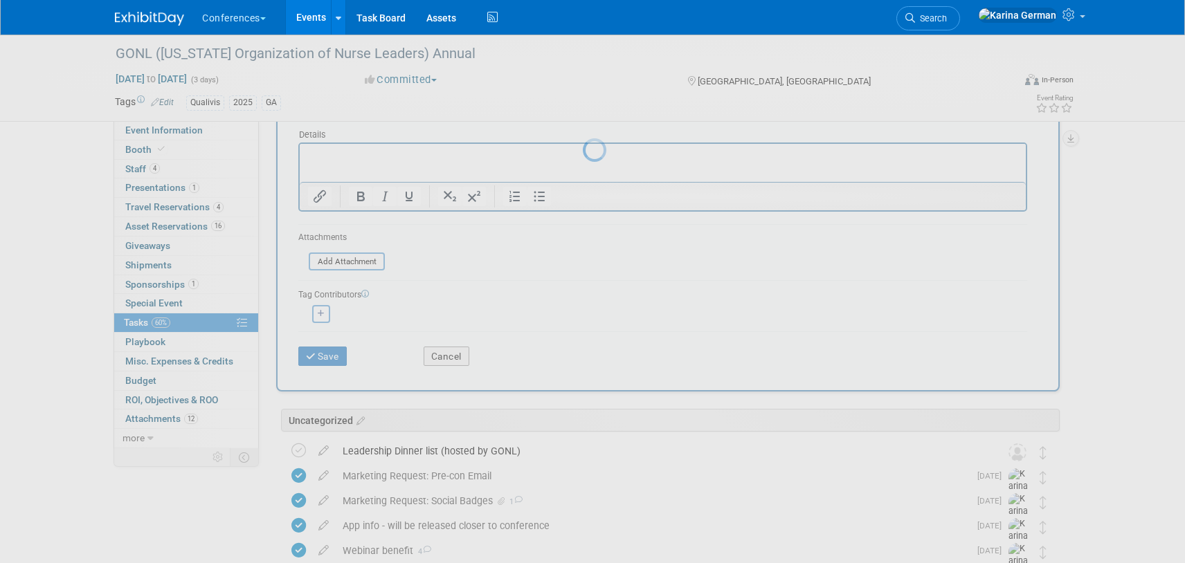
scroll to position [0, 0]
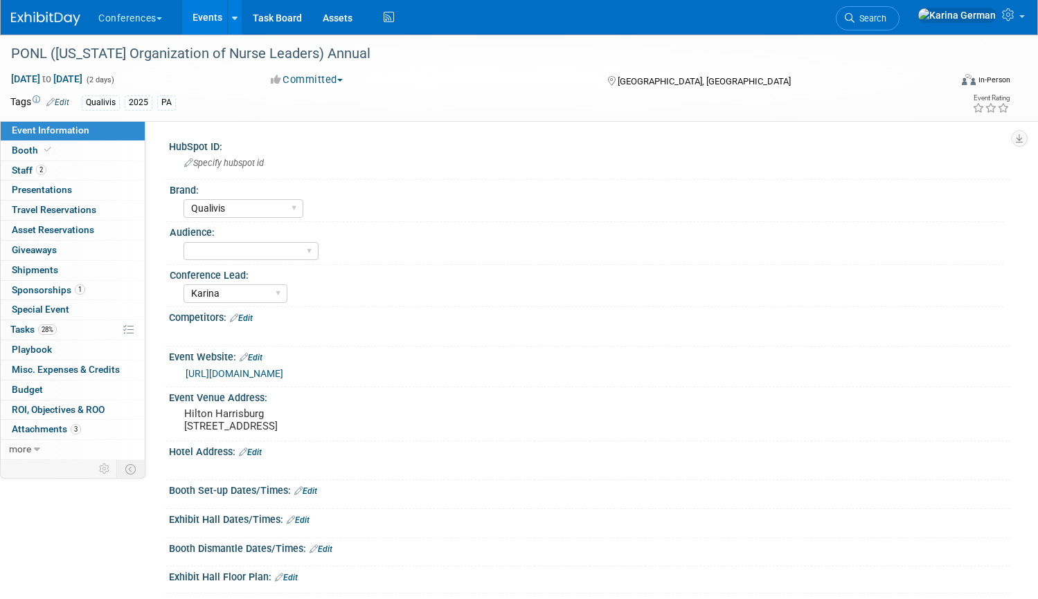
select select "Qualivis"
select select "Karina"
click at [74, 302] on link "Special Event" at bounding box center [73, 309] width 144 height 19
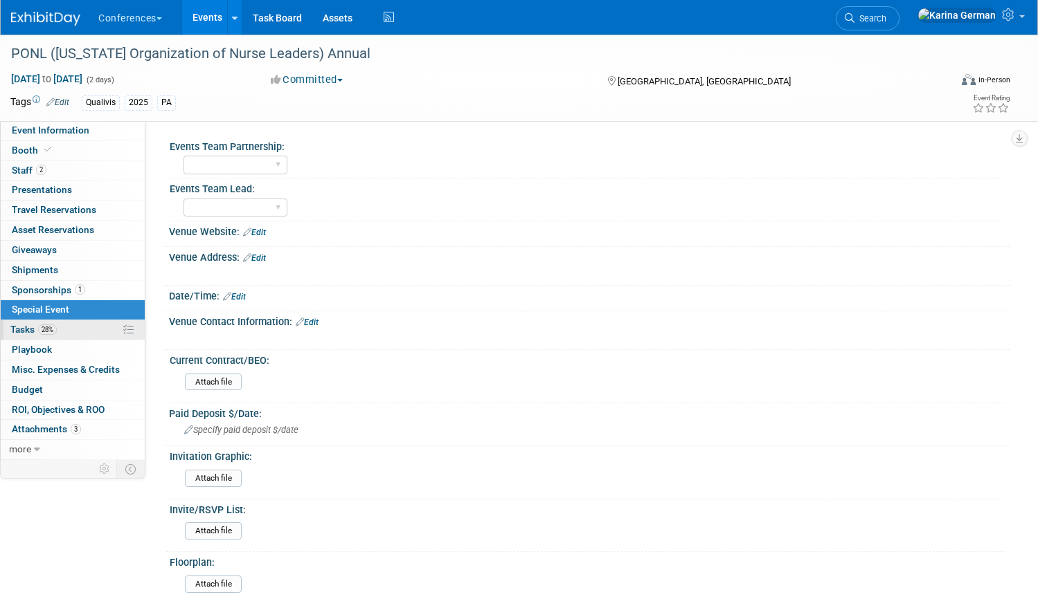
click at [73, 334] on link "28% Tasks 28%" at bounding box center [73, 329] width 144 height 19
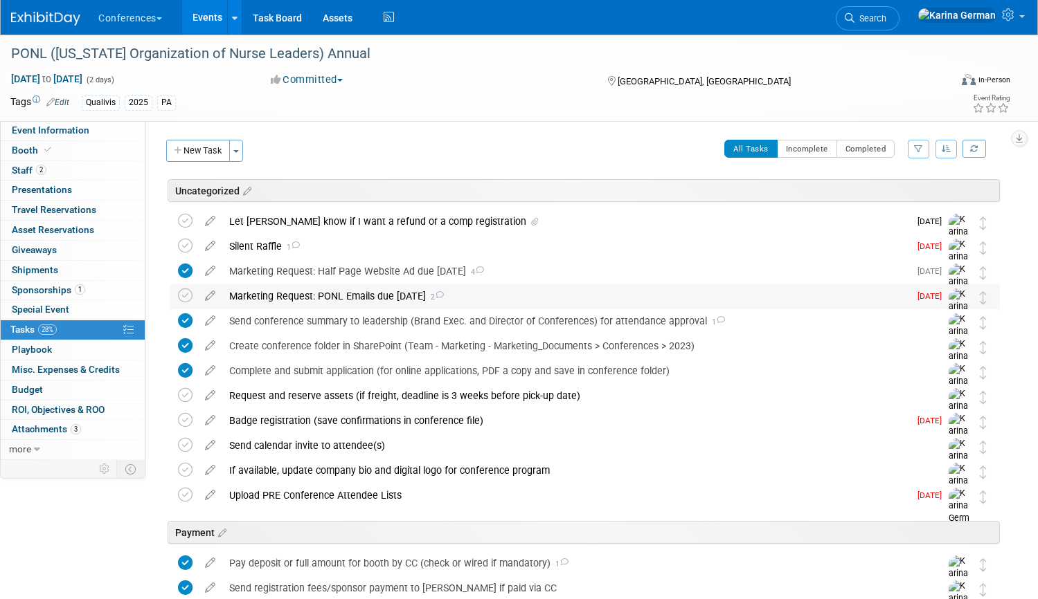
click at [334, 302] on div "Marketing Request: PONL Emails due [DATE] 2" at bounding box center [565, 296] width 687 height 24
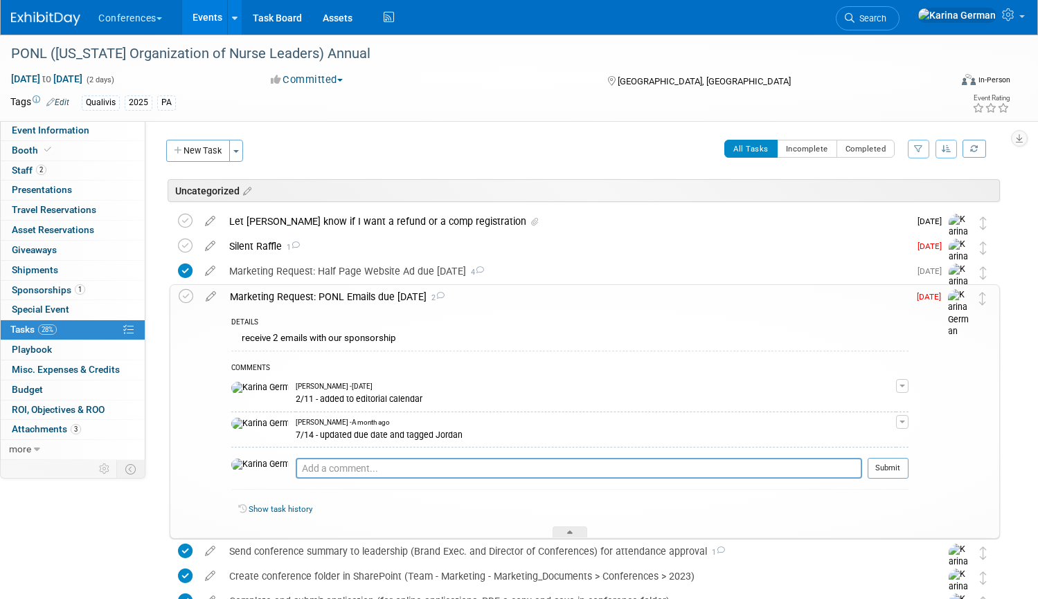
click at [334, 302] on div "Marketing Request: PONL Emails due [DATE] 2" at bounding box center [565, 297] width 685 height 24
